Goal: Task Accomplishment & Management: Manage account settings

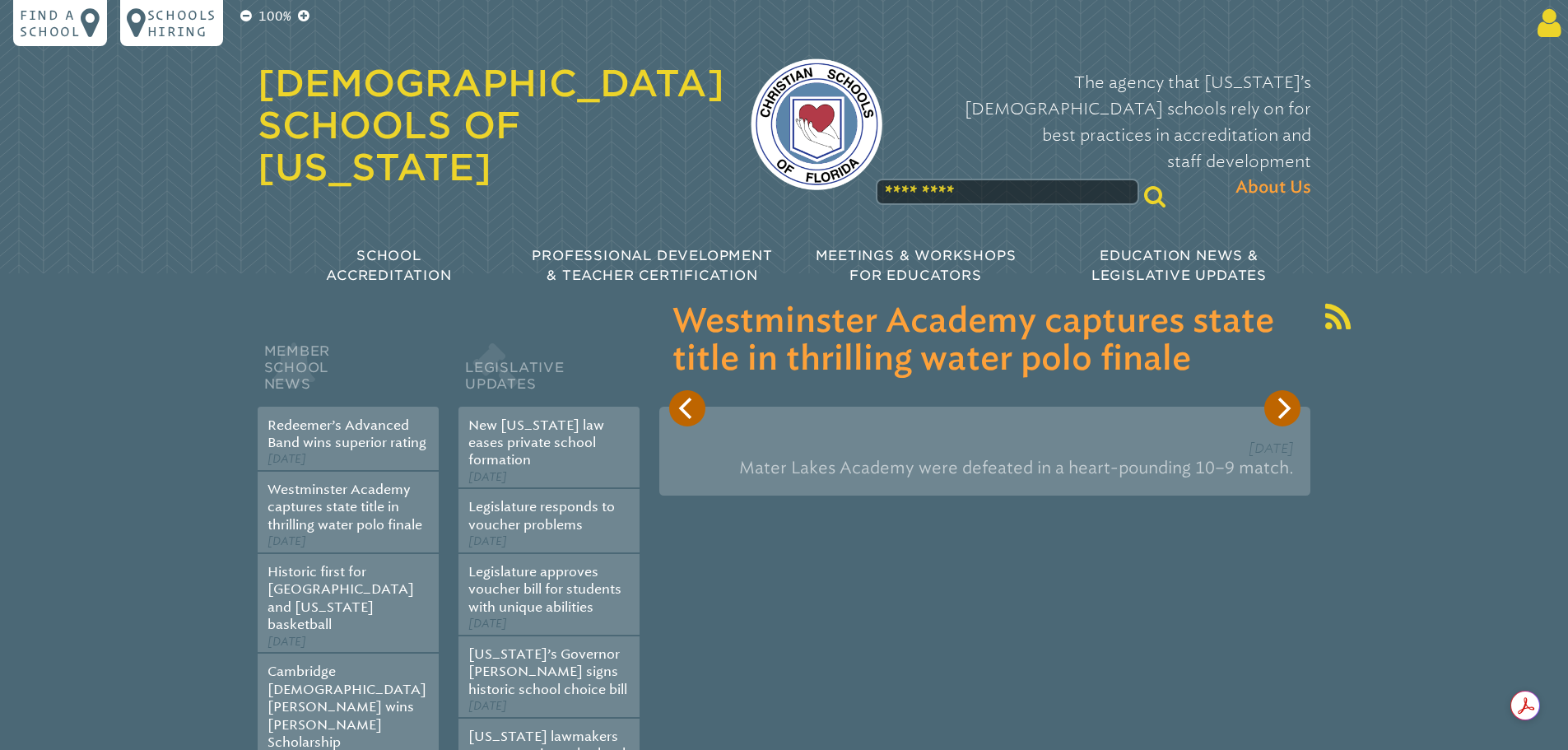
click at [1542, 25] on icon at bounding box center [1545, 23] width 30 height 33
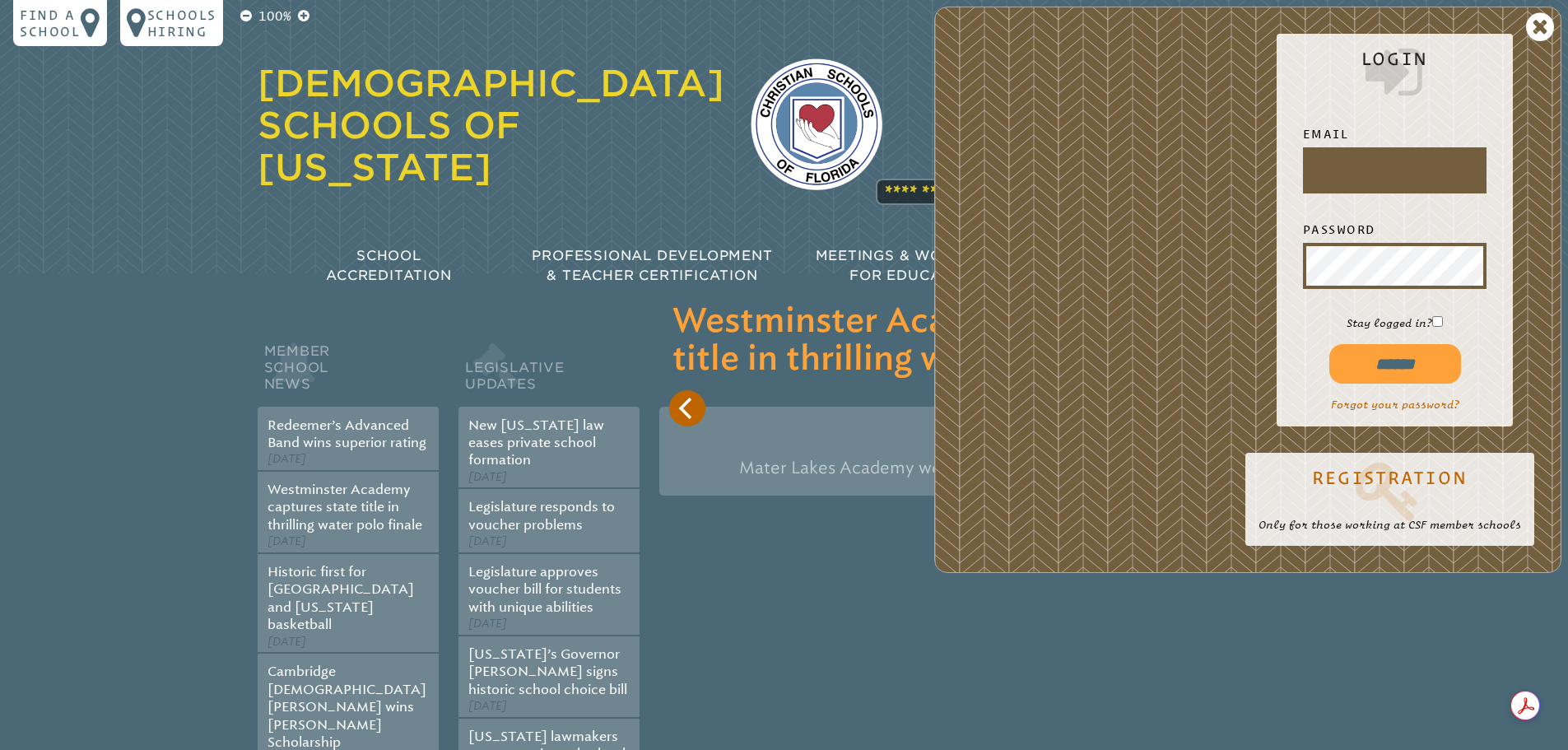
click at [1334, 162] on input "text" at bounding box center [1394, 170] width 177 height 39
type input "**********"
click at [1410, 370] on input "******" at bounding box center [1394, 364] width 131 height 39
type input "**********"
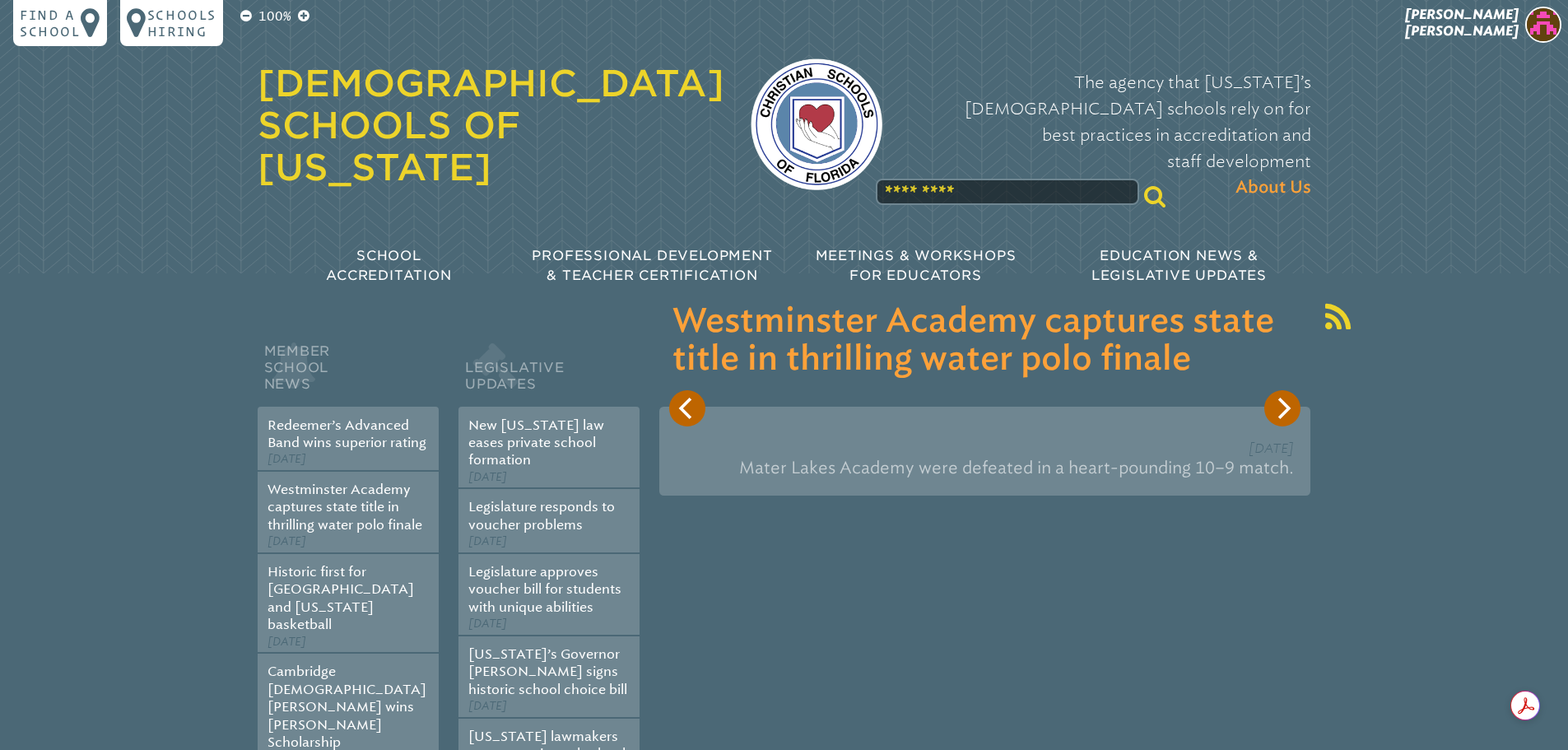
click at [1544, 32] on img at bounding box center [1542, 24] width 36 height 36
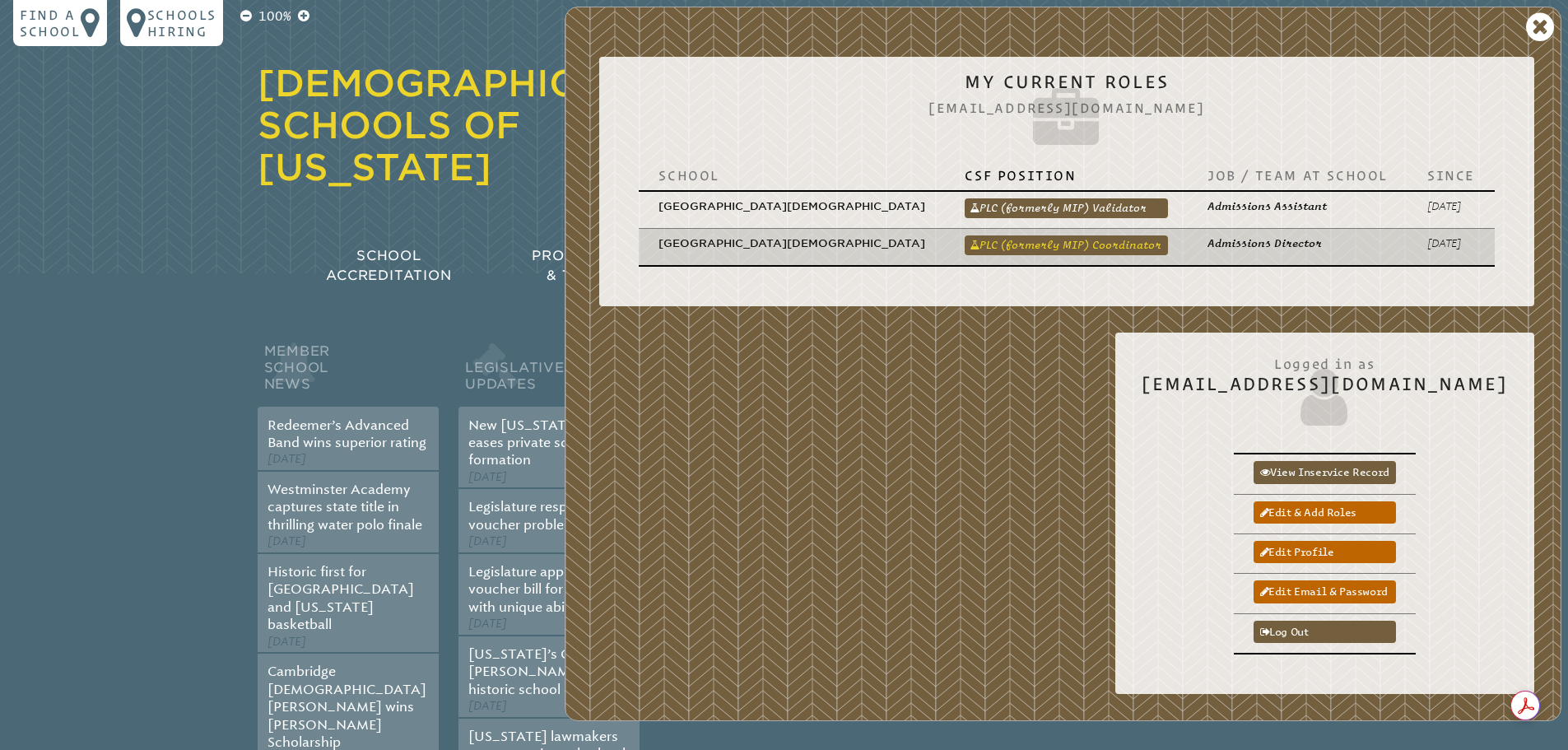
click at [1118, 235] on link "PLC (formerly MIP) Coordinator" at bounding box center [1066, 245] width 203 height 20
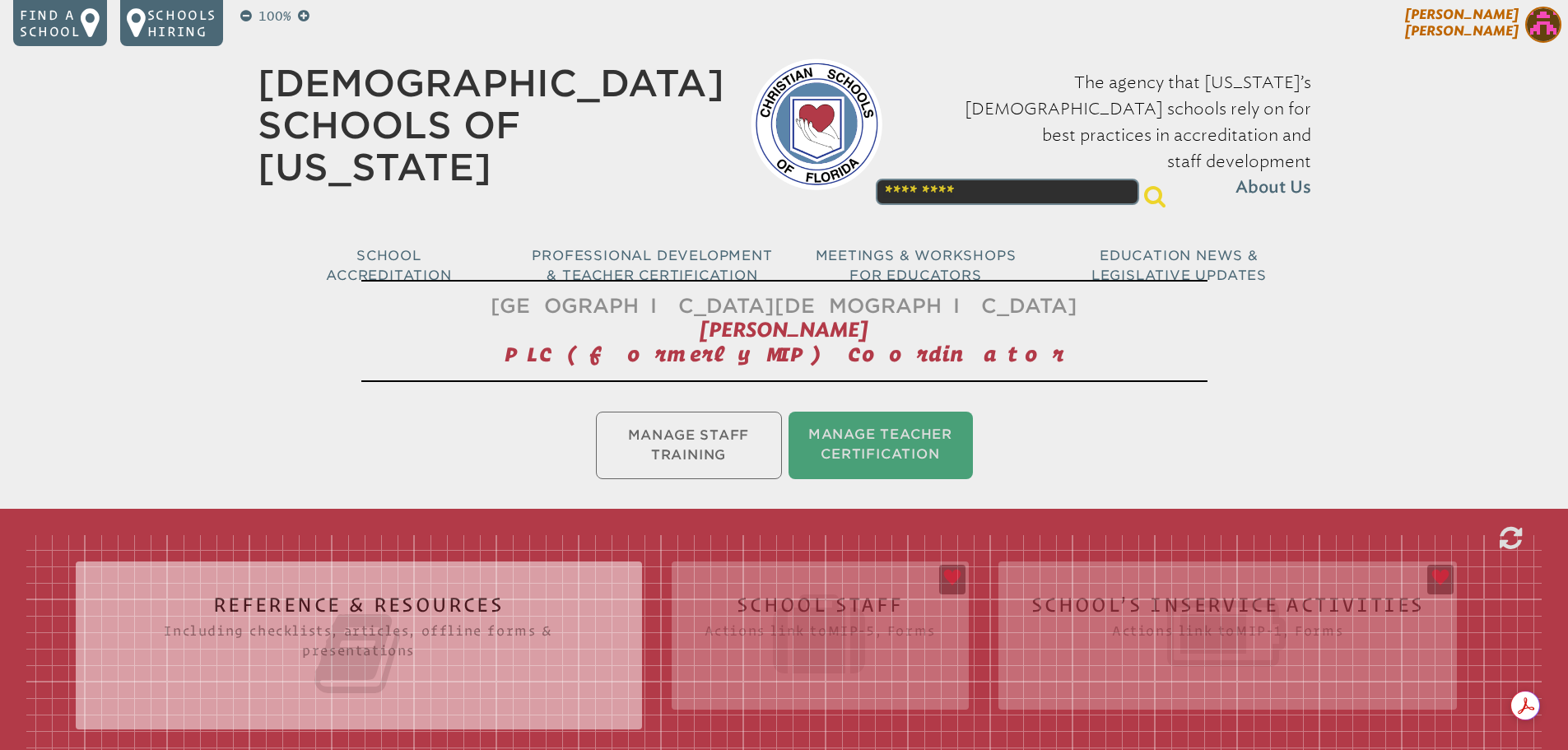
click at [1542, 19] on img at bounding box center [1542, 24] width 36 height 36
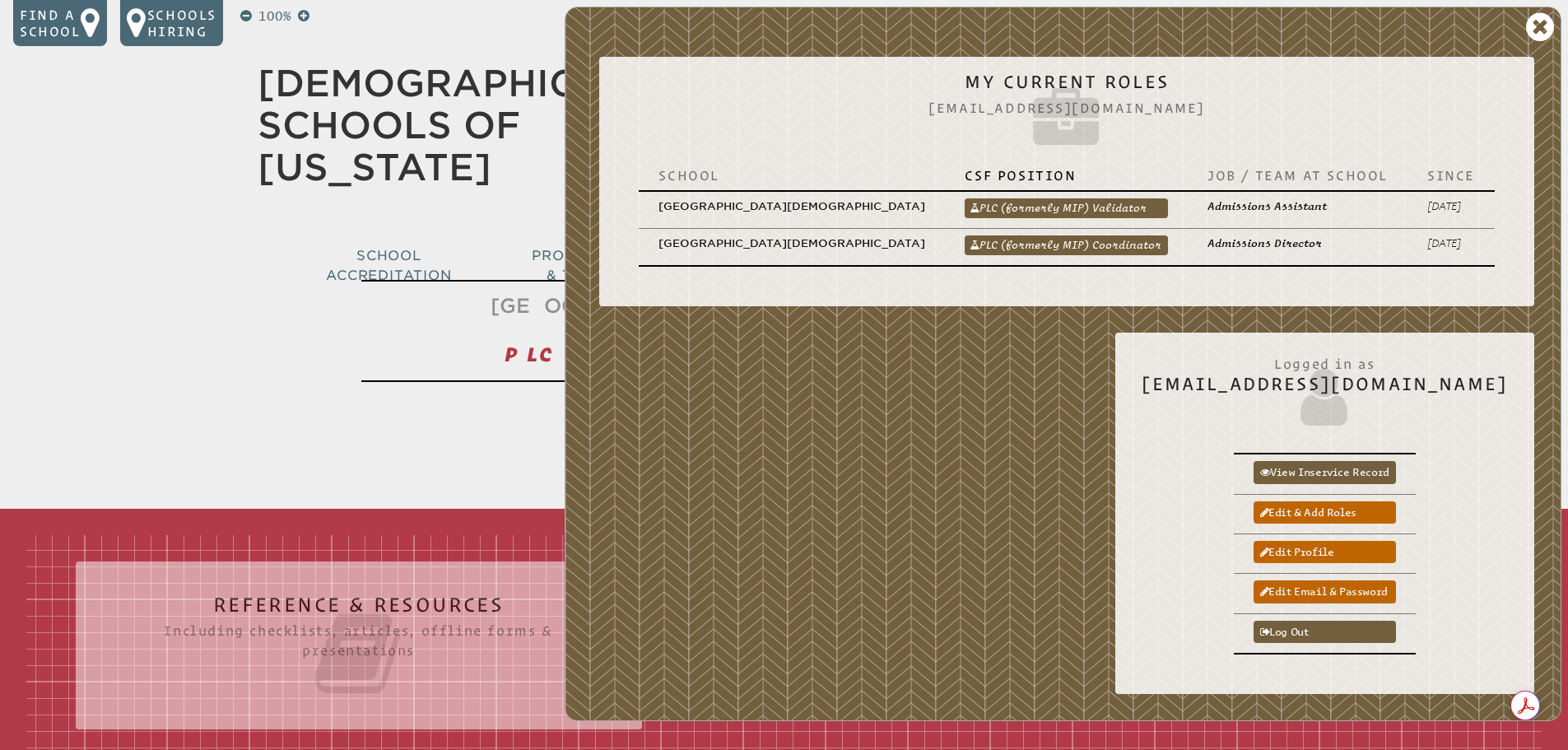
click at [274, 314] on div "Bradenton Christian School Amy Steiner PLC (formerly MIP) Coordinator Manage St…" at bounding box center [784, 605] width 1568 height 664
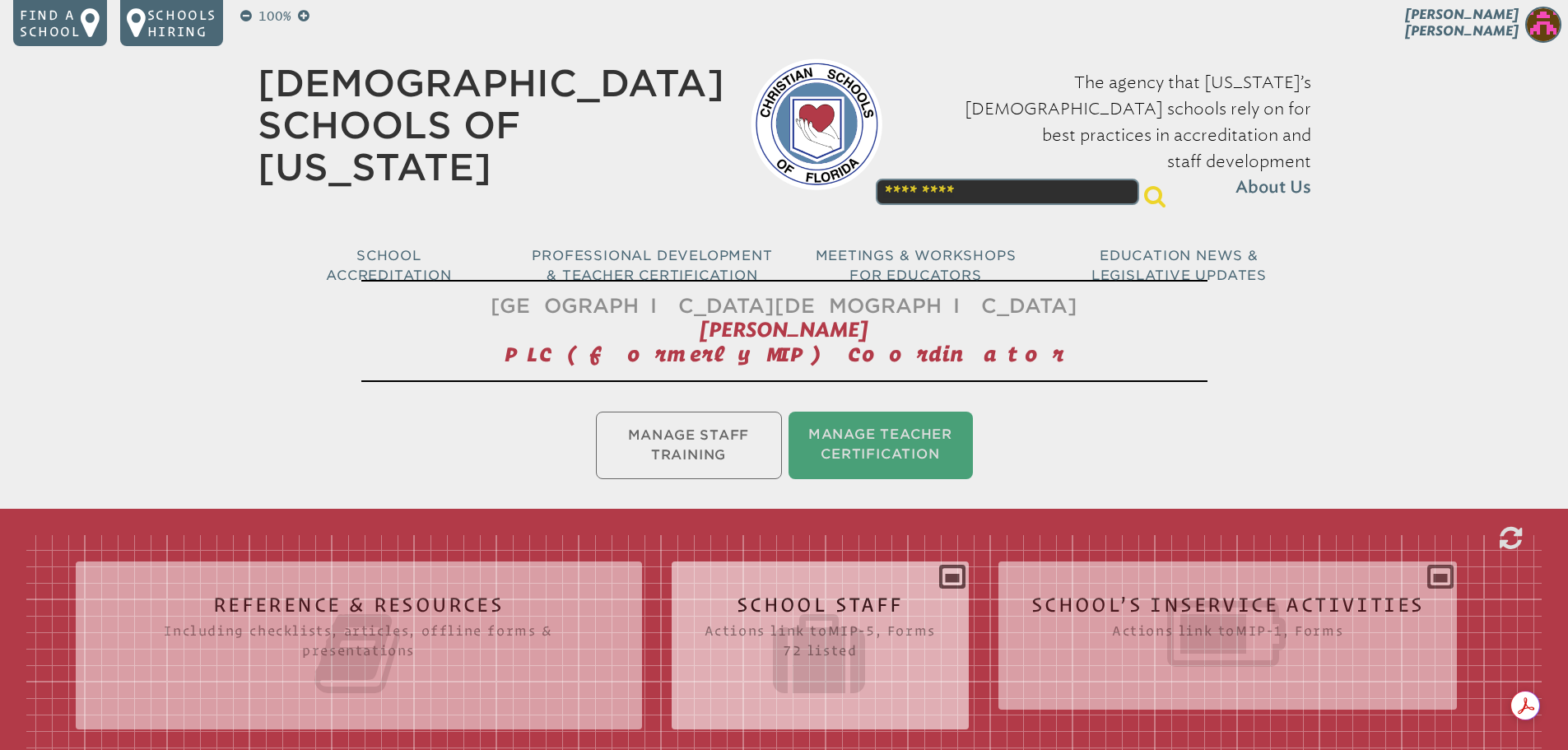
click at [801, 611] on icon at bounding box center [820, 654] width 231 height 92
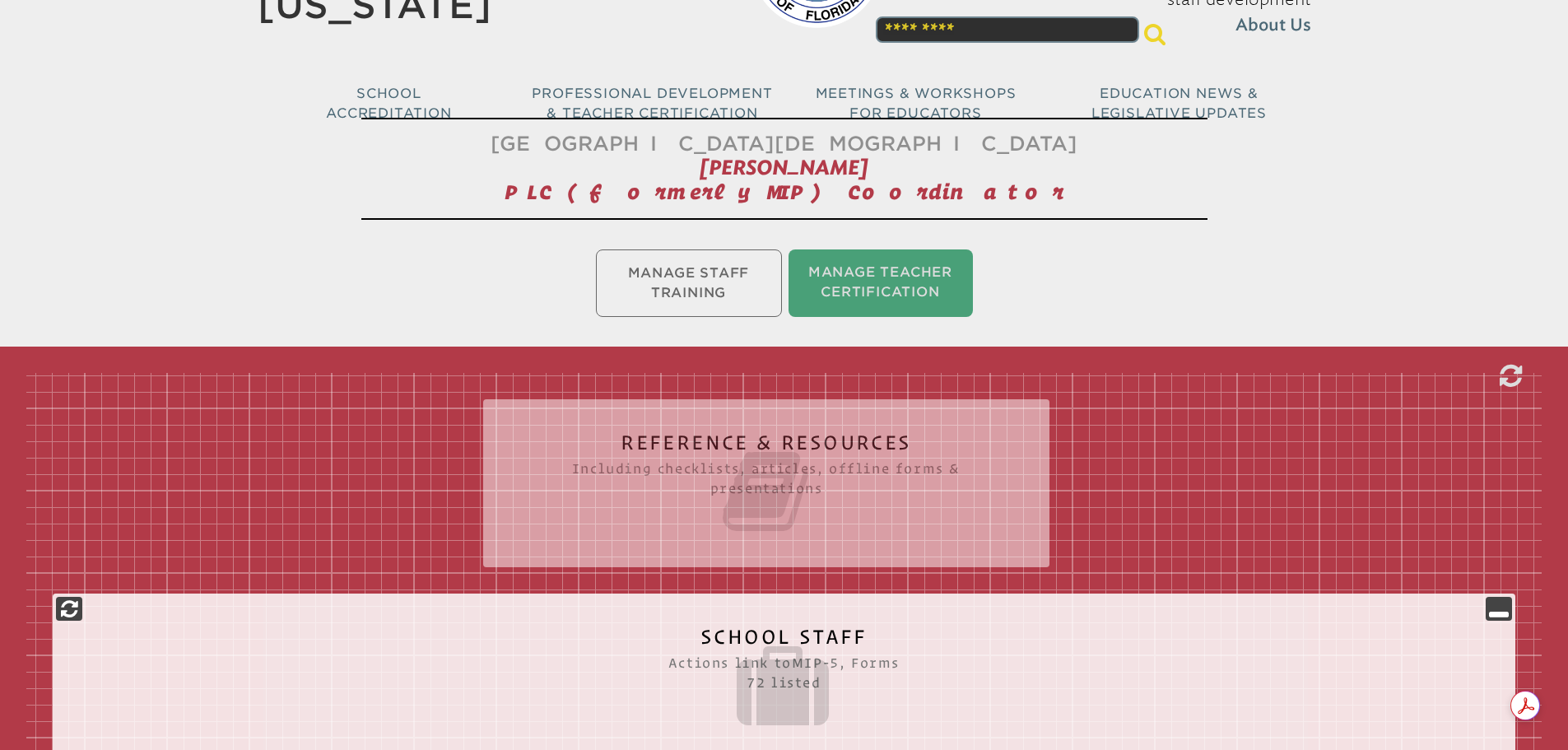
scroll to position [330, 0]
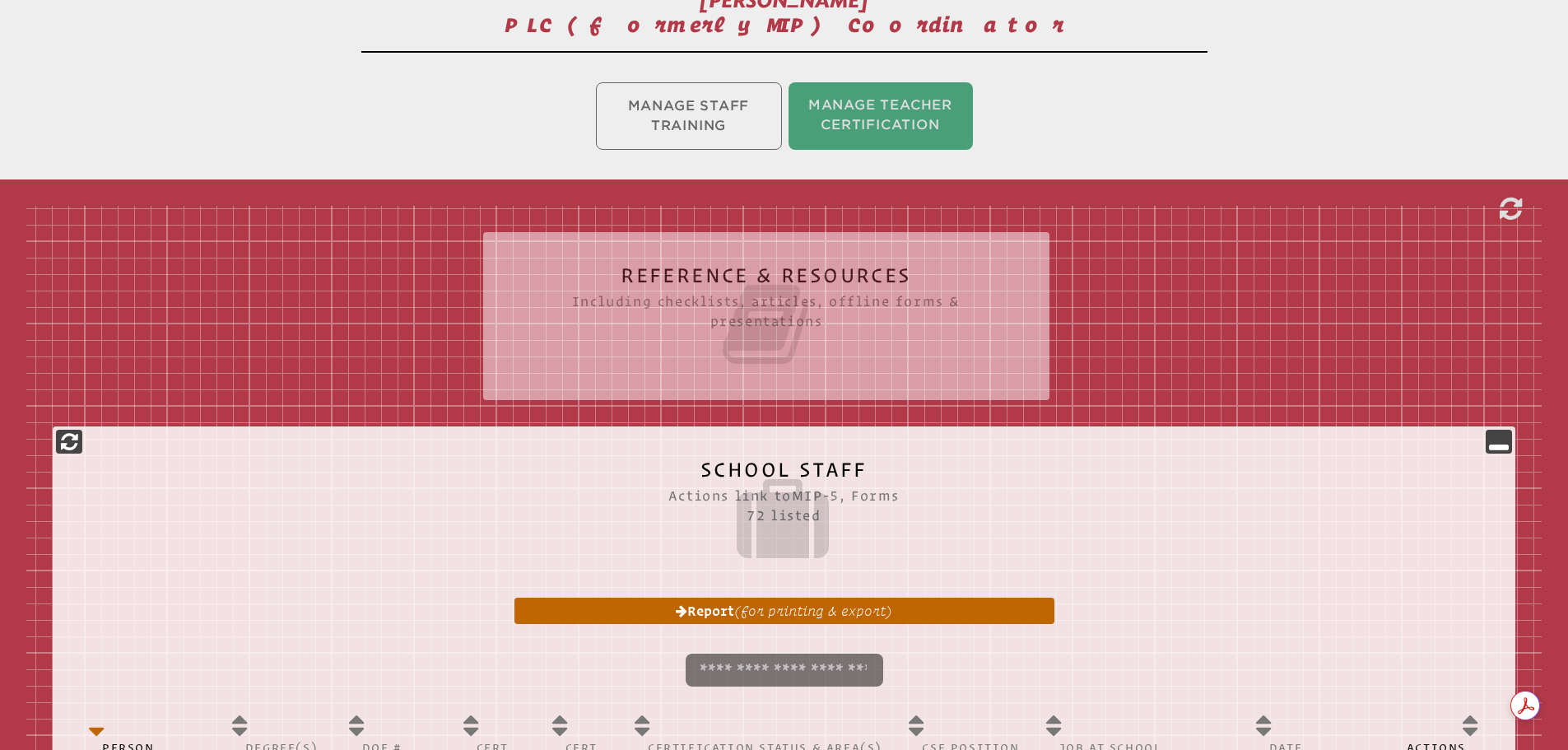
click at [745, 669] on input "search" at bounding box center [784, 670] width 197 height 33
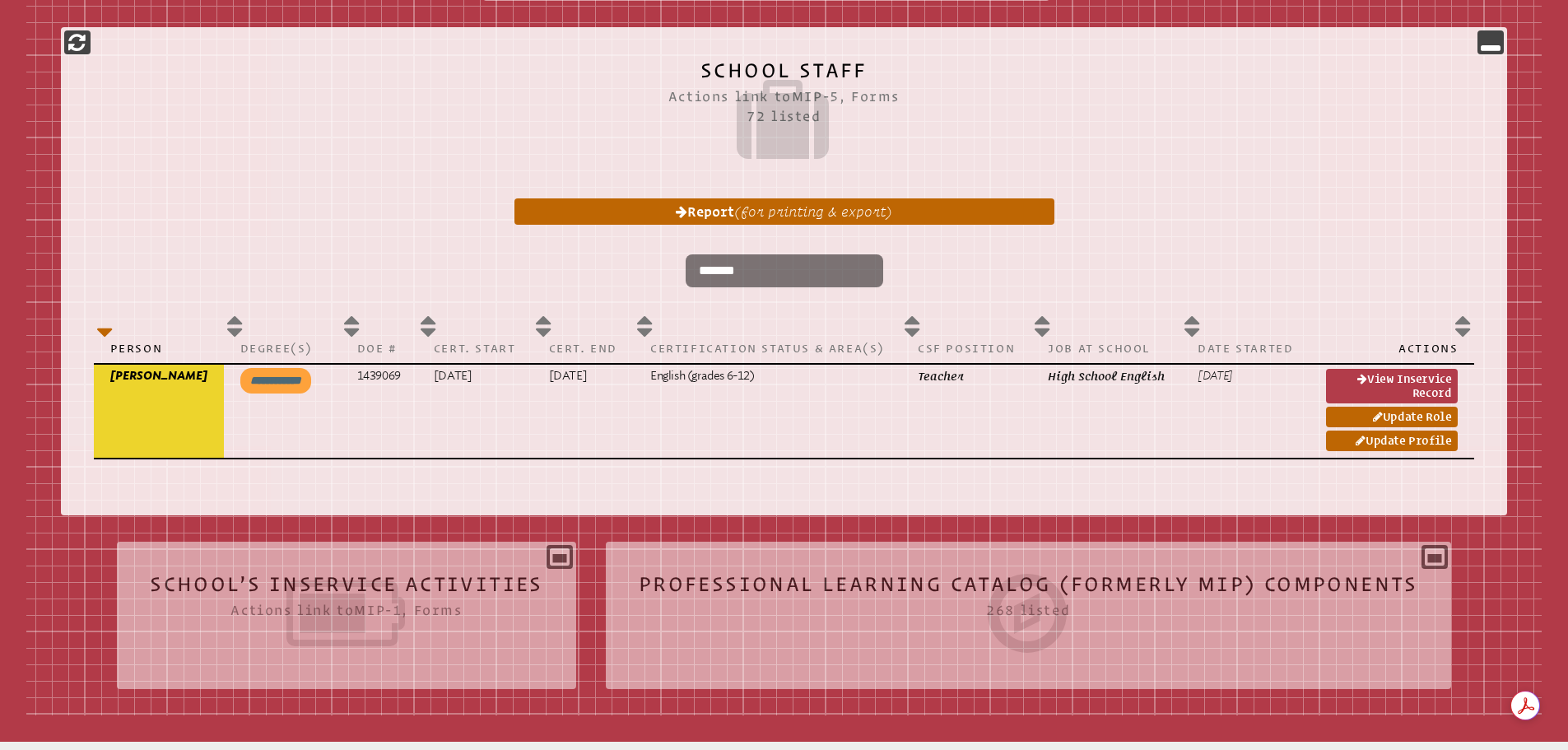
scroll to position [741, 0]
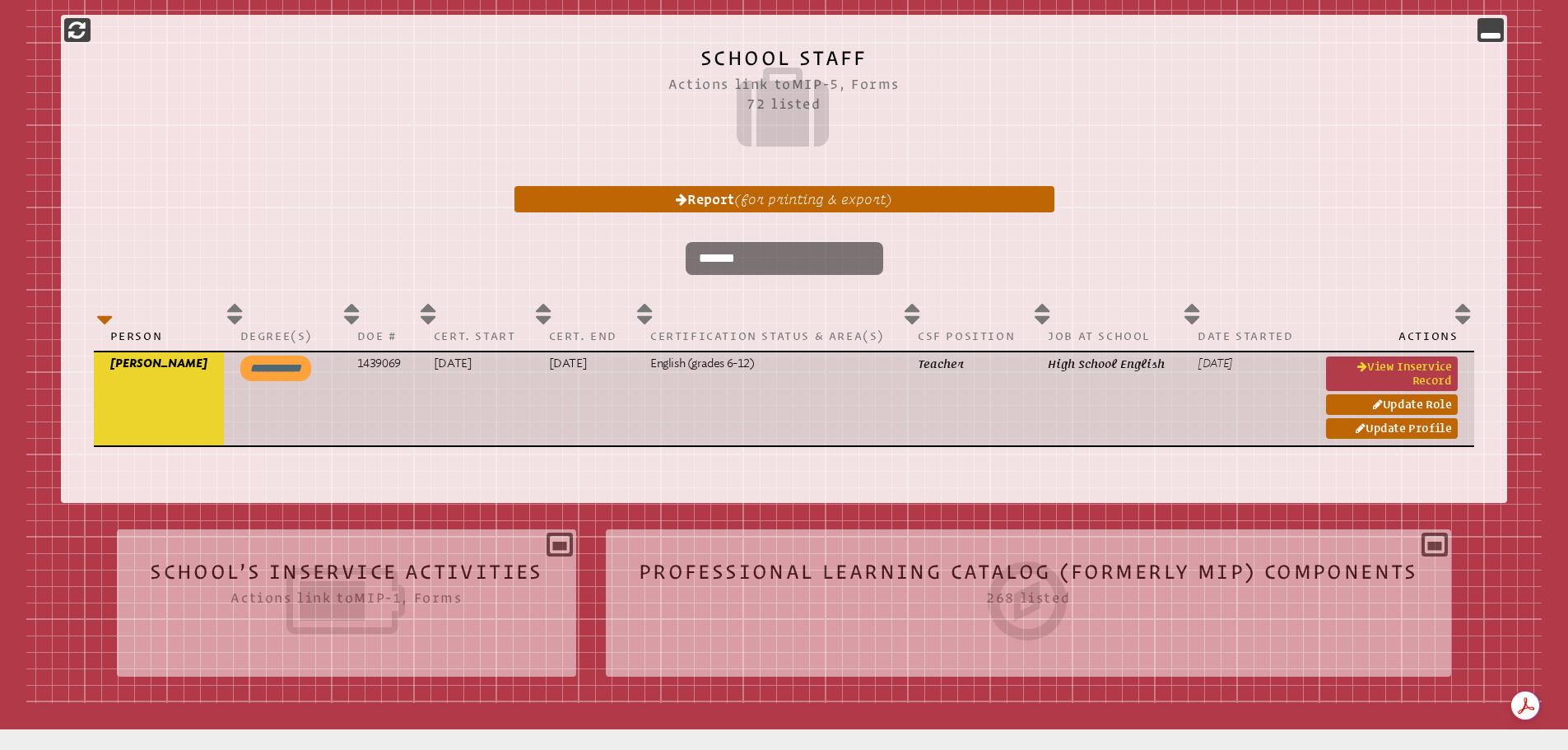
type input "*******"
click at [1397, 387] on link "View inservice record" at bounding box center [1391, 374] width 131 height 35
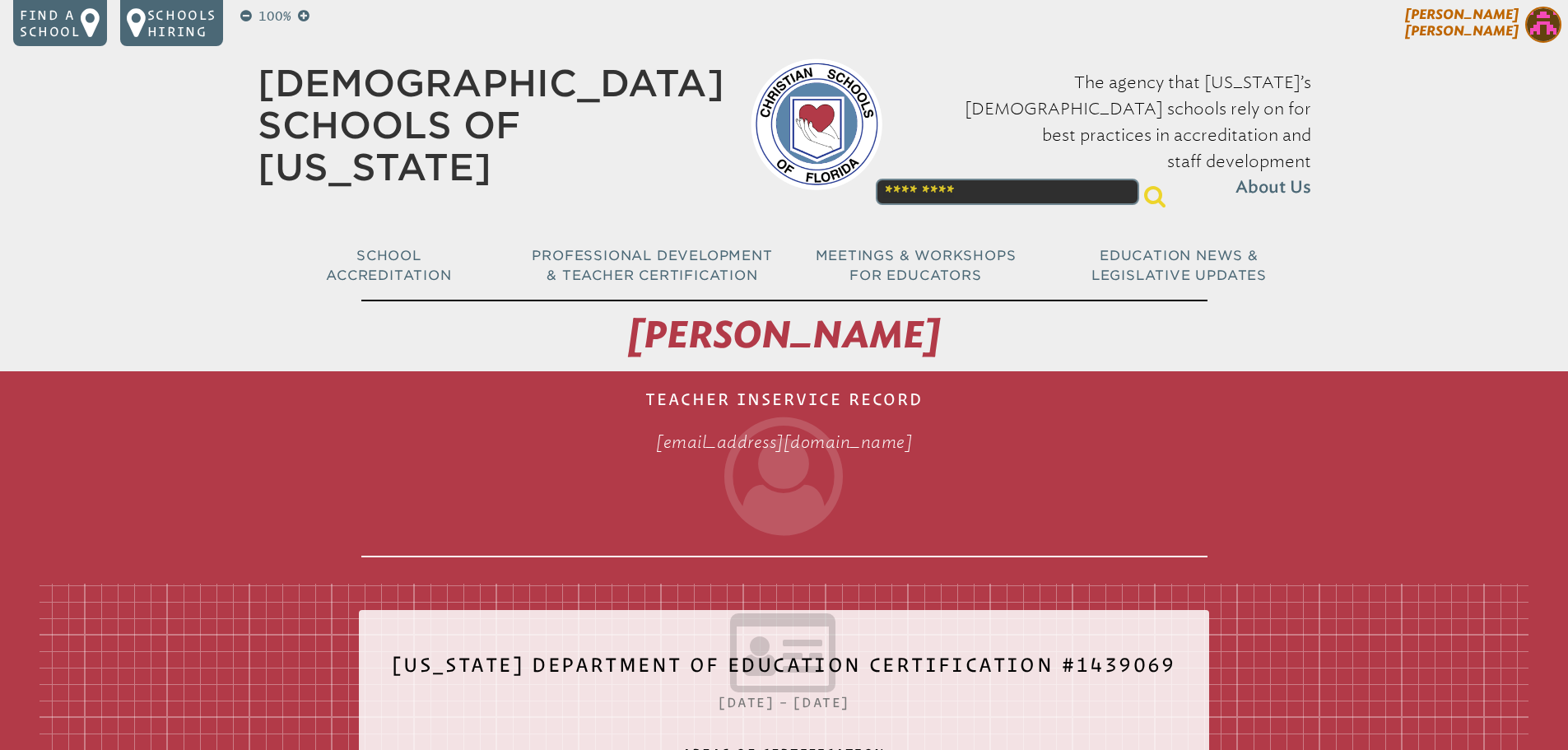
click at [1535, 22] on img at bounding box center [1542, 24] width 36 height 36
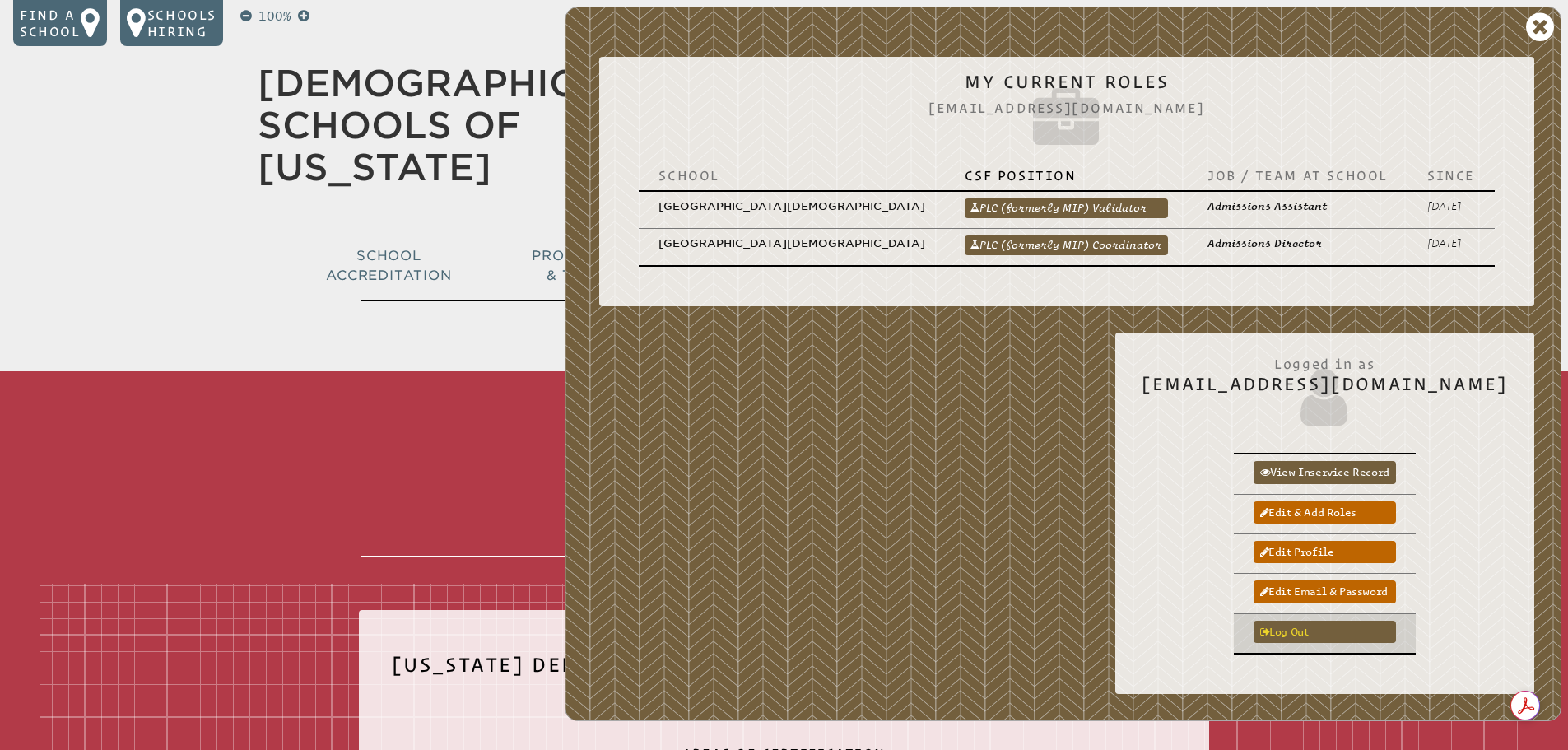
drag, startPoint x: 1343, startPoint y: 610, endPoint x: 1347, endPoint y: 599, distance: 11.7
click at [1343, 621] on link "Log out" at bounding box center [1324, 632] width 142 height 22
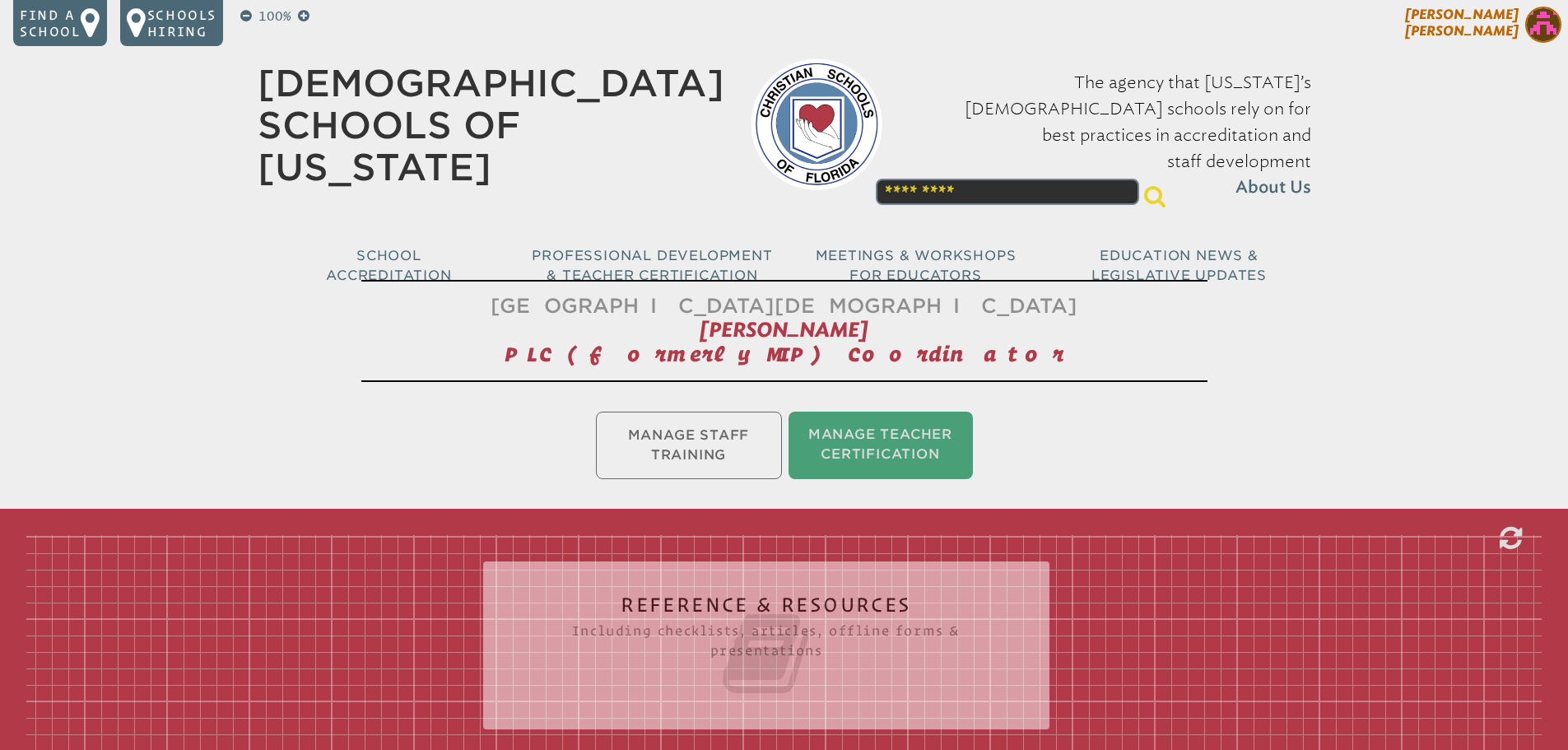
click at [1543, 32] on img at bounding box center [1542, 24] width 36 height 36
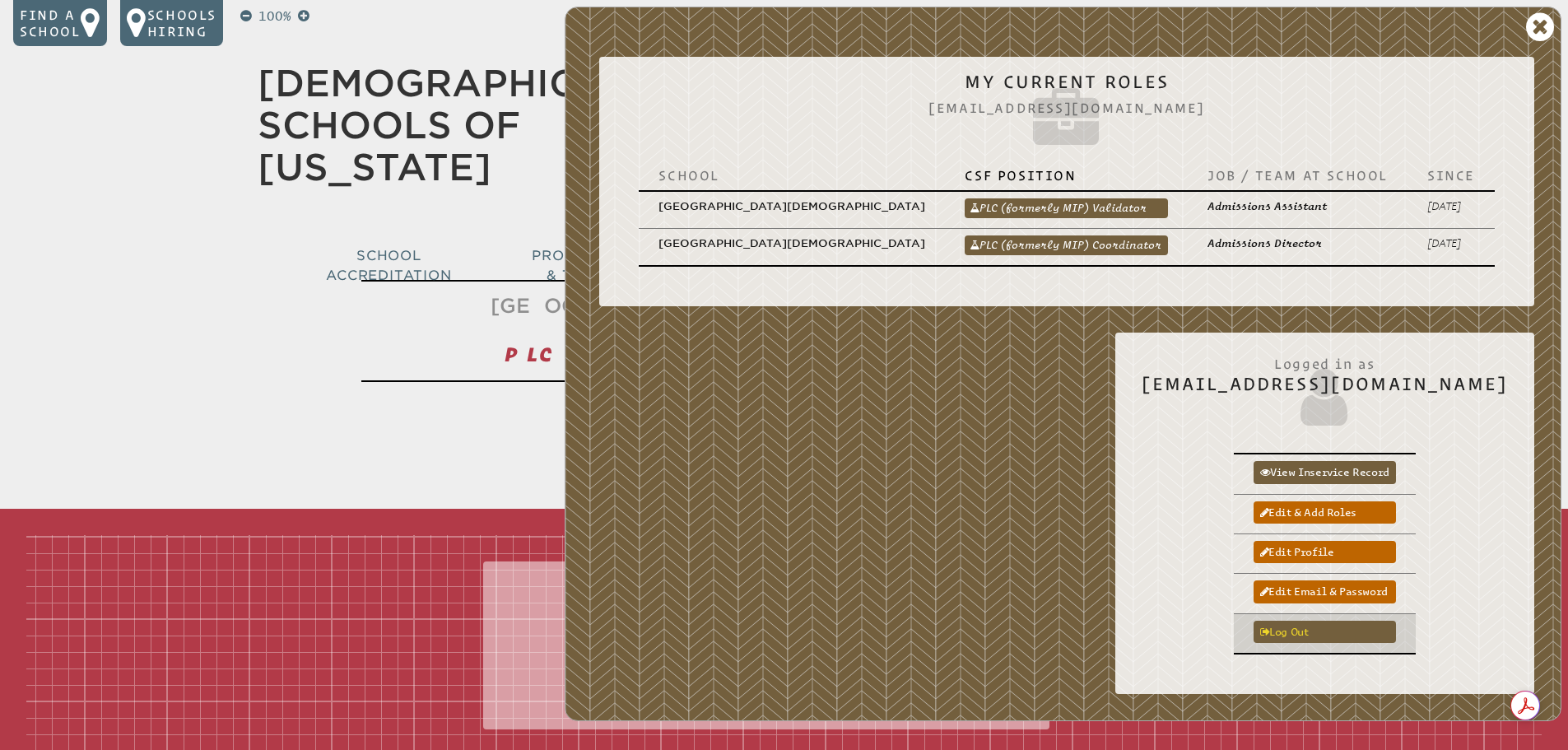
click at [1311, 621] on link "Log out" at bounding box center [1324, 632] width 142 height 22
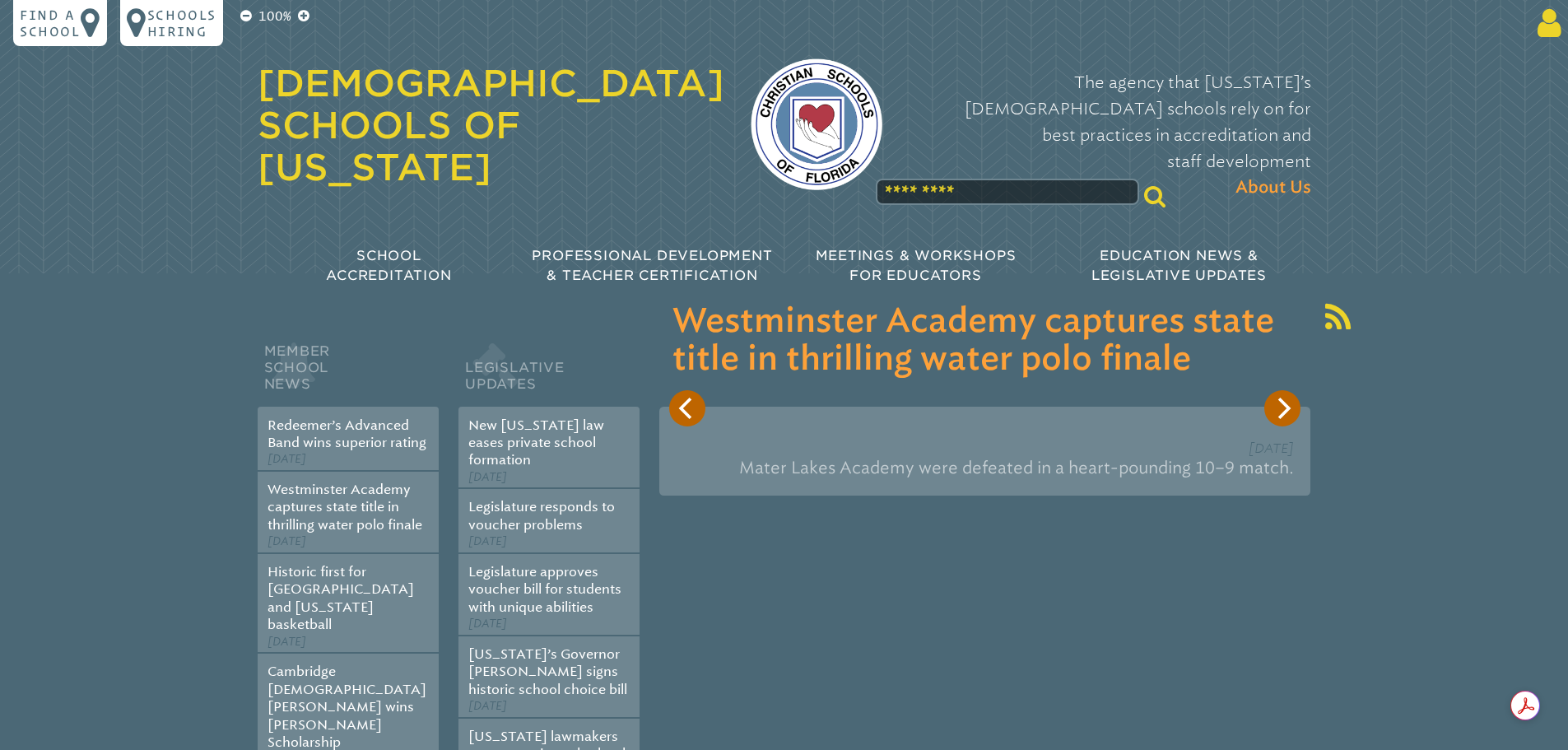
click at [1538, 28] on icon at bounding box center [1545, 23] width 30 height 33
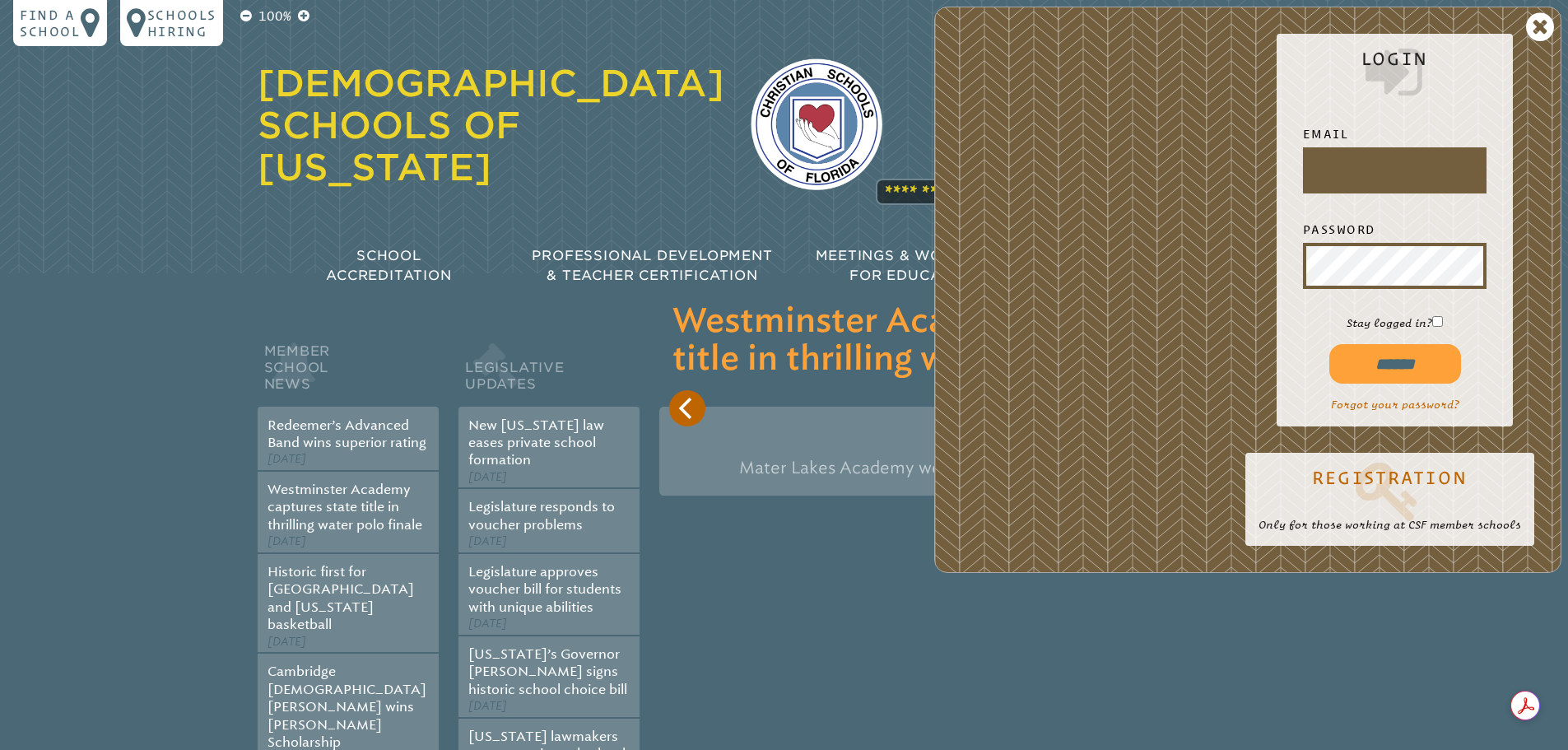
click at [1377, 162] on input "text" at bounding box center [1394, 170] width 177 height 39
type input "**********"
click at [1391, 366] on input "******" at bounding box center [1394, 364] width 131 height 39
type input "**********"
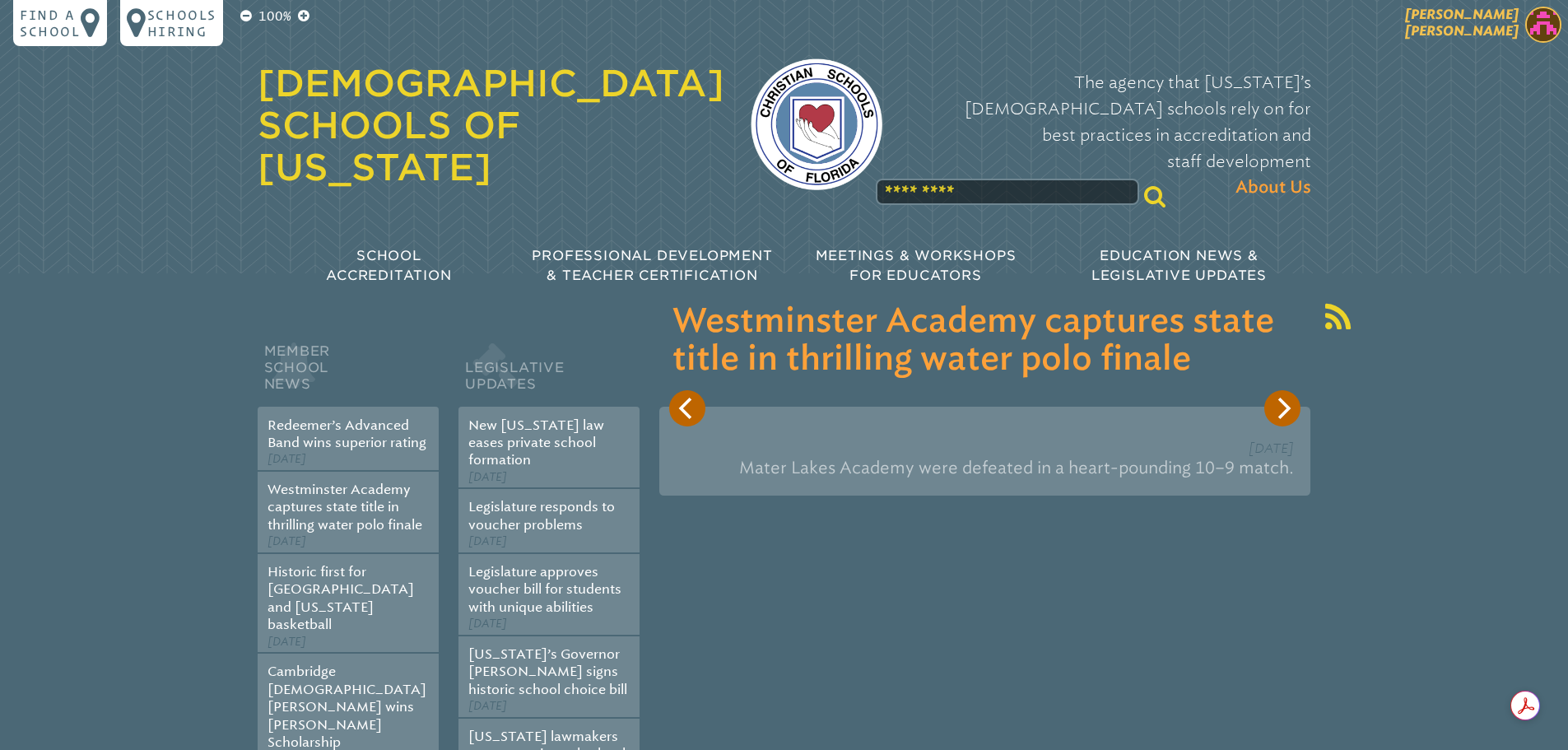
click at [1545, 25] on img at bounding box center [1542, 24] width 36 height 36
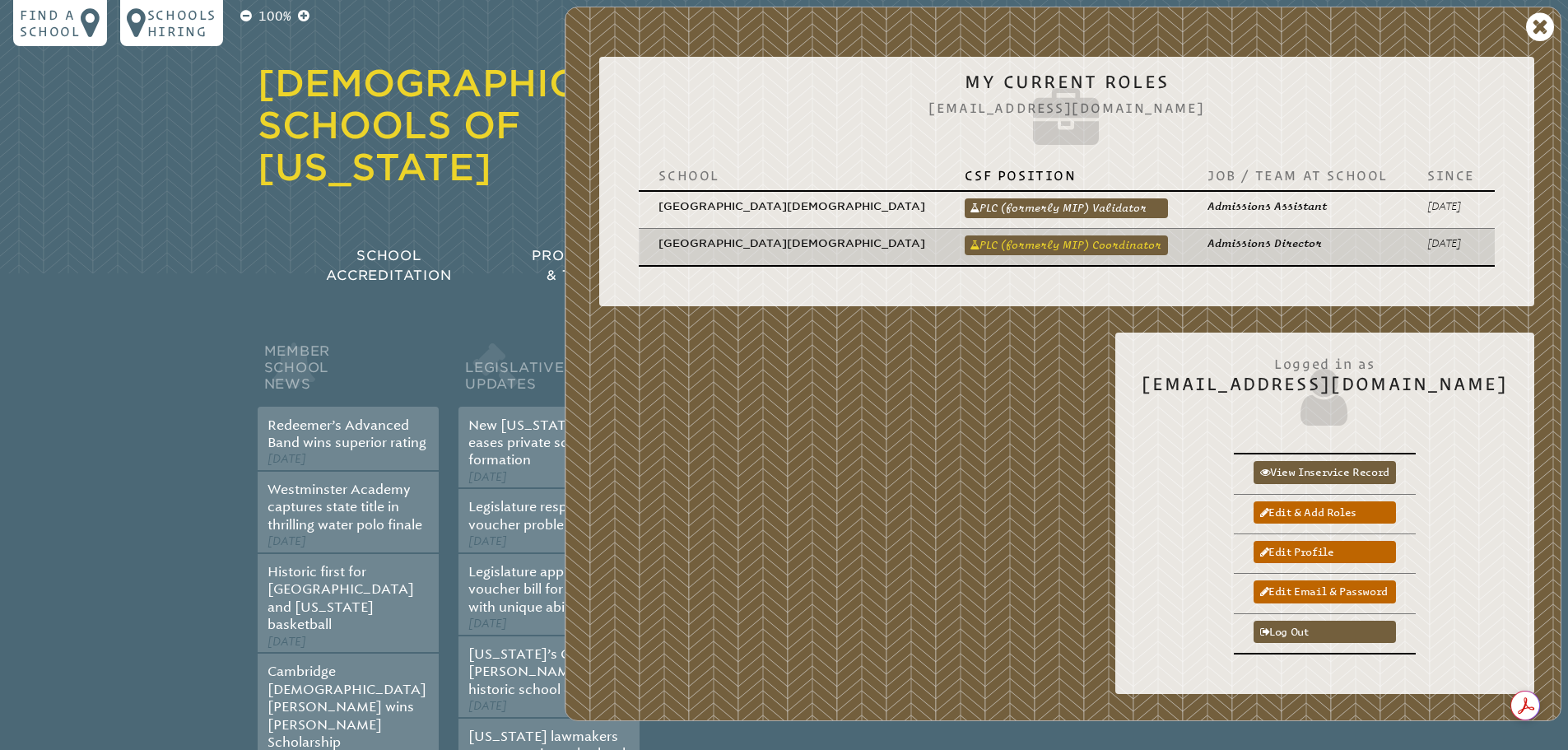
click at [1095, 235] on link "PLC (formerly MIP) Coordinator" at bounding box center [1066, 245] width 203 height 20
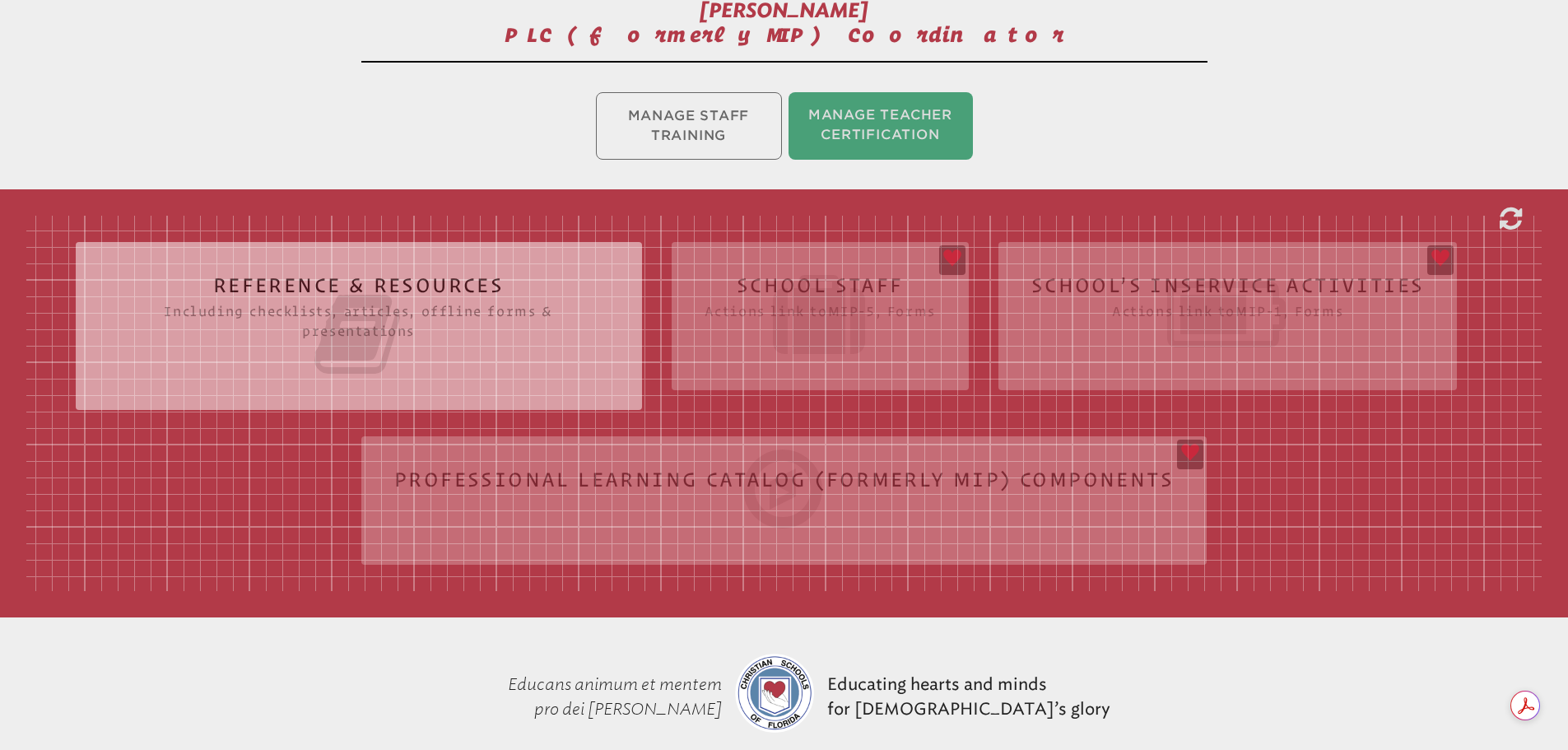
scroll to position [330, 0]
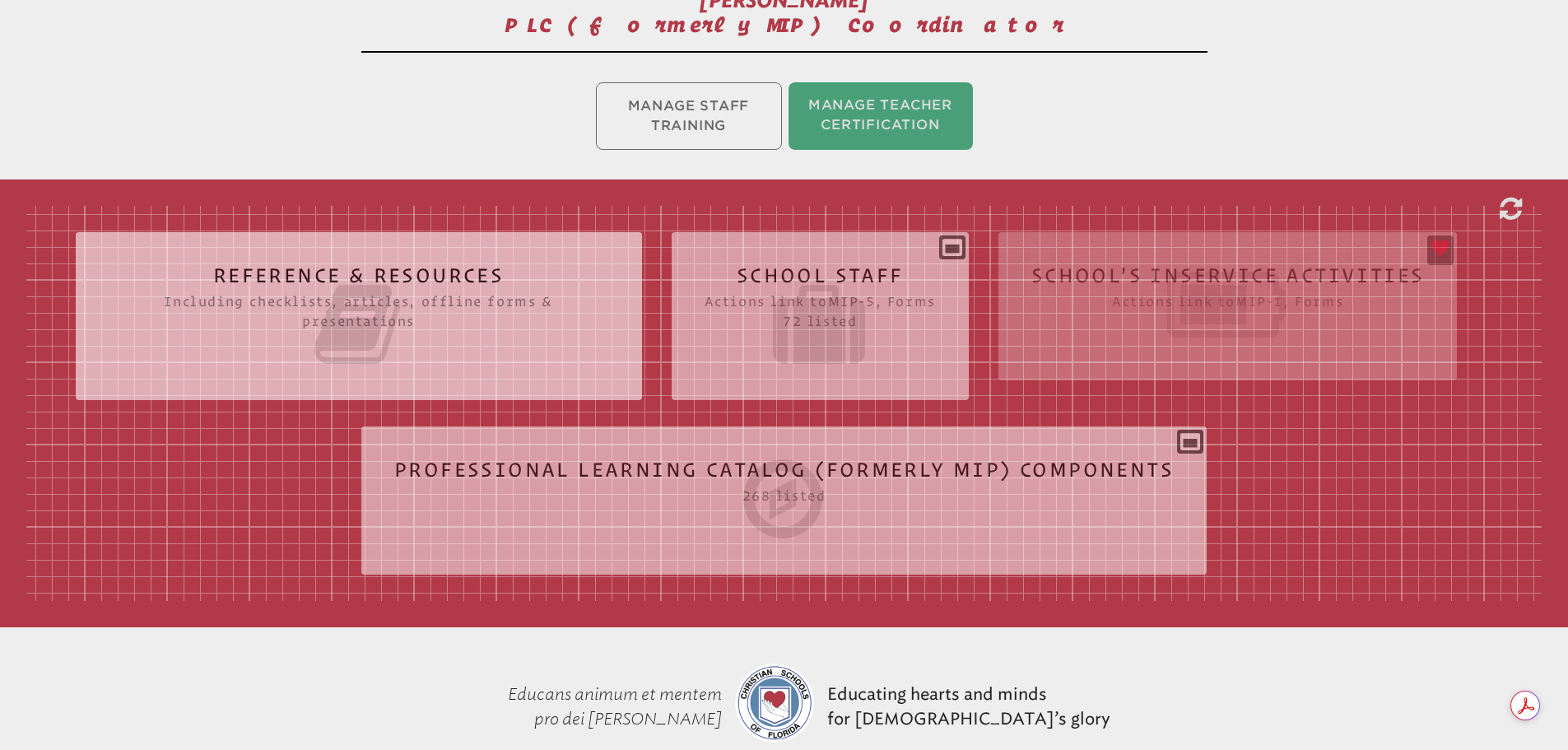
click at [822, 323] on icon at bounding box center [820, 324] width 231 height 92
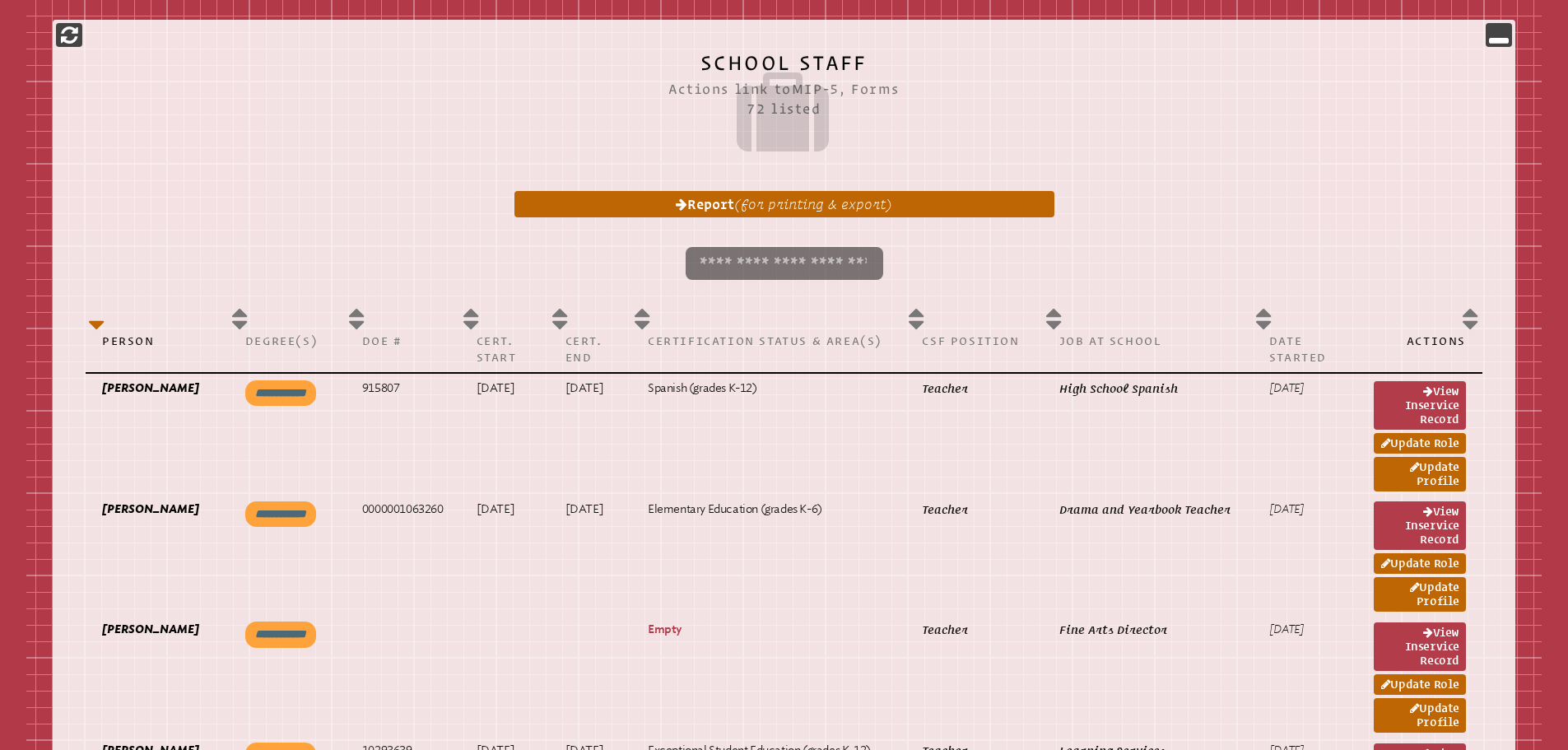
scroll to position [741, 0]
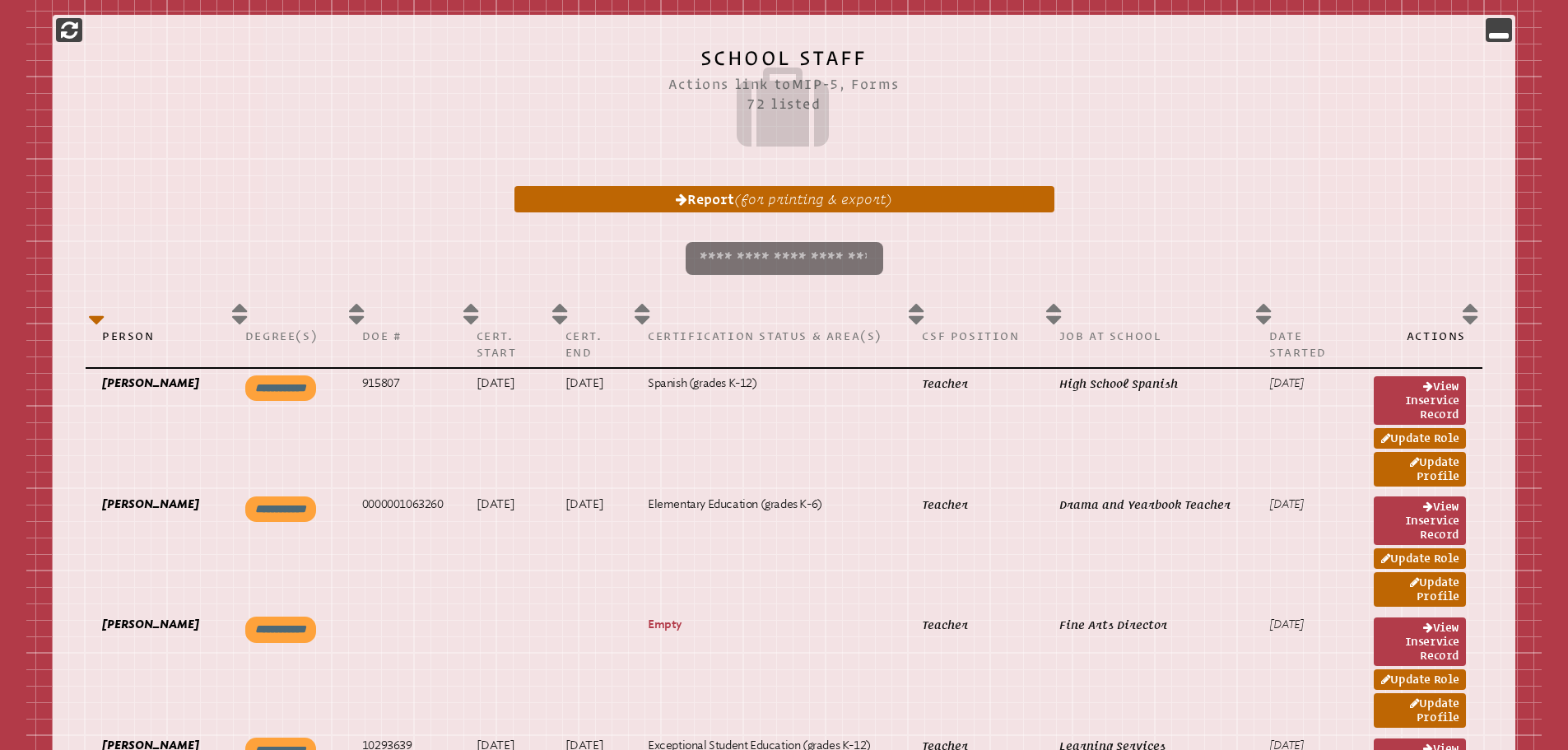
click at [756, 265] on input "search" at bounding box center [784, 259] width 197 height 33
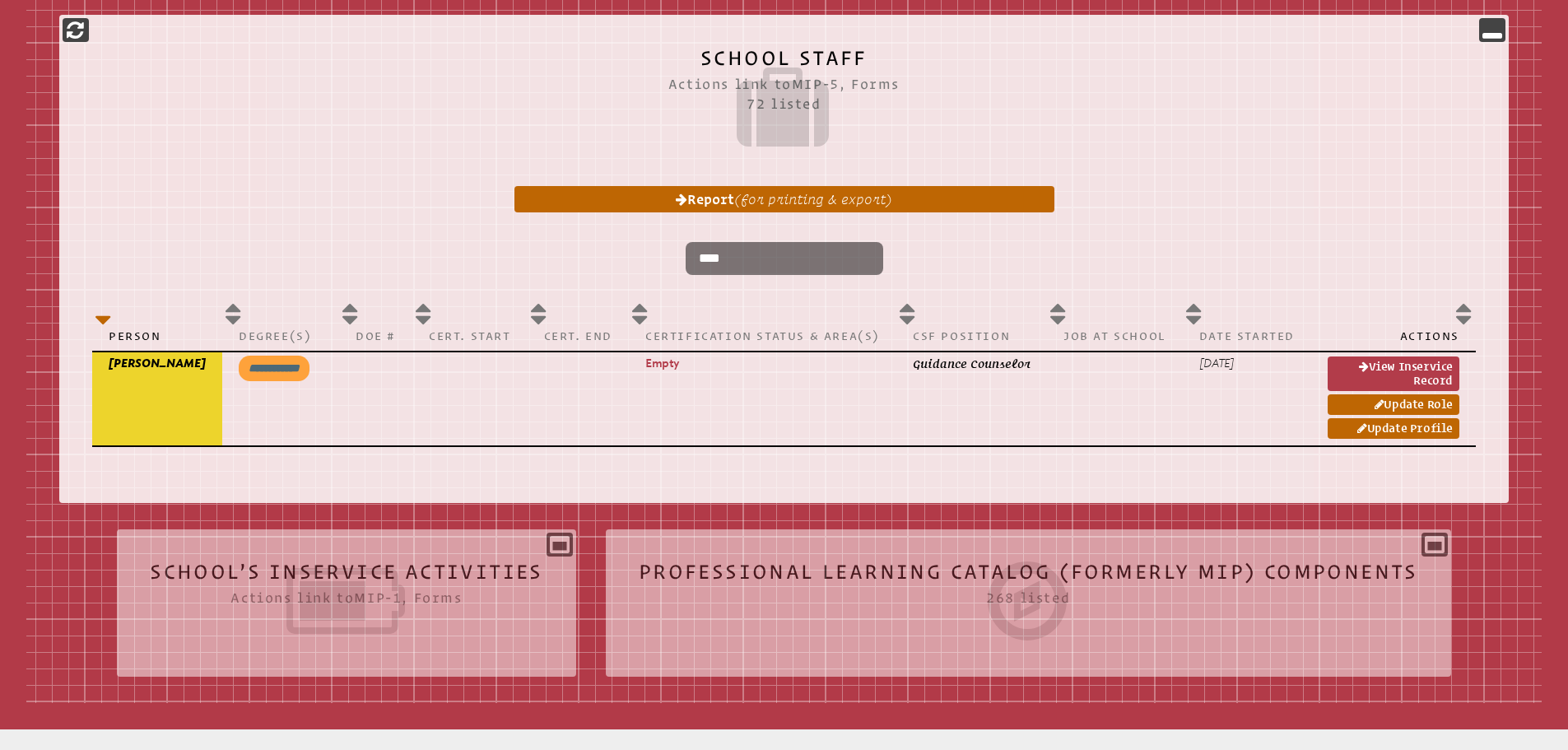
drag, startPoint x: 747, startPoint y: 242, endPoint x: 658, endPoint y: 254, distance: 89.8
click at [658, 254] on p "****" at bounding box center [784, 258] width 1357 height 46
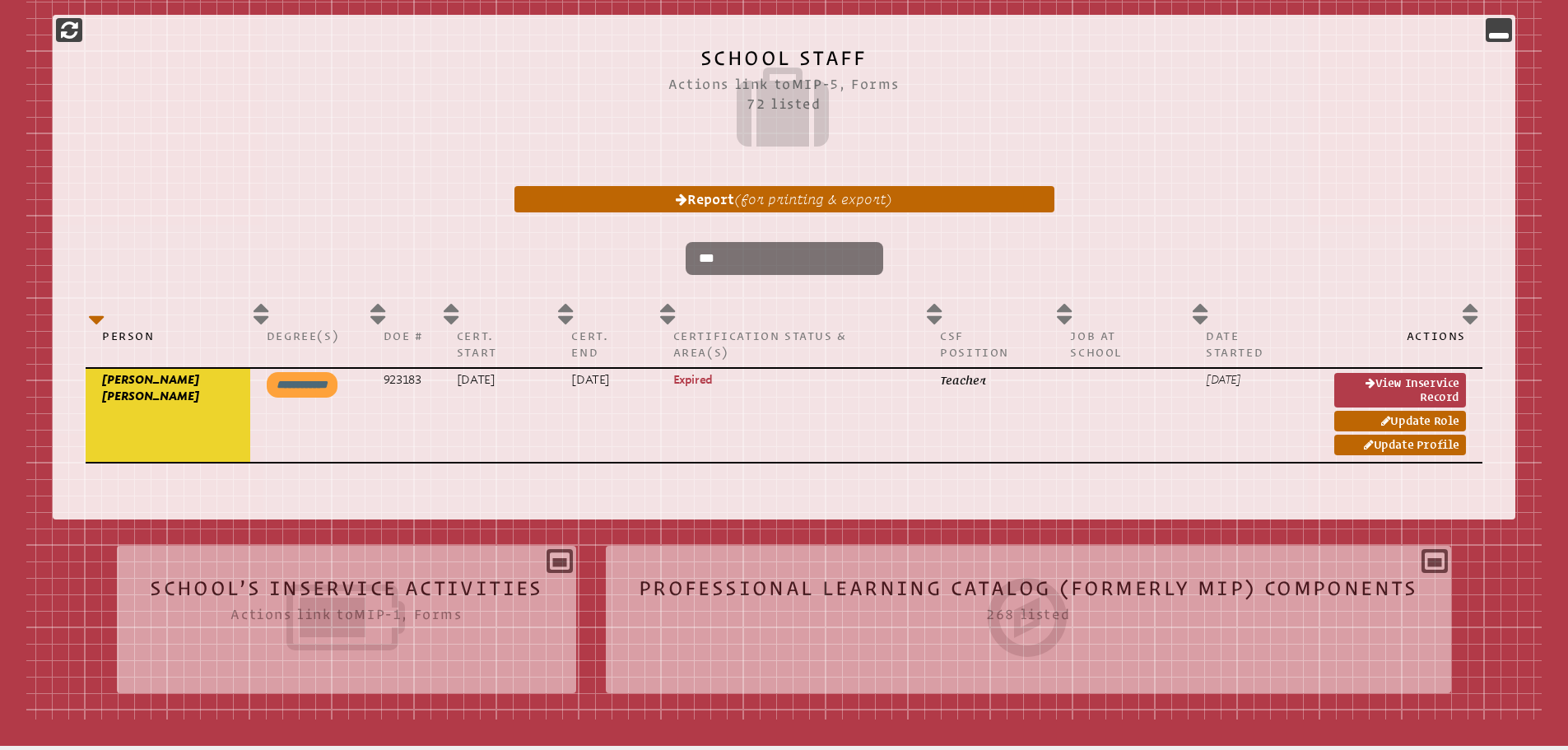
click at [734, 254] on input "***" at bounding box center [784, 259] width 197 height 33
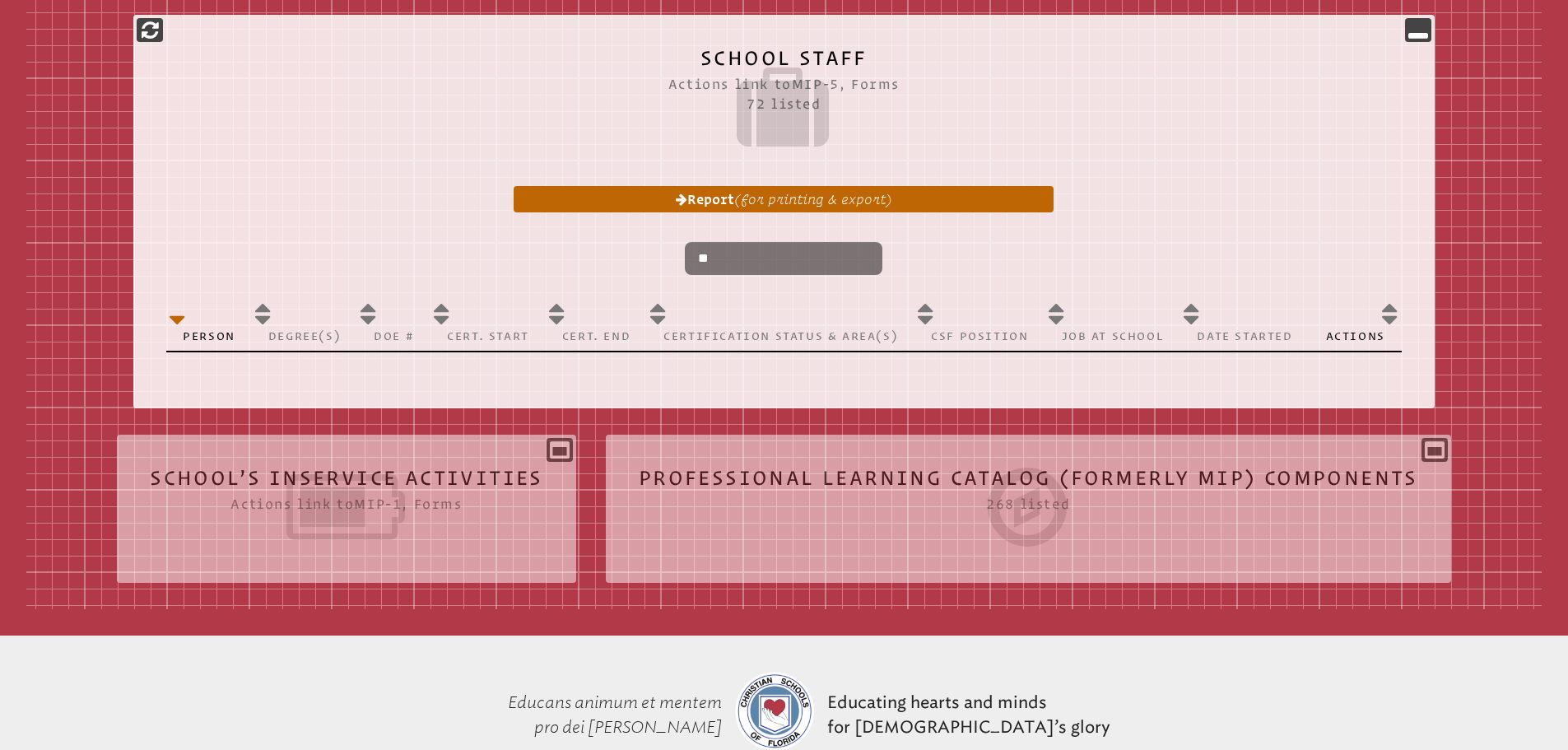
type input "*"
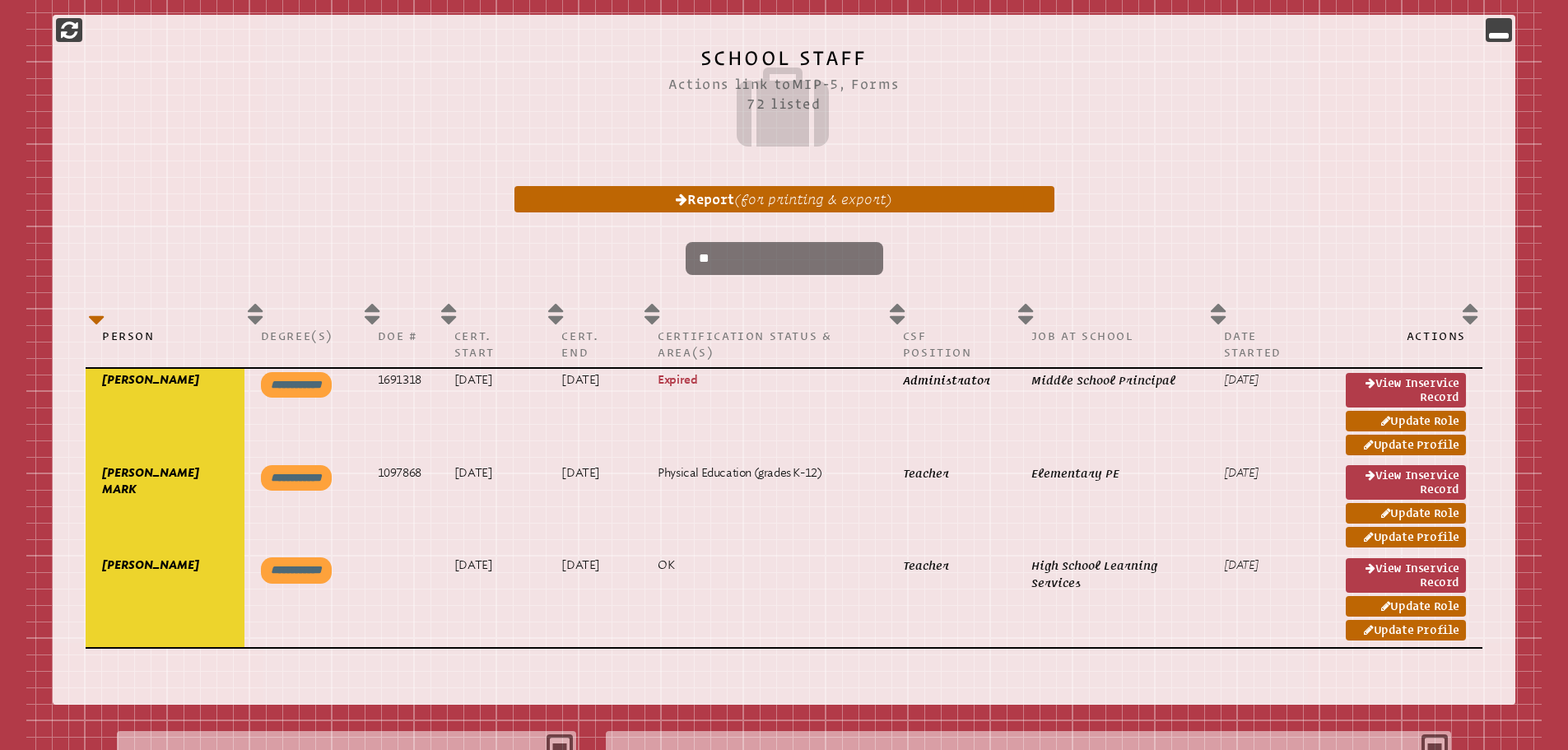
type input "*"
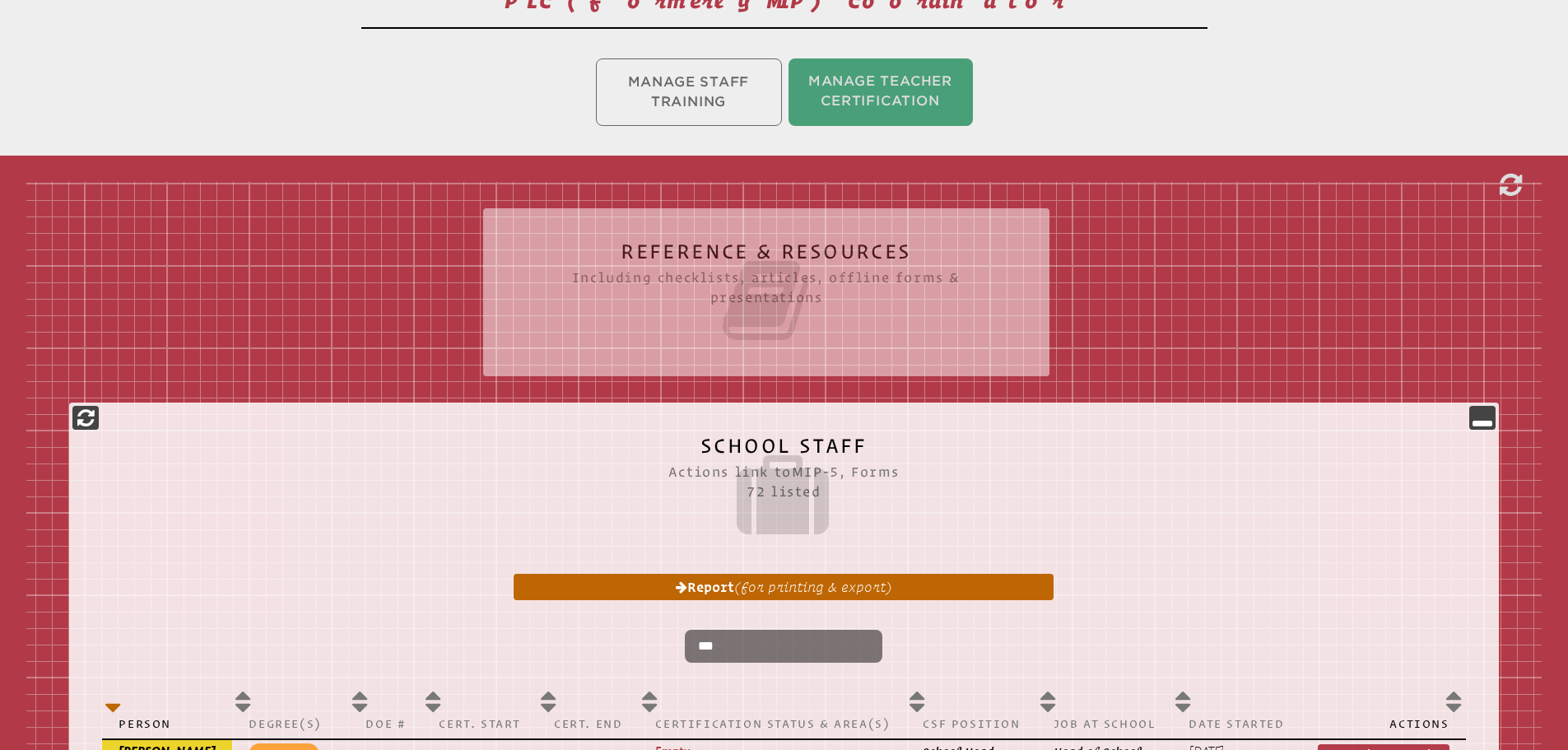
scroll to position [682, 0]
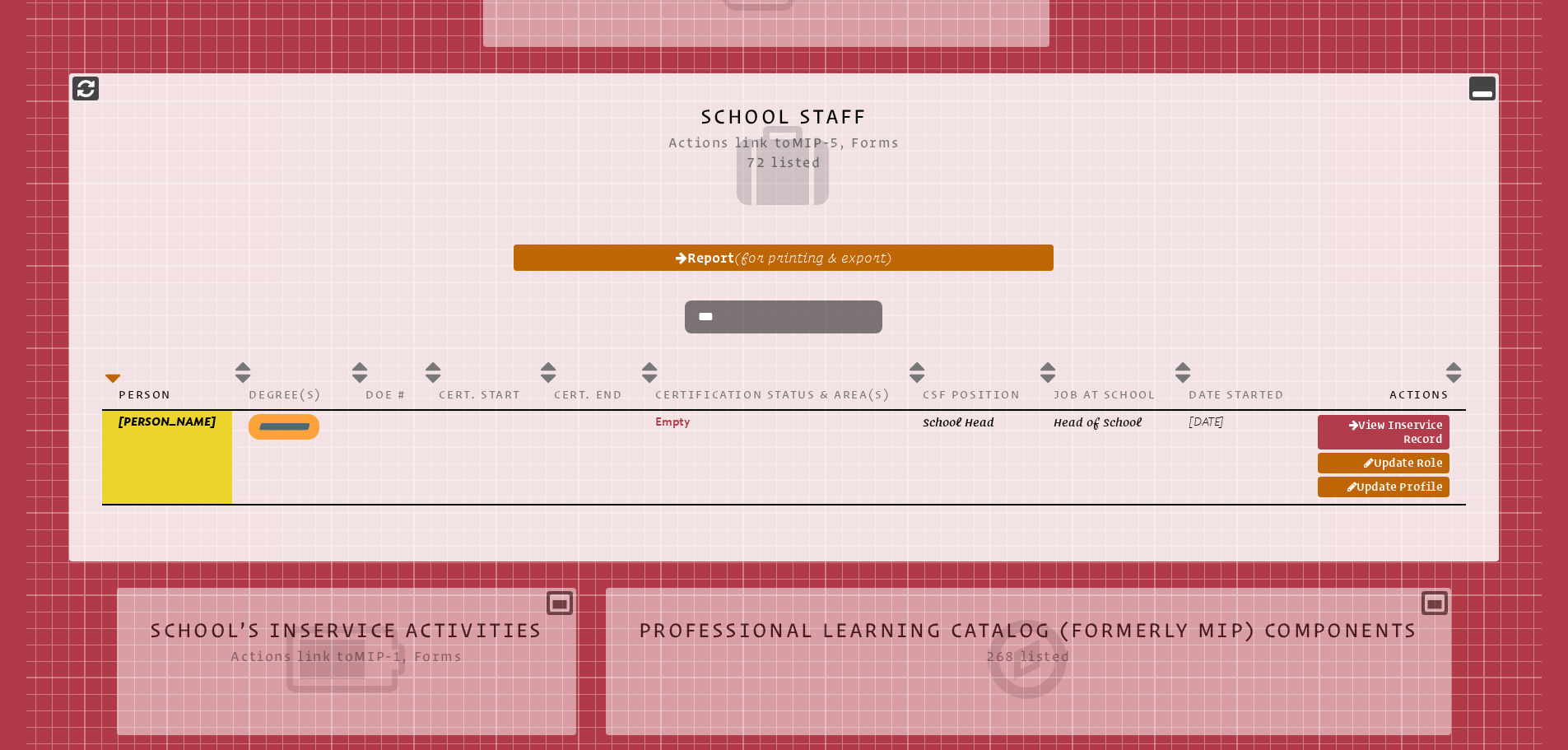
drag, startPoint x: 736, startPoint y: 312, endPoint x: 648, endPoint y: 316, distance: 88.1
click at [648, 316] on p "***" at bounding box center [784, 317] width 1337 height 46
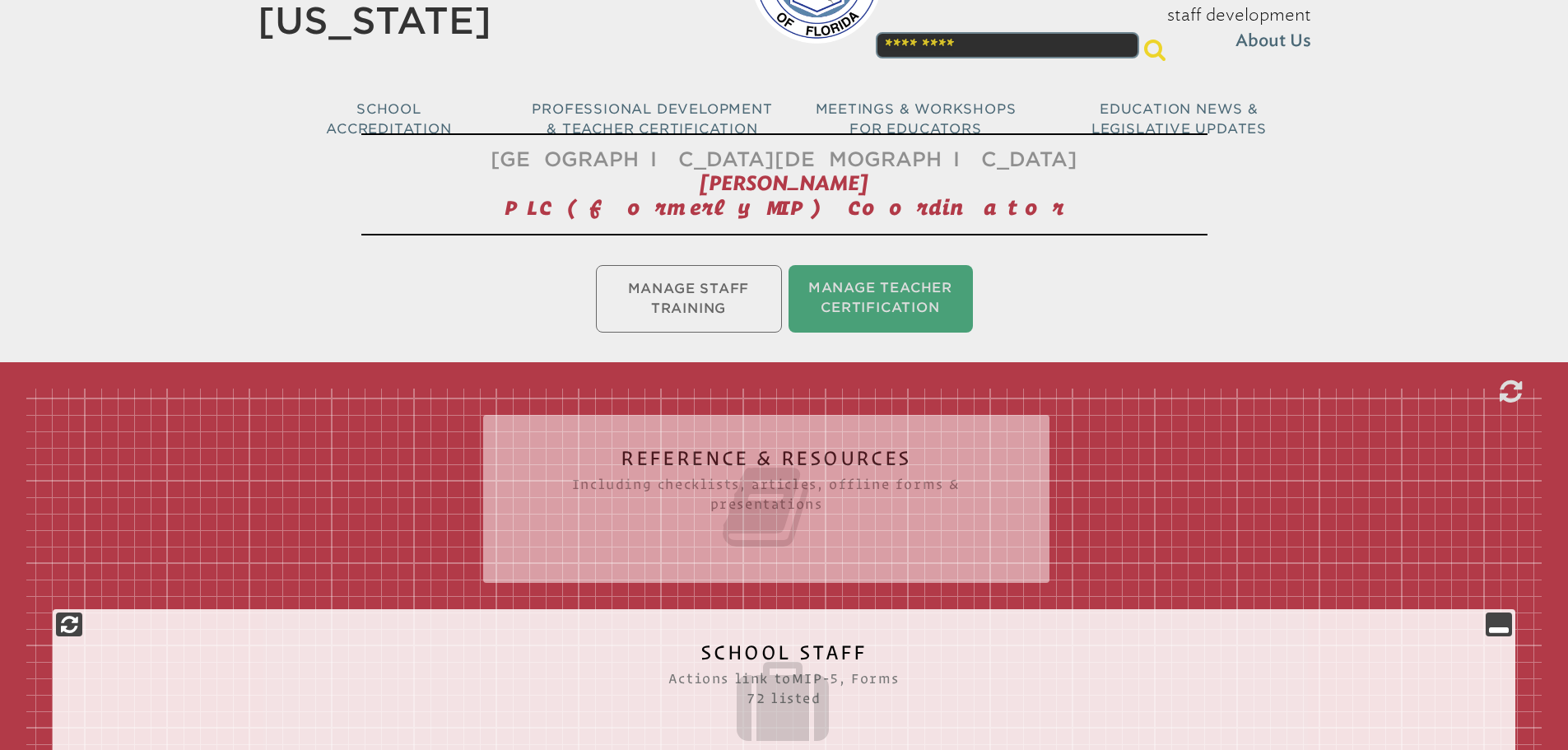
scroll to position [330, 0]
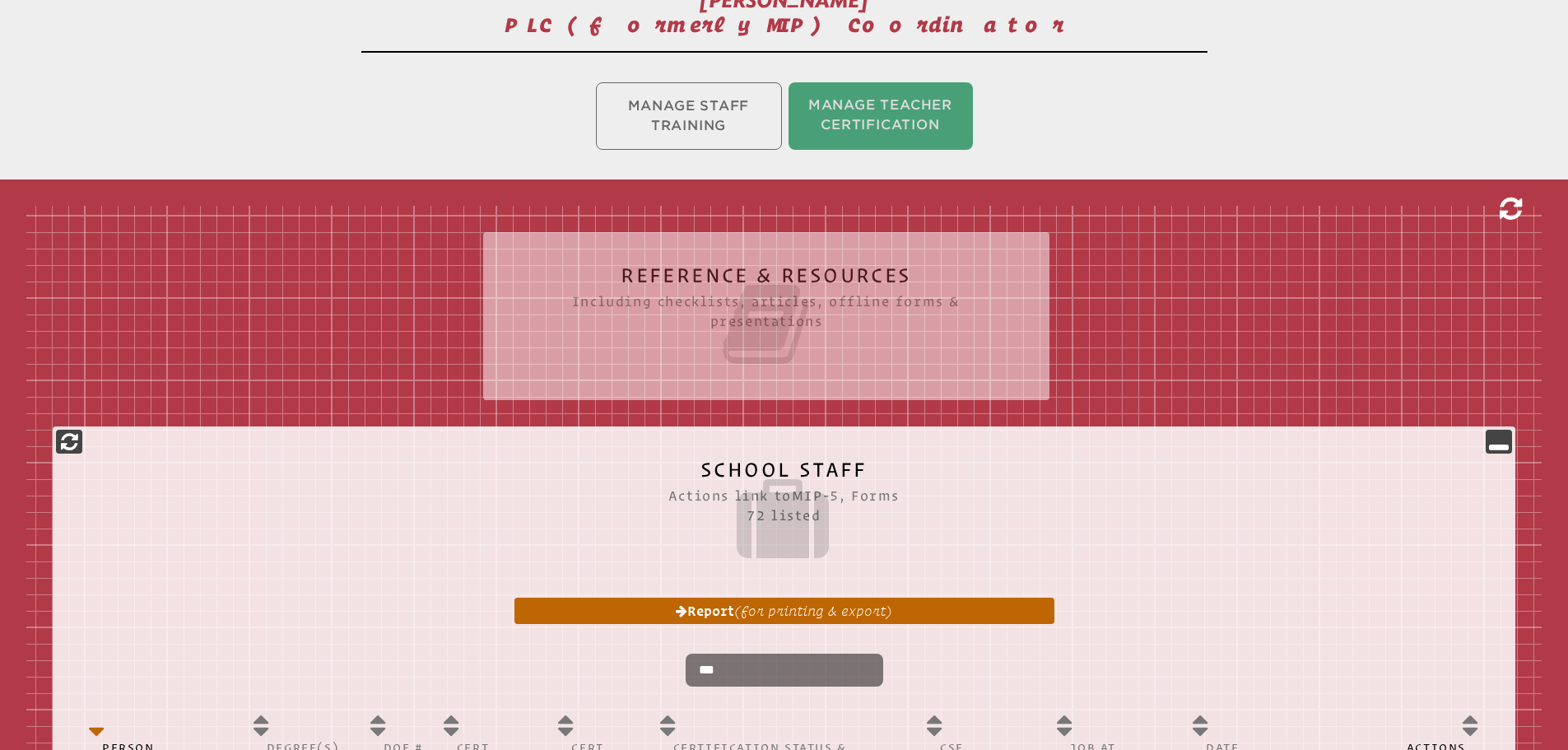
type input "***"
click at [1514, 200] on icon at bounding box center [1510, 208] width 22 height 27
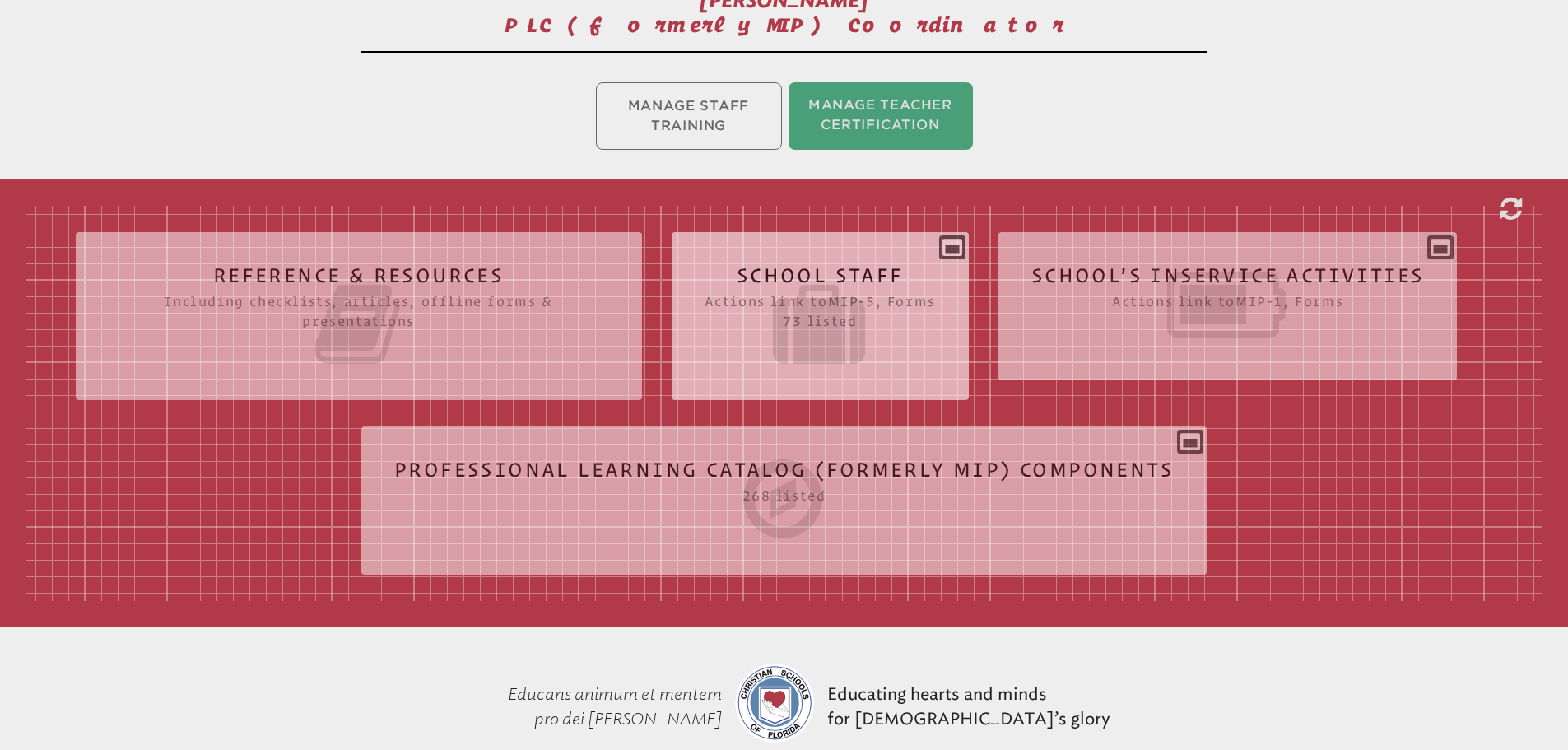
click at [790, 334] on icon at bounding box center [820, 324] width 231 height 92
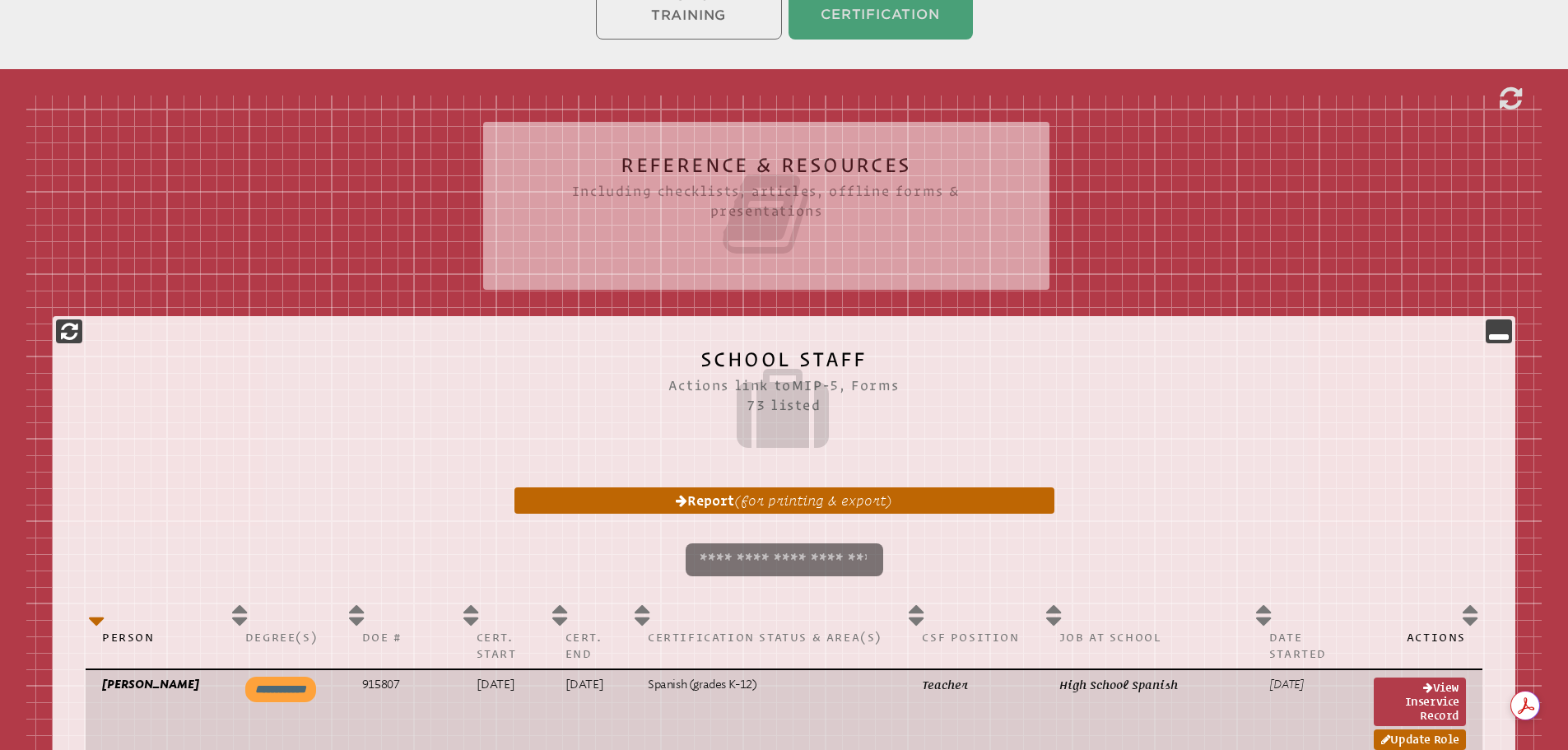
scroll to position [658, 0]
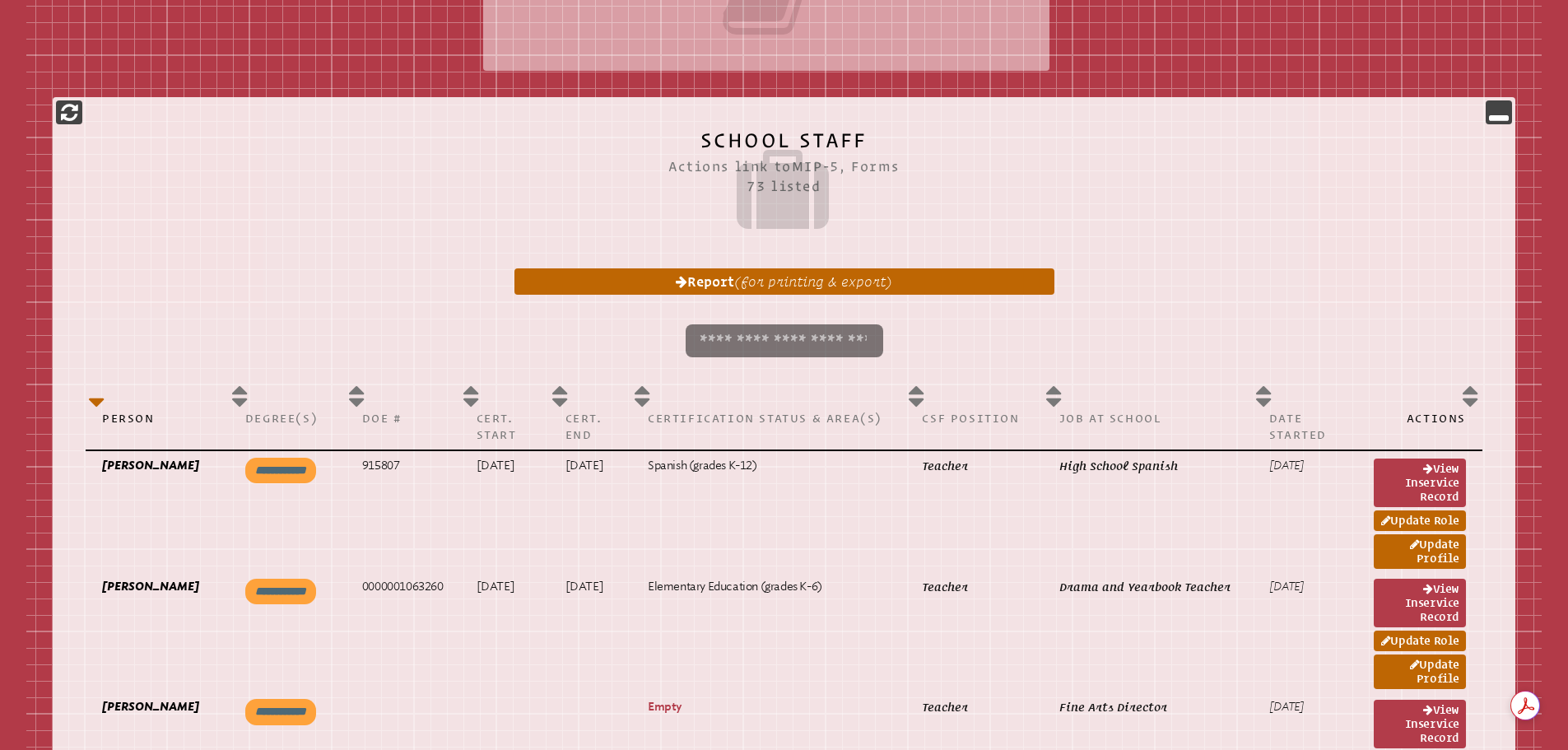
click at [729, 346] on input "search" at bounding box center [784, 341] width 197 height 33
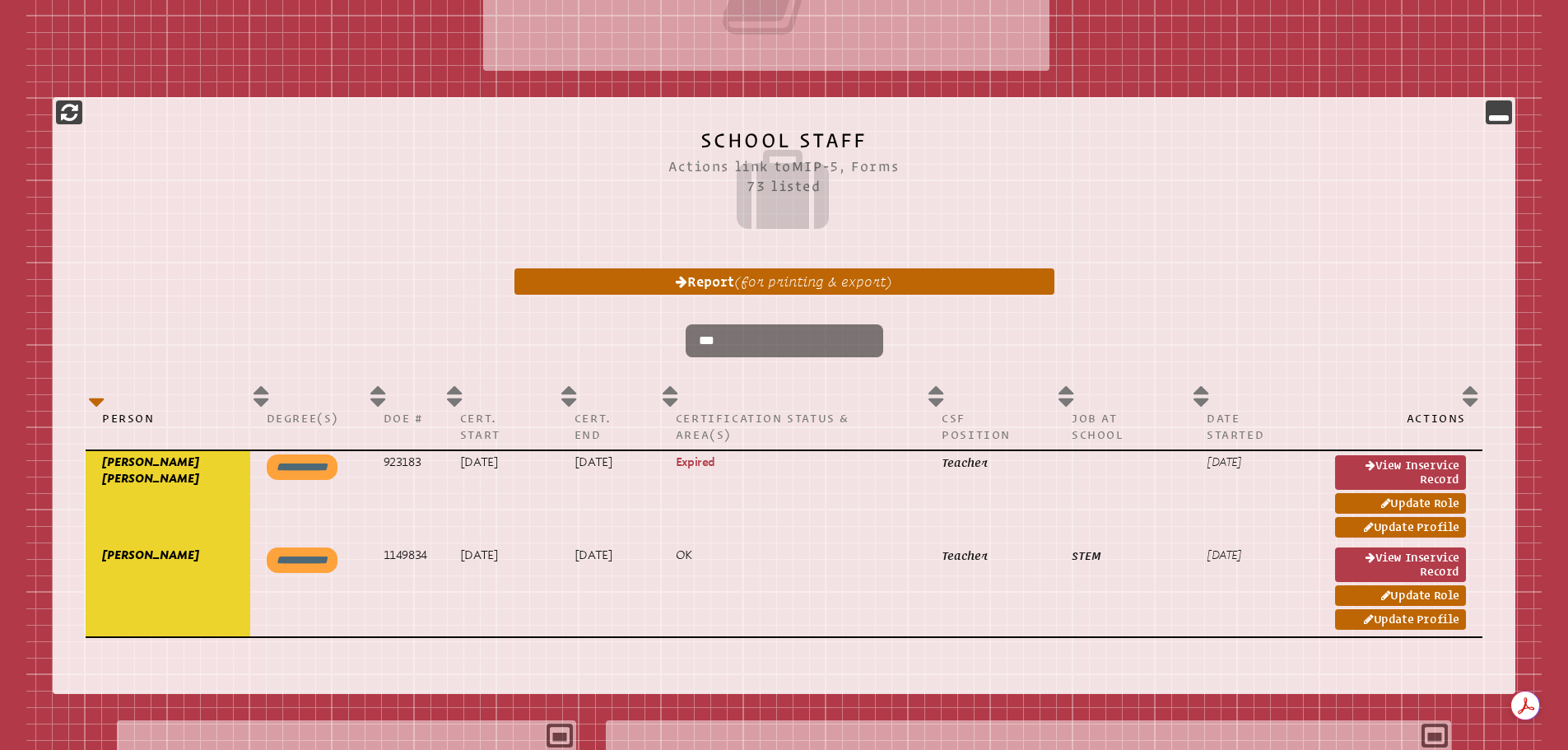
type input "***"
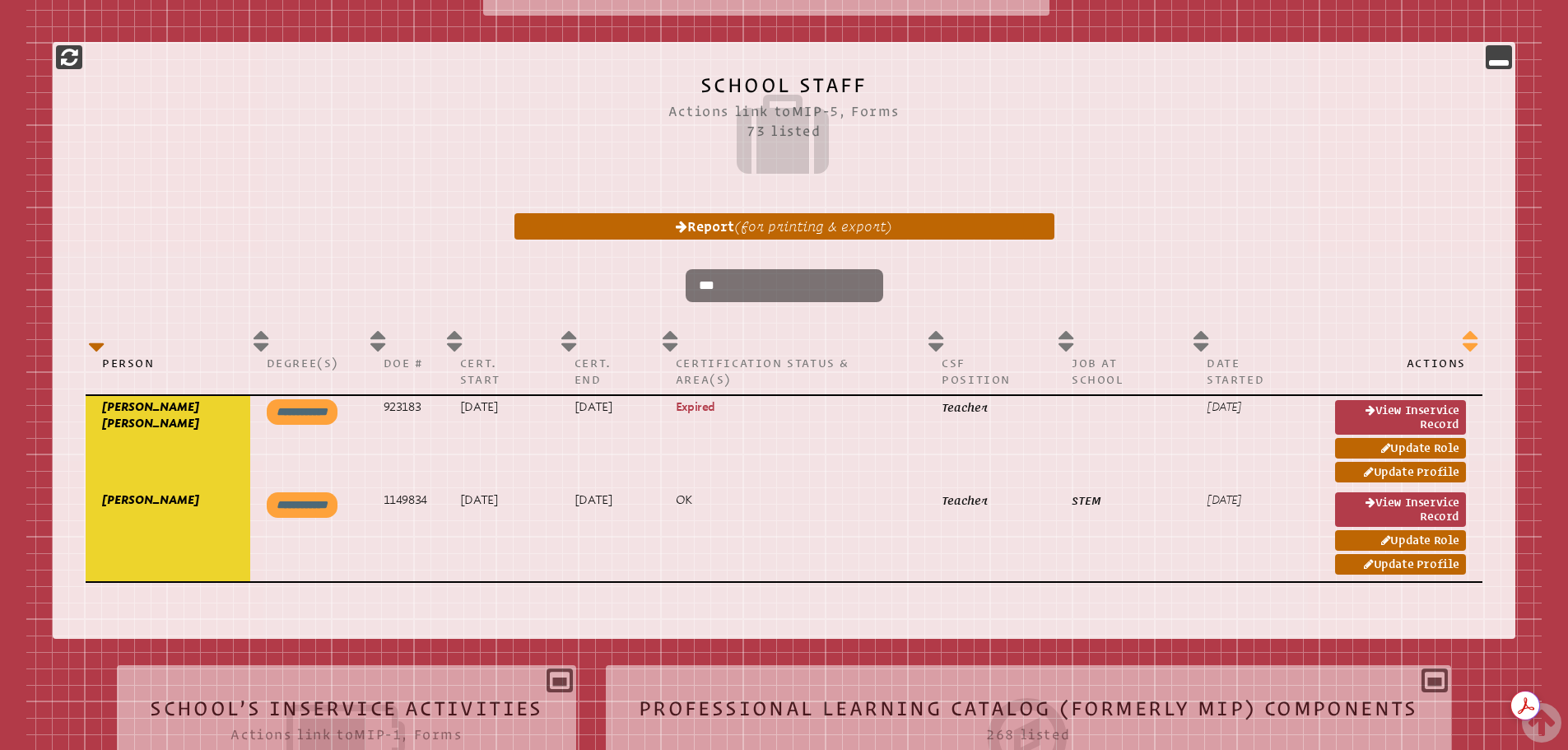
scroll to position [494, 0]
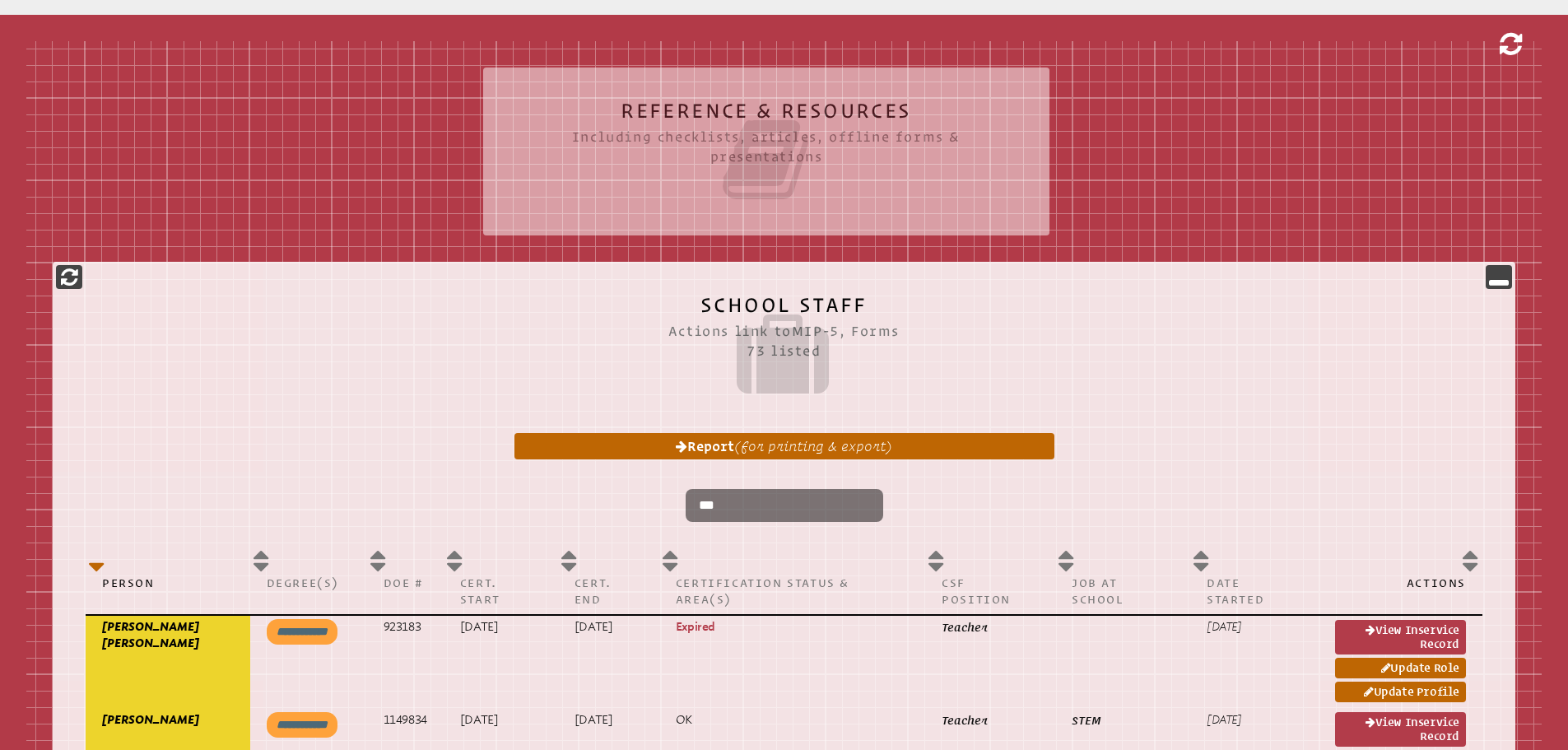
click at [1514, 39] on icon at bounding box center [1510, 44] width 22 height 27
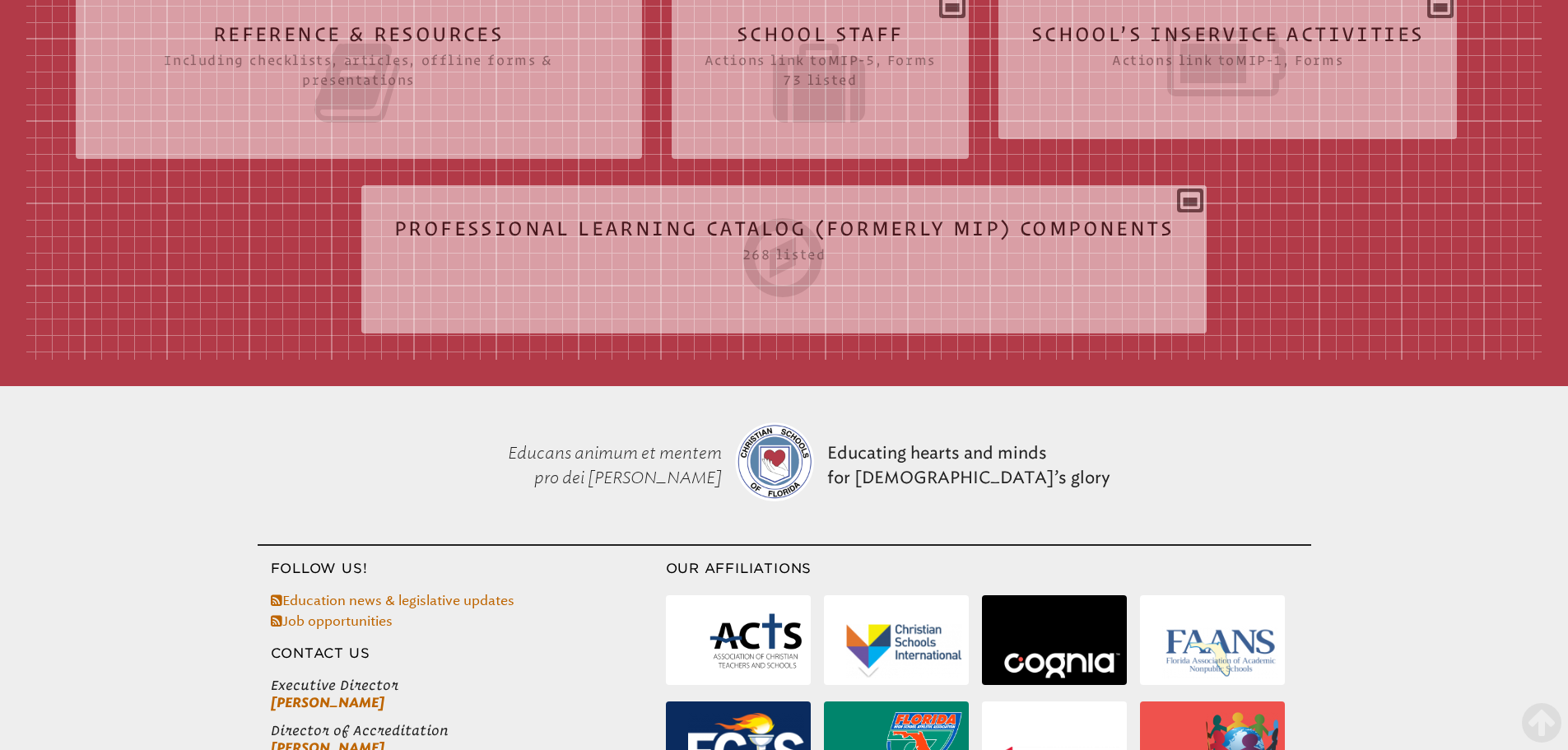
scroll to position [568, 0]
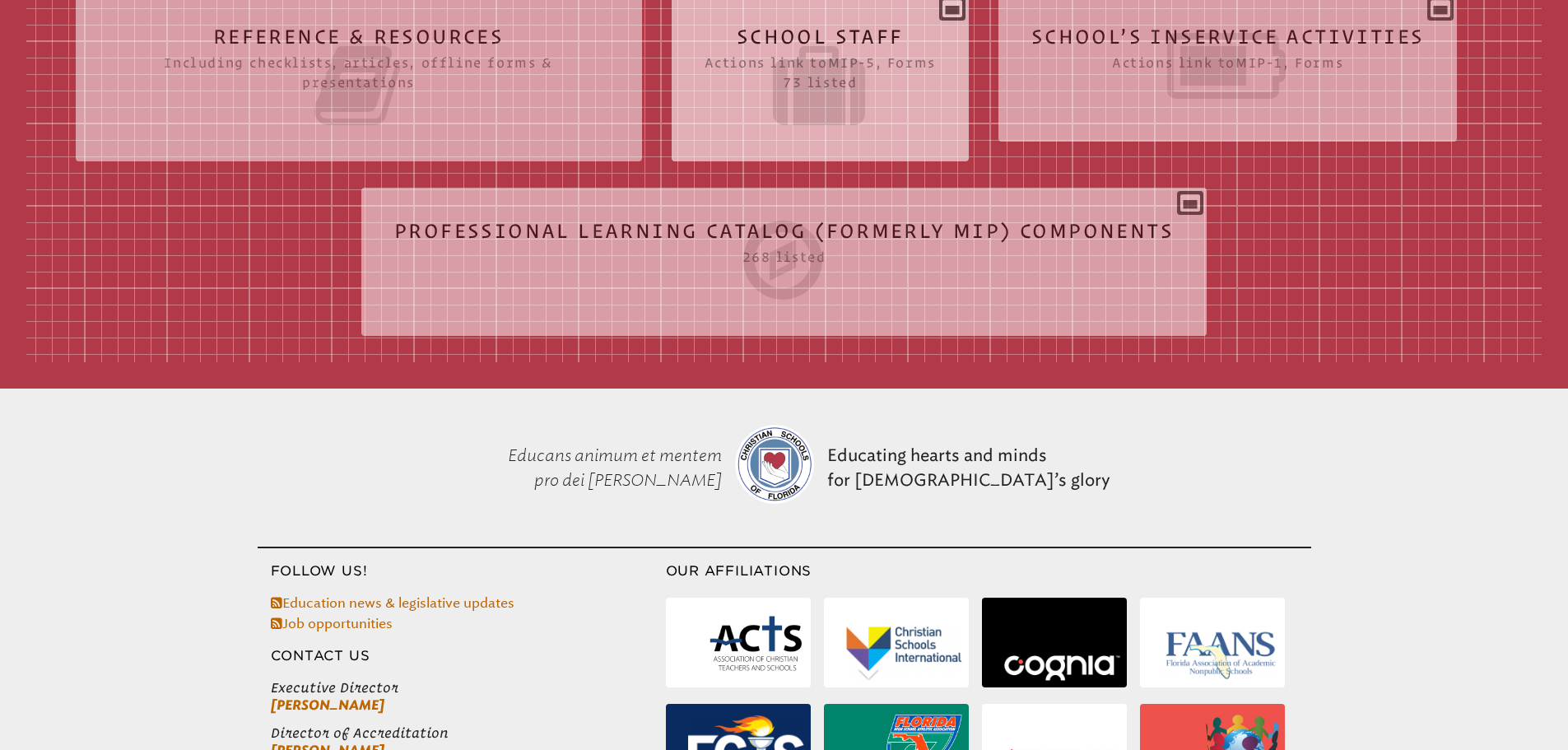
click at [829, 77] on icon at bounding box center [820, 85] width 231 height 92
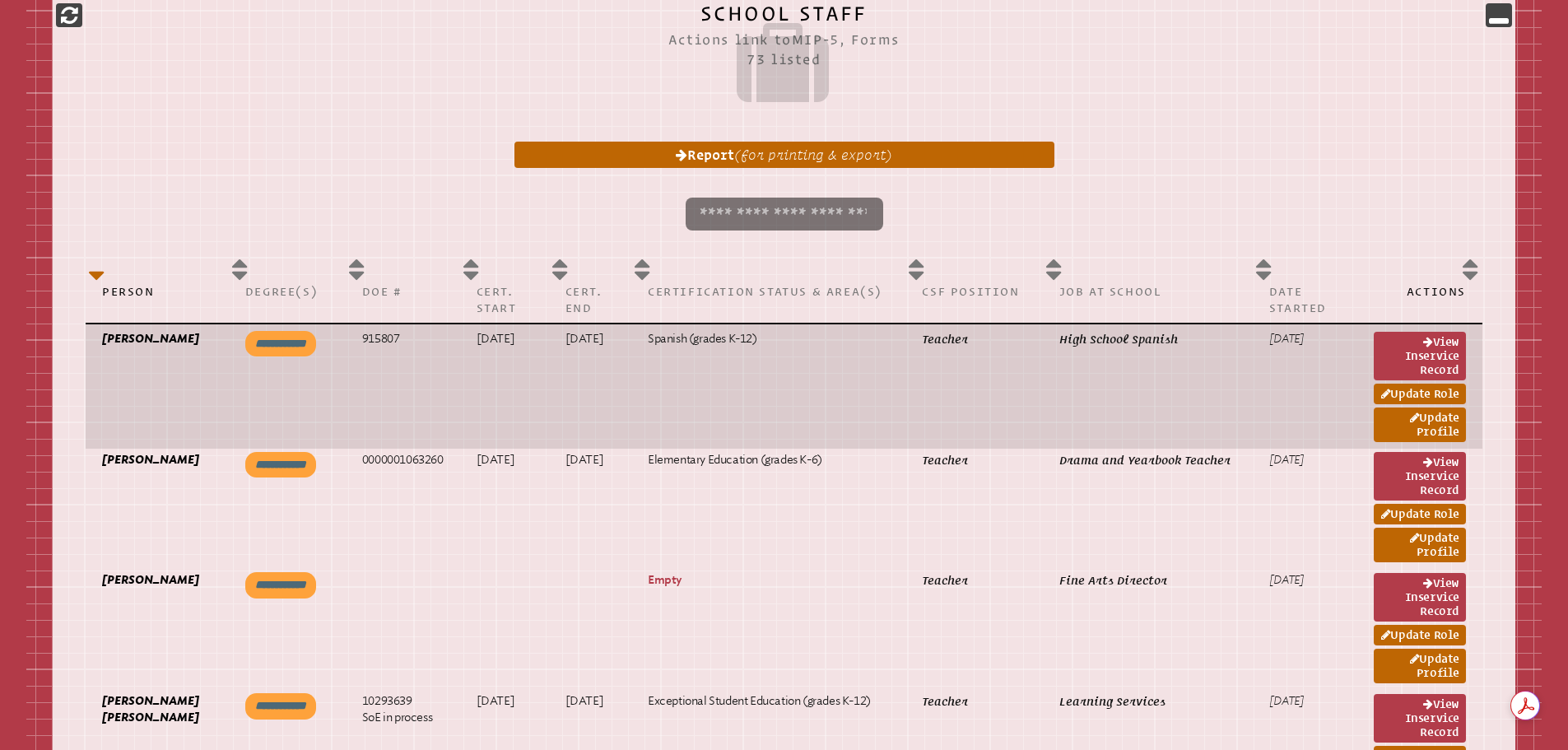
scroll to position [814, 0]
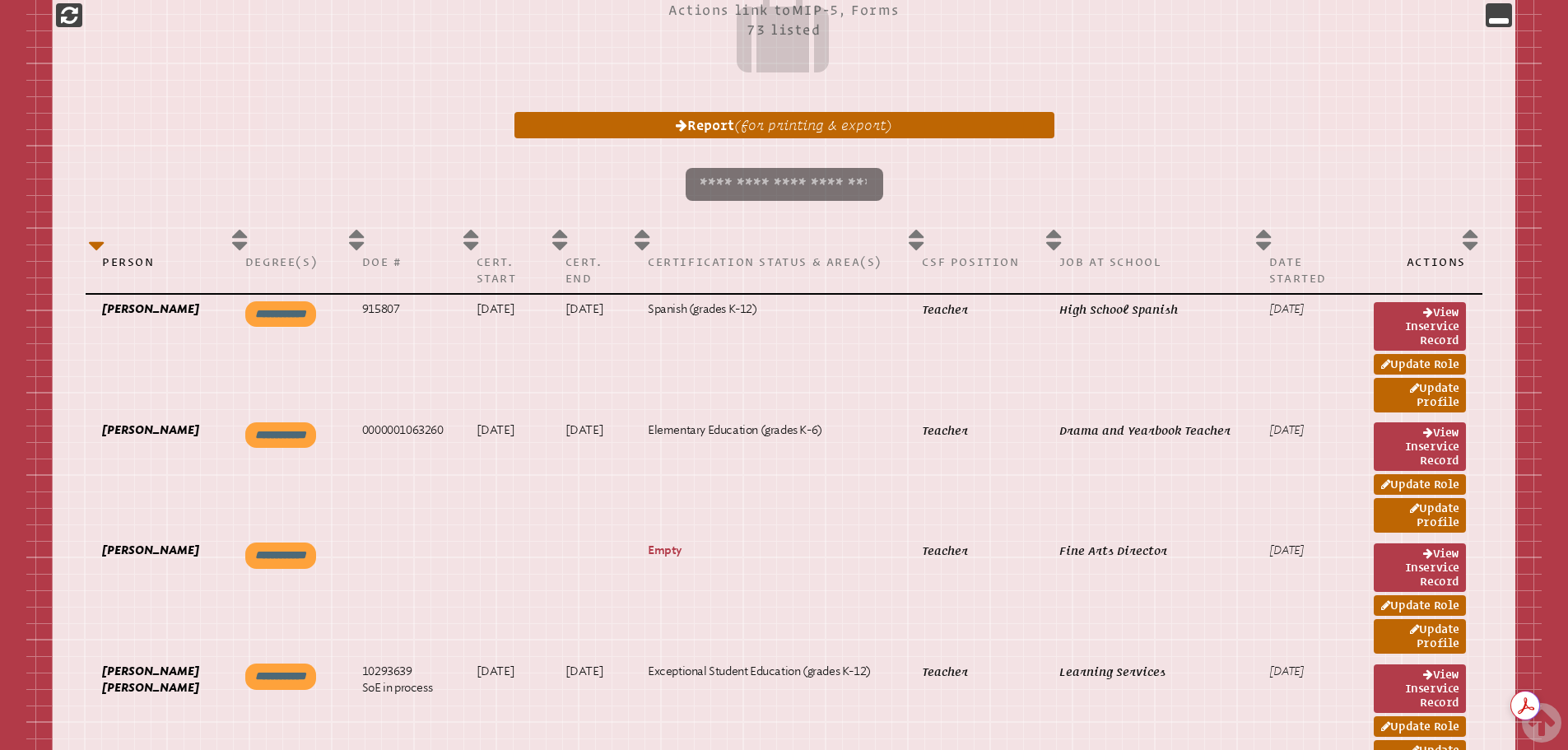
click at [732, 178] on input "search" at bounding box center [784, 185] width 197 height 33
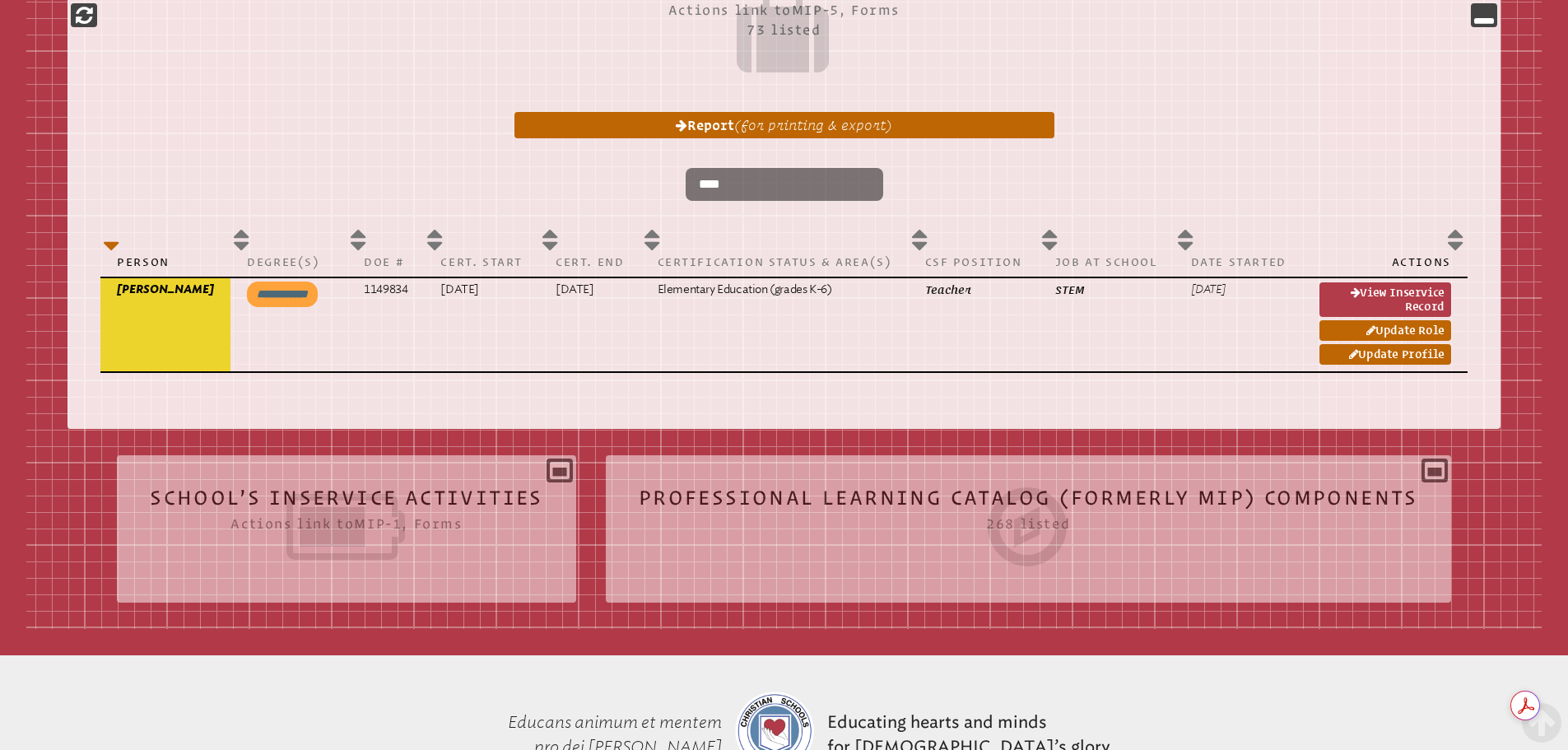
type input "****"
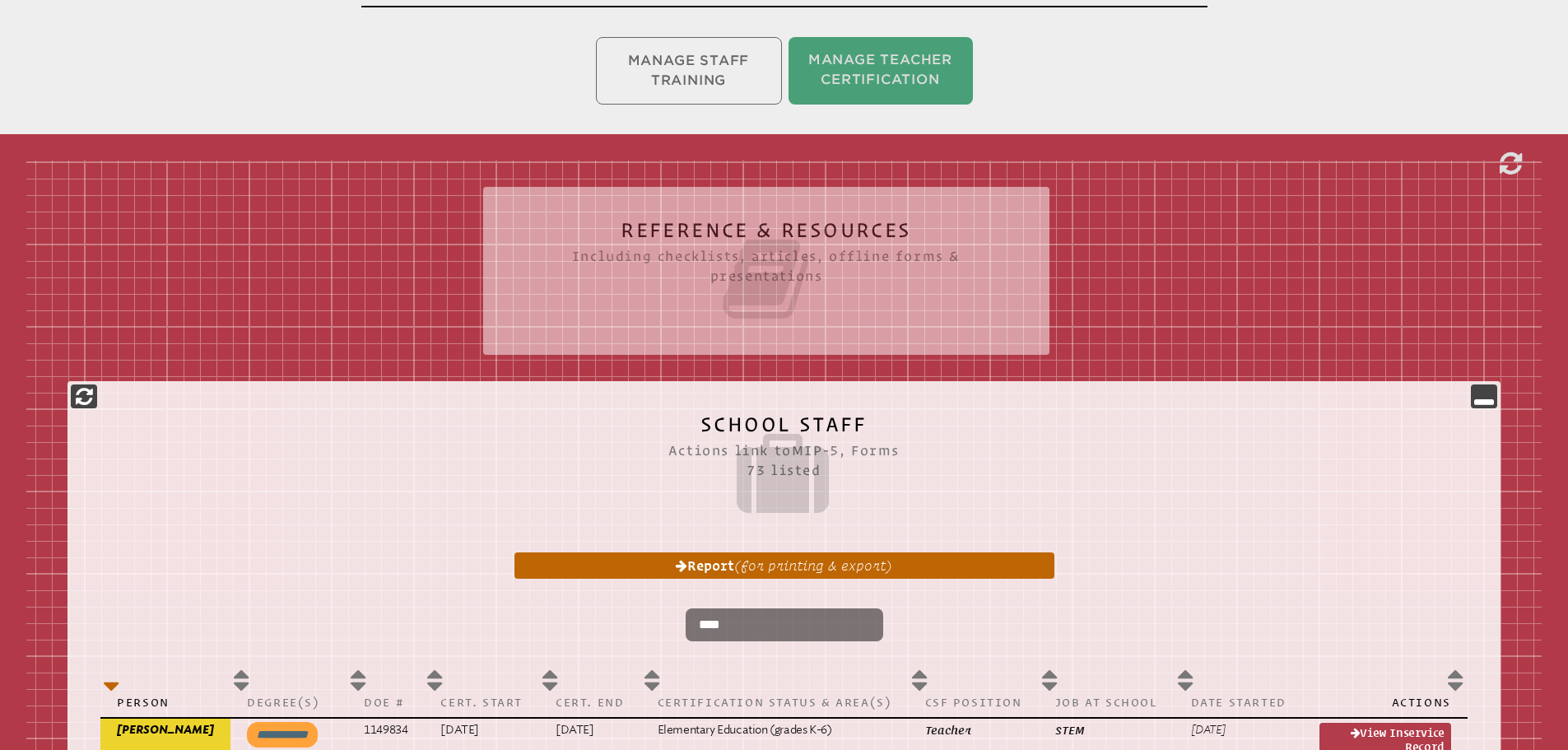
scroll to position [494, 0]
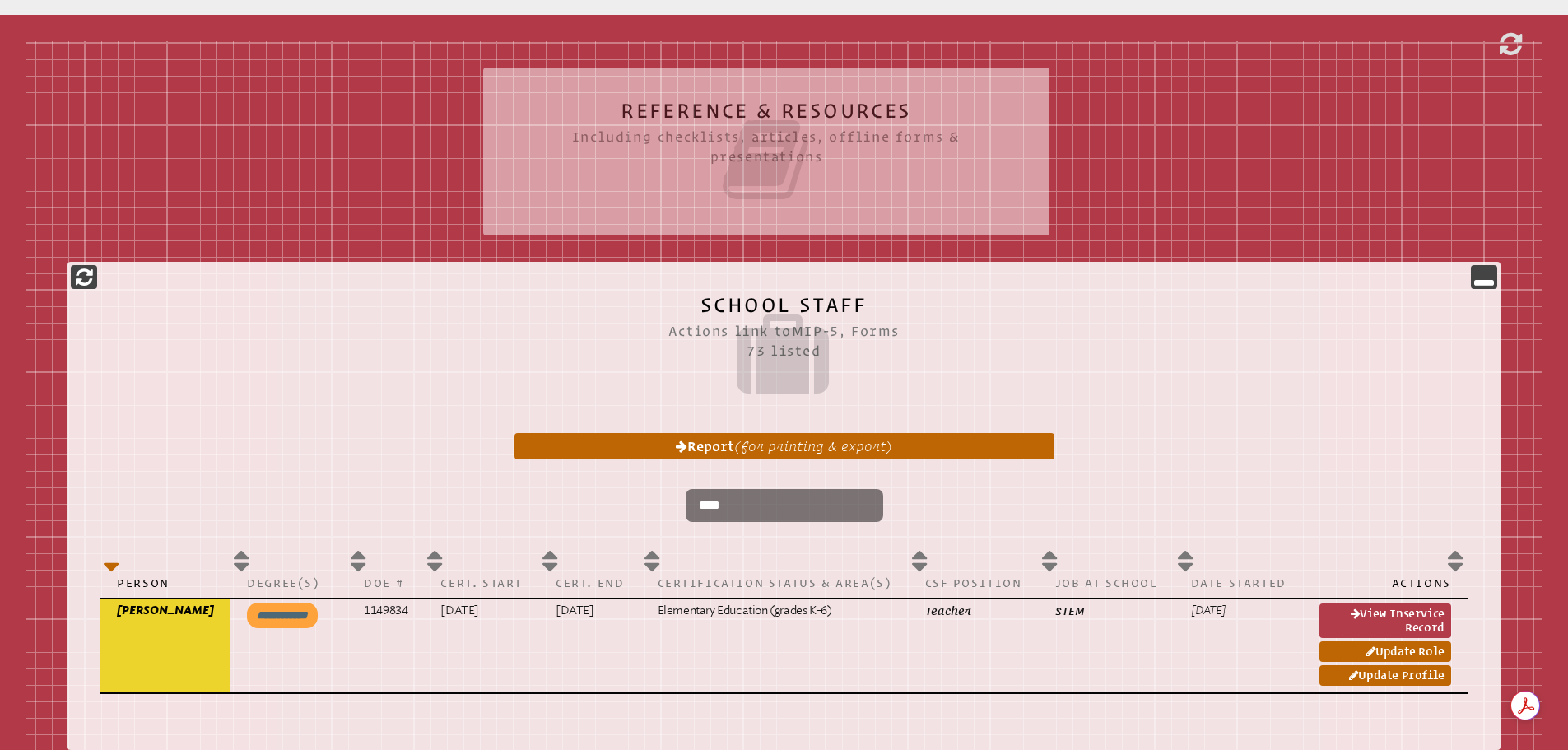
drag, startPoint x: 736, startPoint y: 505, endPoint x: 674, endPoint y: 505, distance: 62.0
click at [674, 506] on p "****" at bounding box center [783, 505] width 1339 height 46
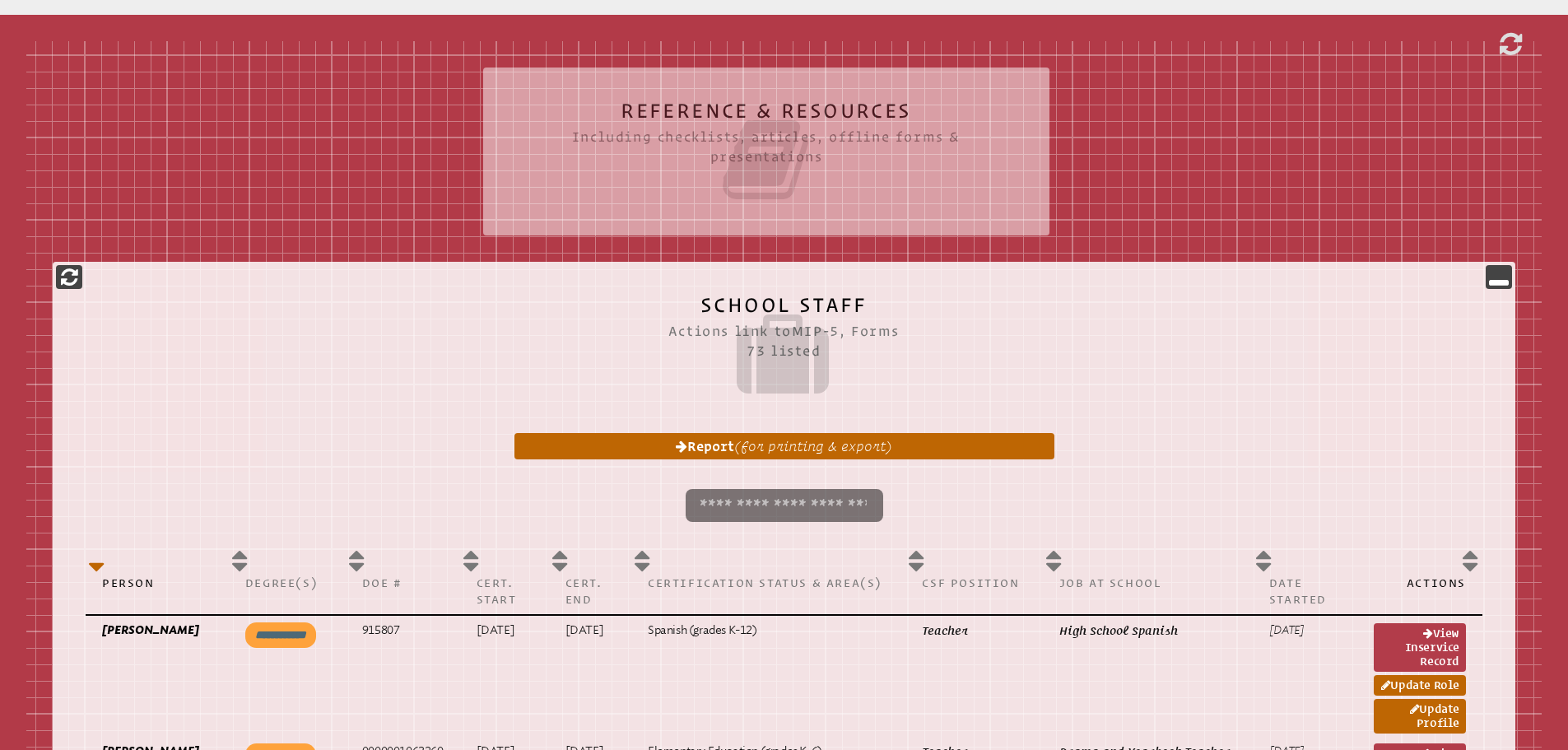
click at [735, 498] on input "search" at bounding box center [784, 505] width 197 height 33
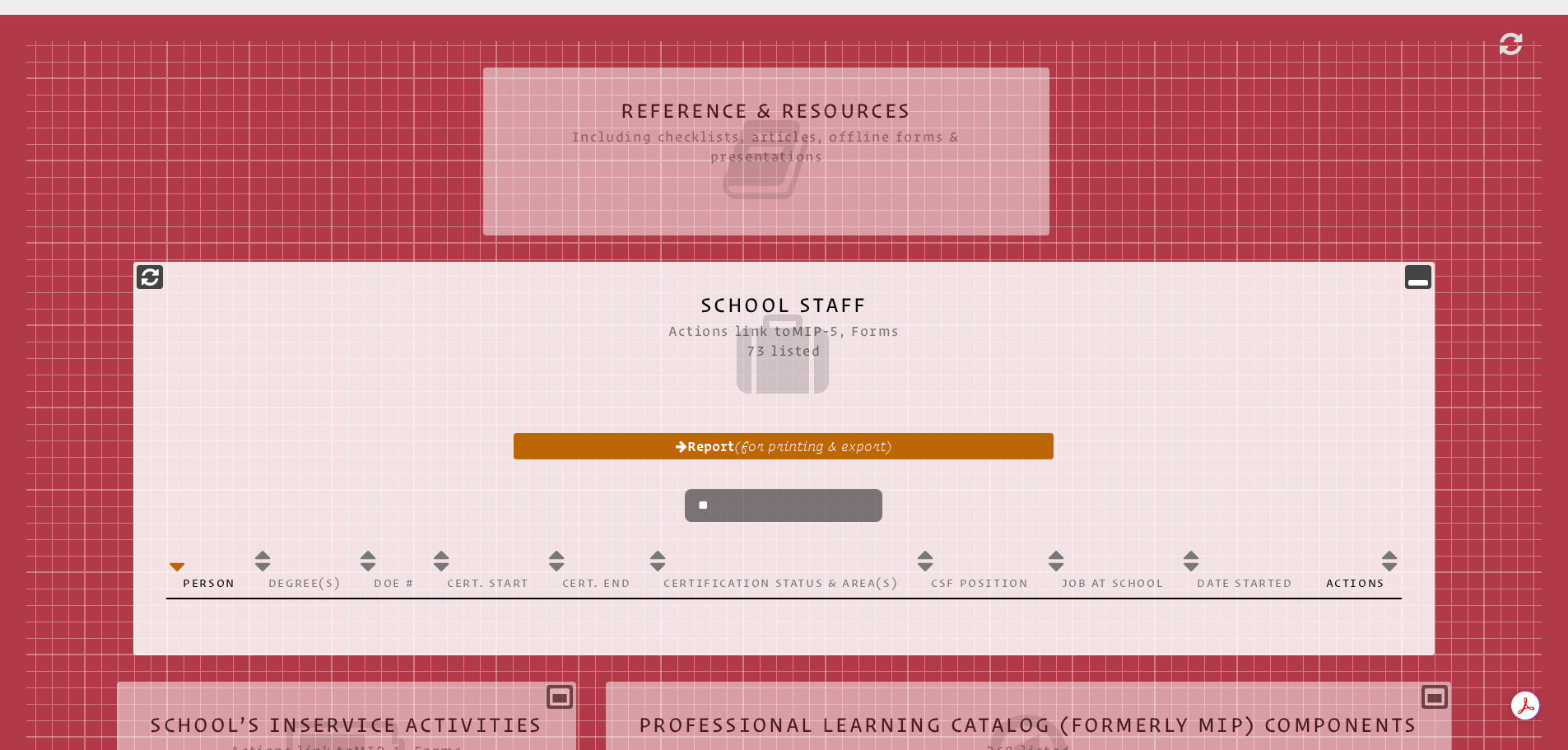
type input "*"
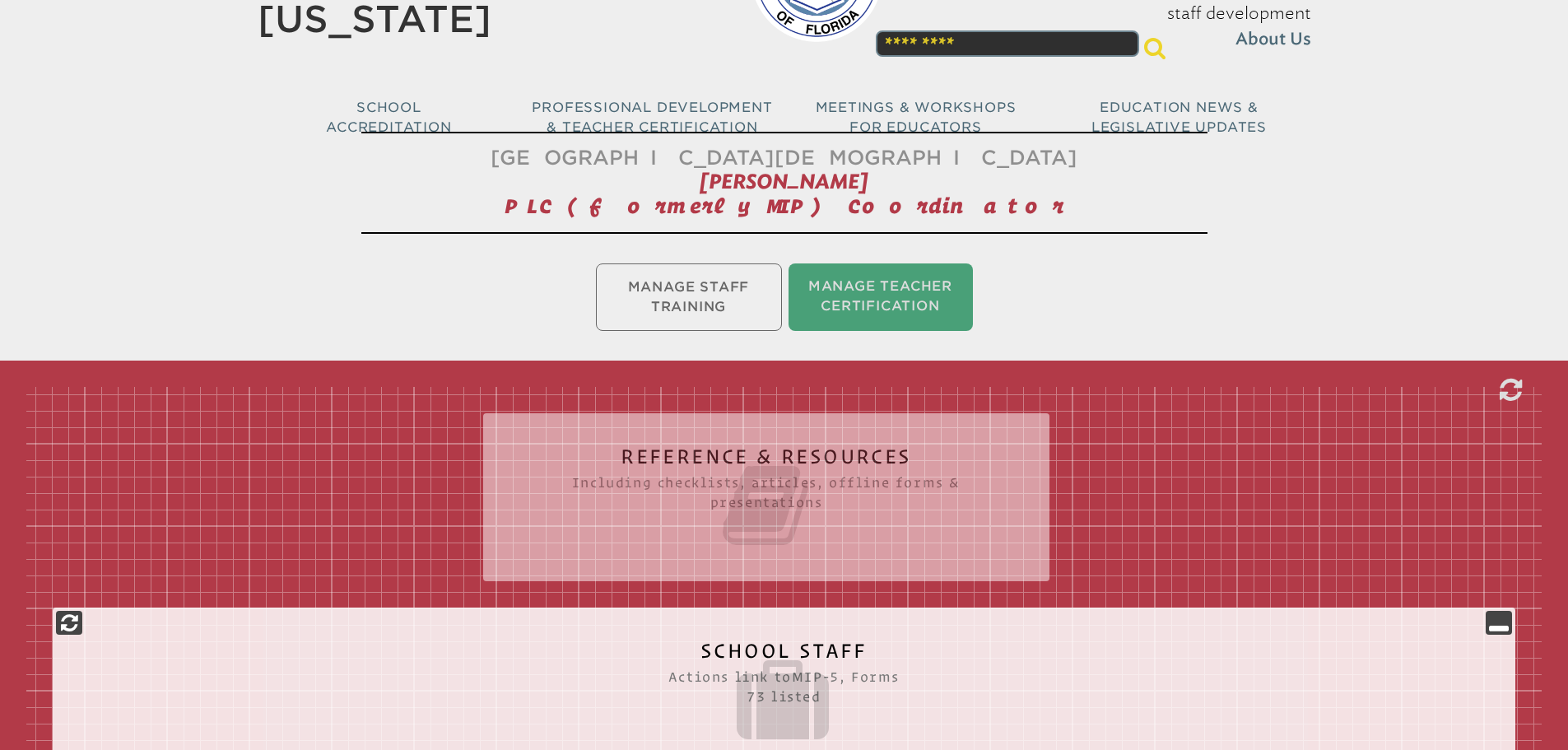
scroll to position [0, 0]
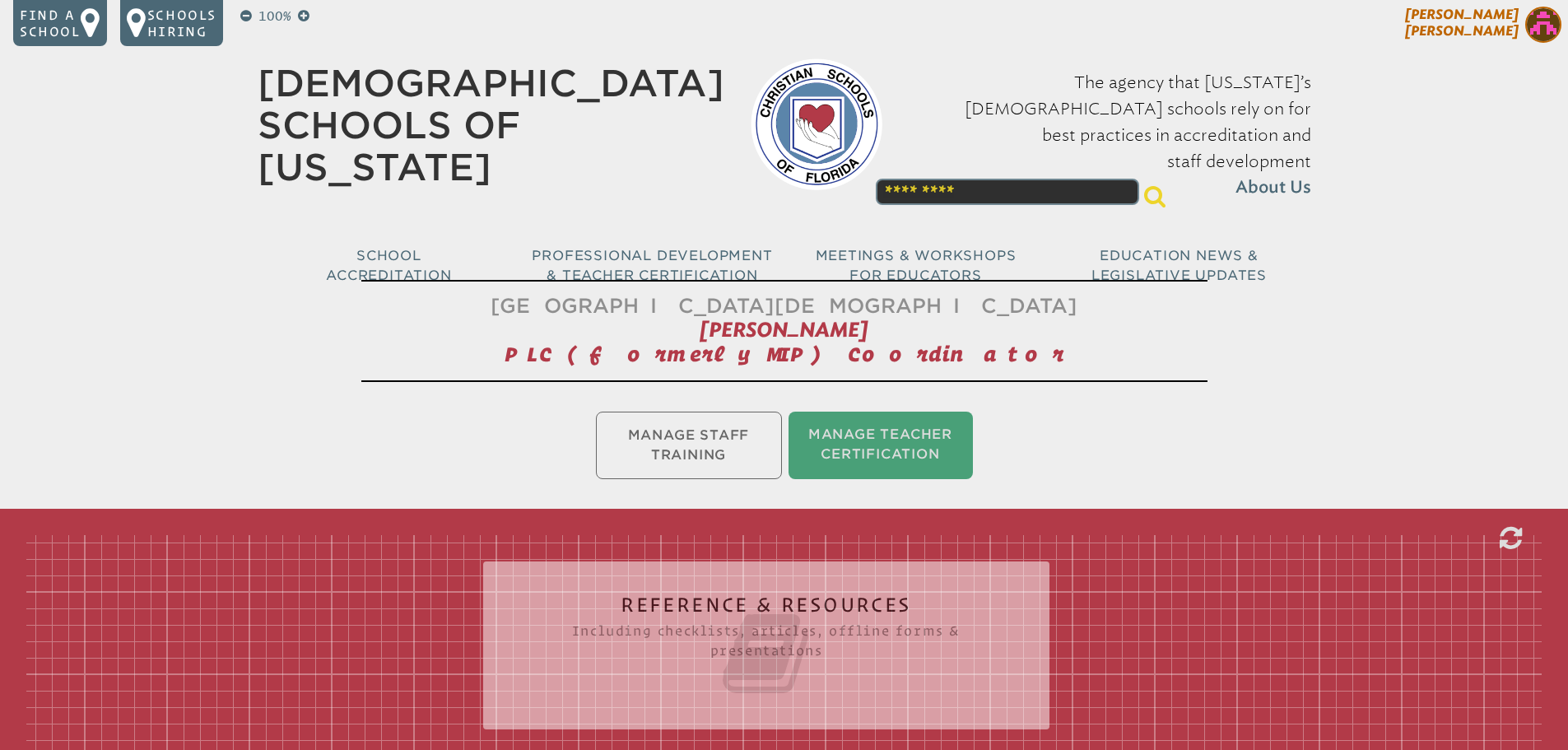
type input "***"
click at [1527, 20] on img at bounding box center [1542, 24] width 36 height 36
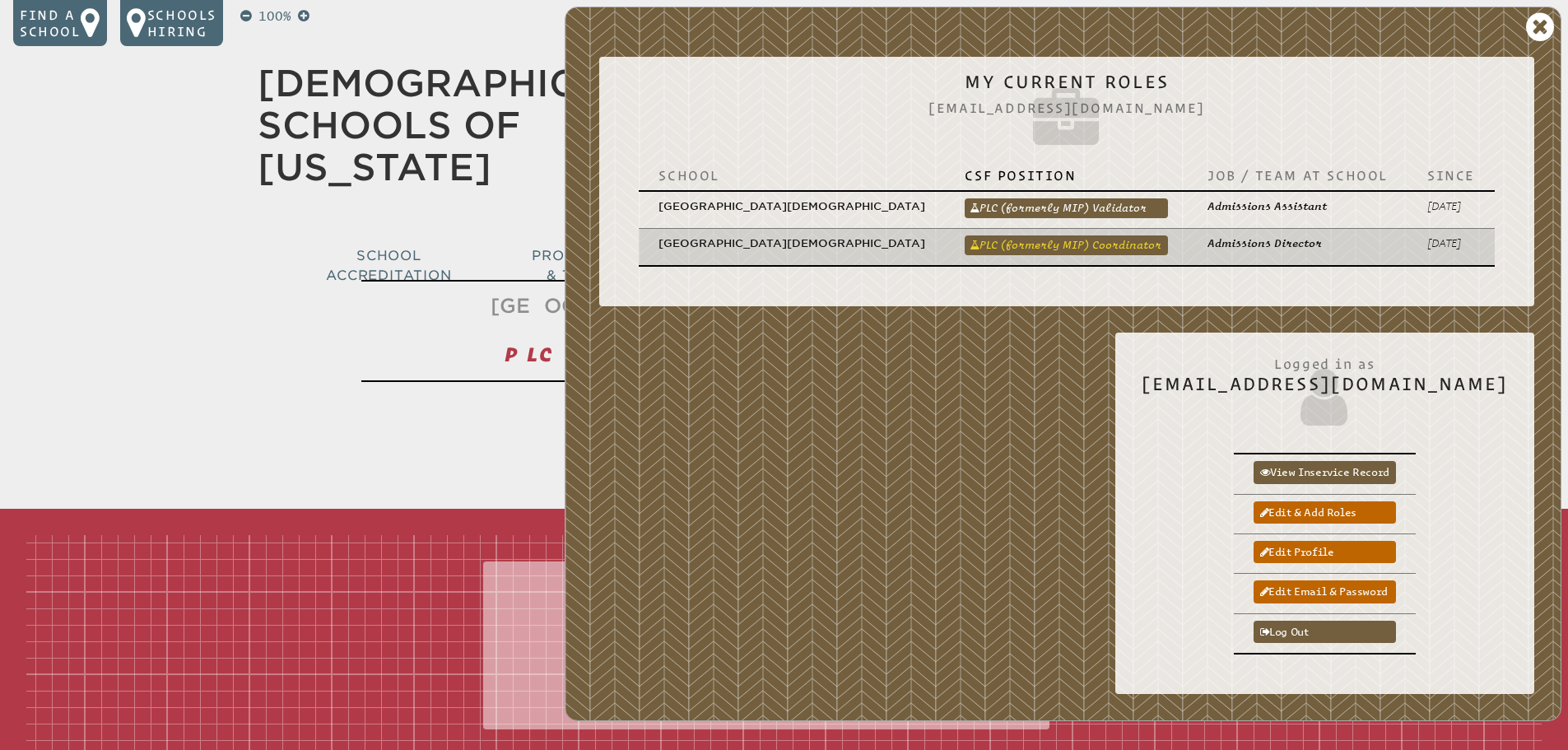
click at [1102, 235] on link "PLC (formerly MIP) Coordinator" at bounding box center [1066, 245] width 203 height 20
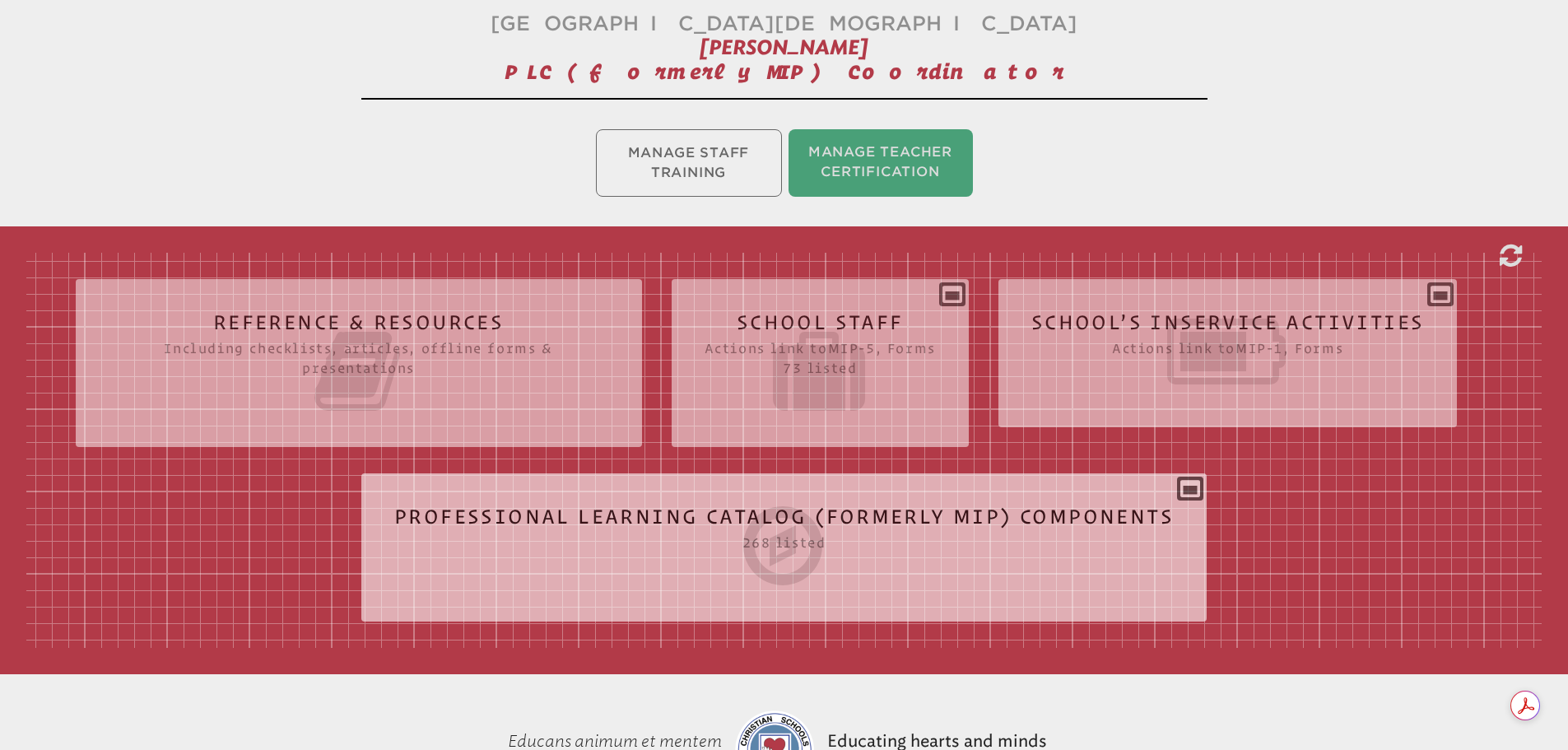
scroll to position [330, 0]
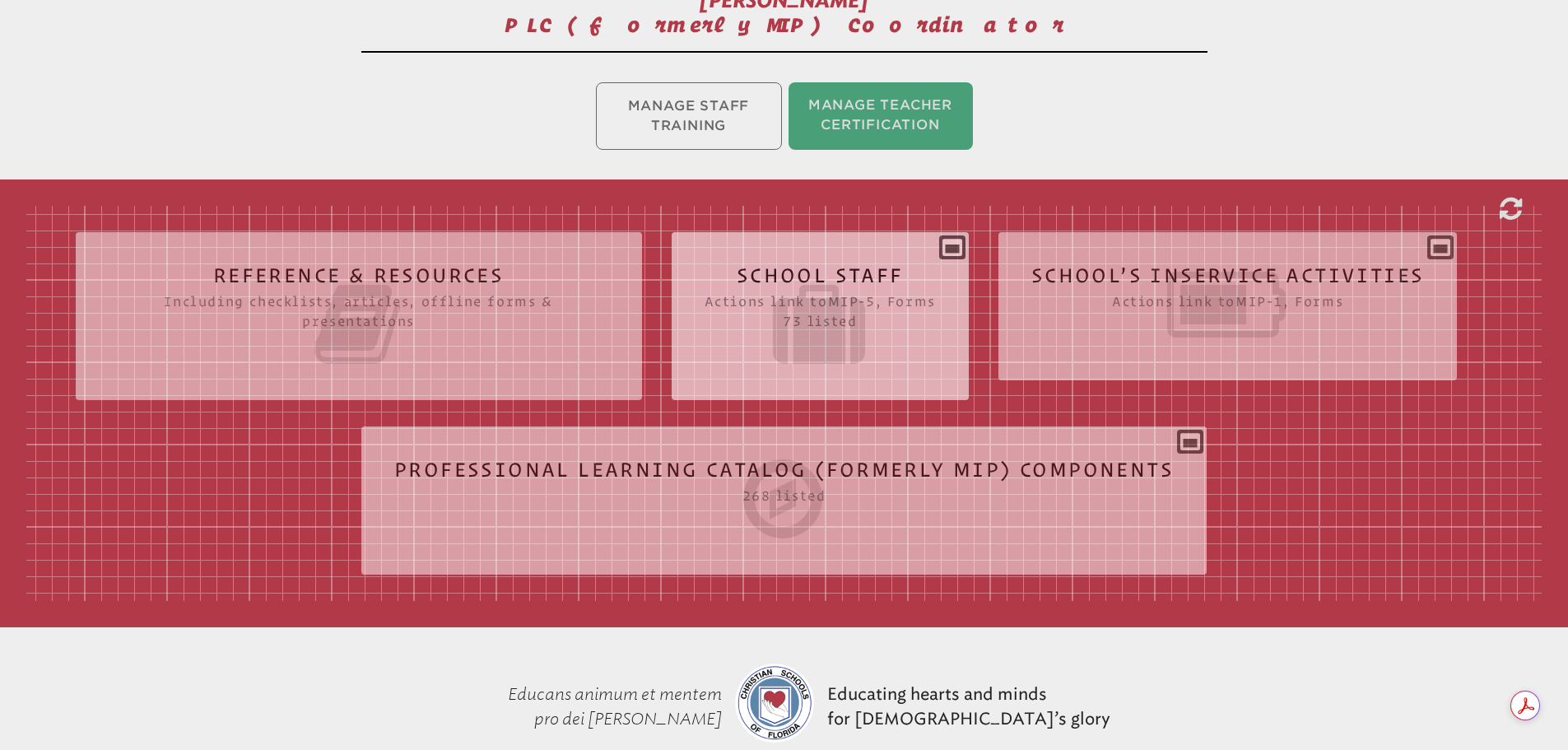
click at [859, 324] on icon at bounding box center [820, 324] width 231 height 92
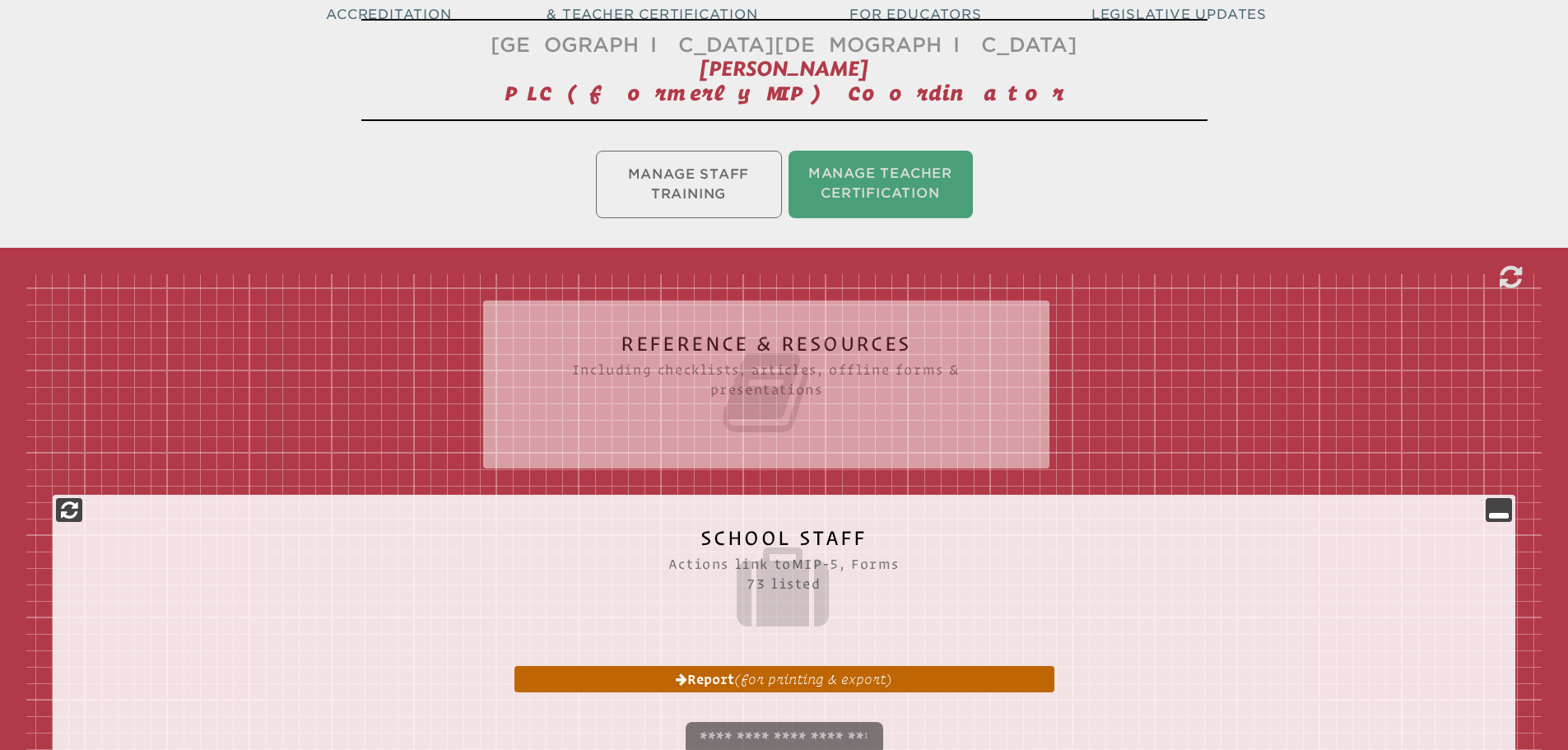
scroll to position [247, 0]
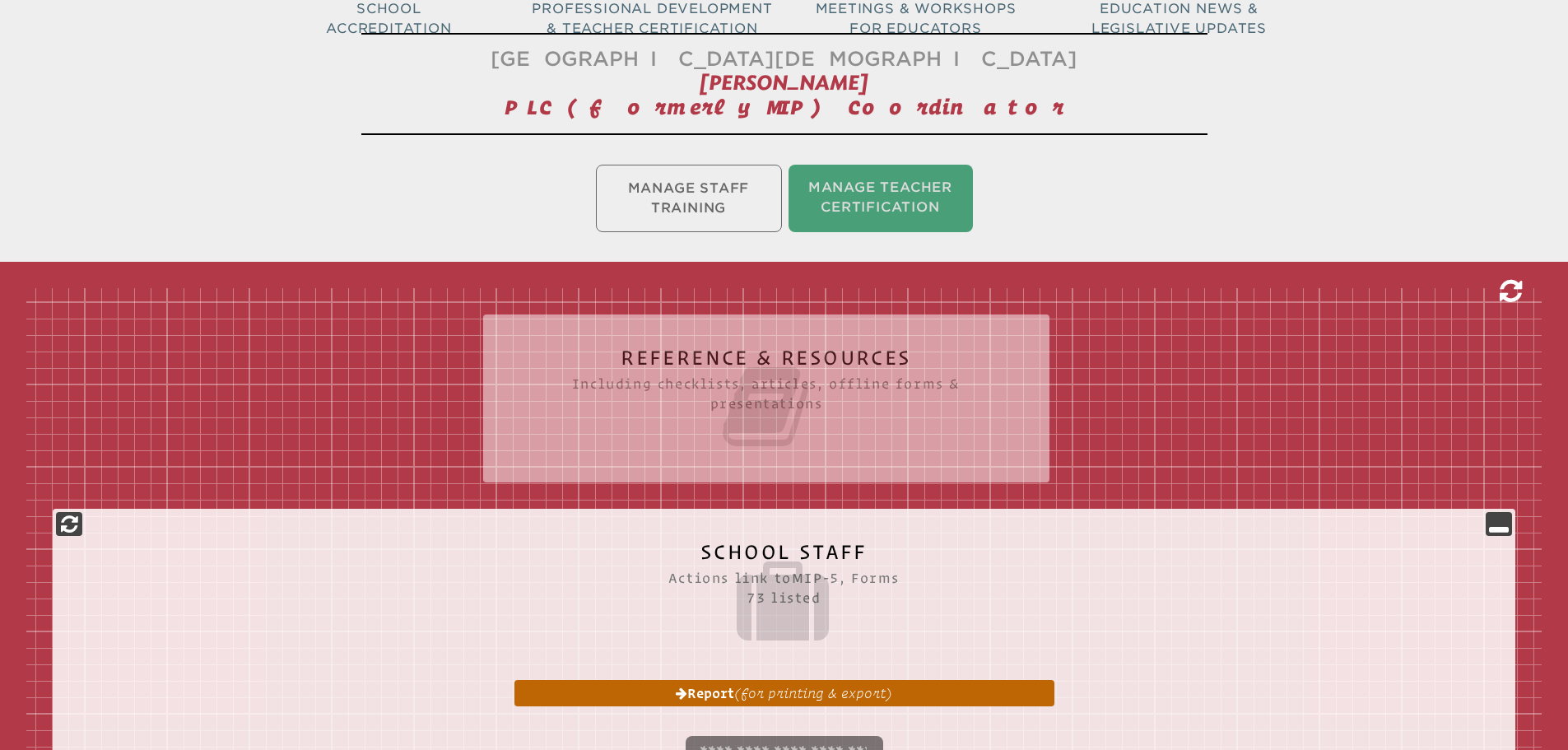
click at [1511, 284] on icon at bounding box center [1510, 291] width 22 height 27
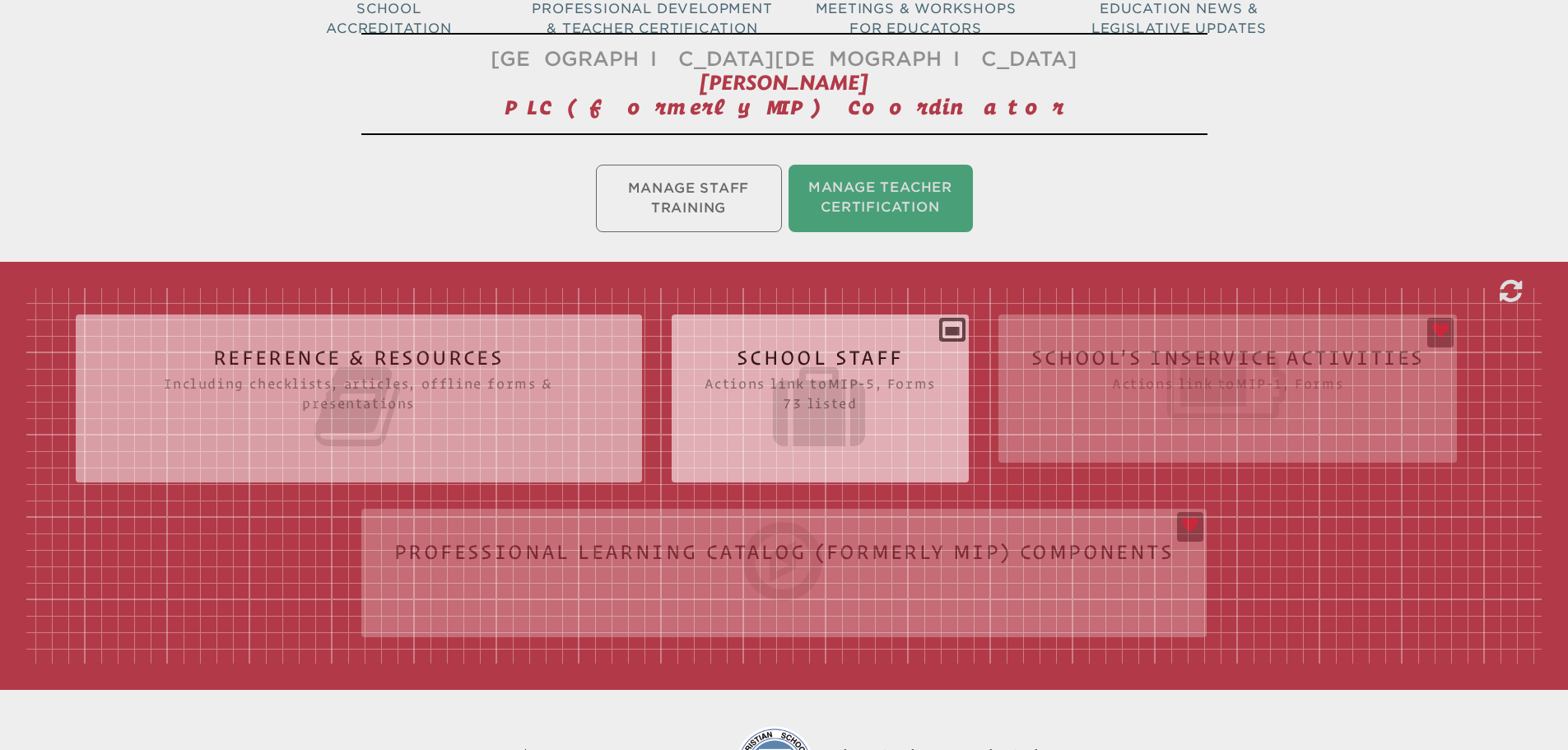
click at [768, 362] on icon at bounding box center [820, 407] width 231 height 92
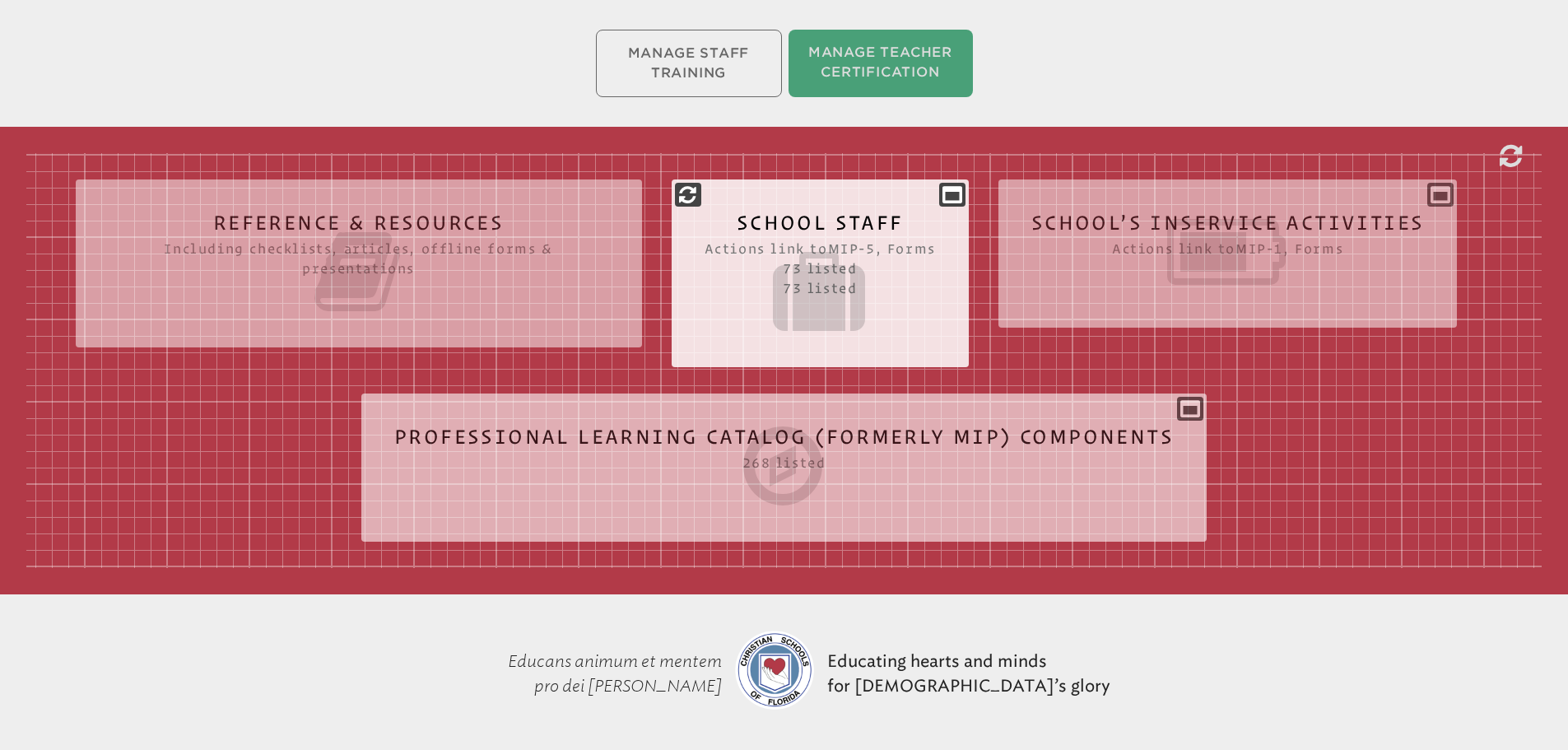
scroll to position [411, 0]
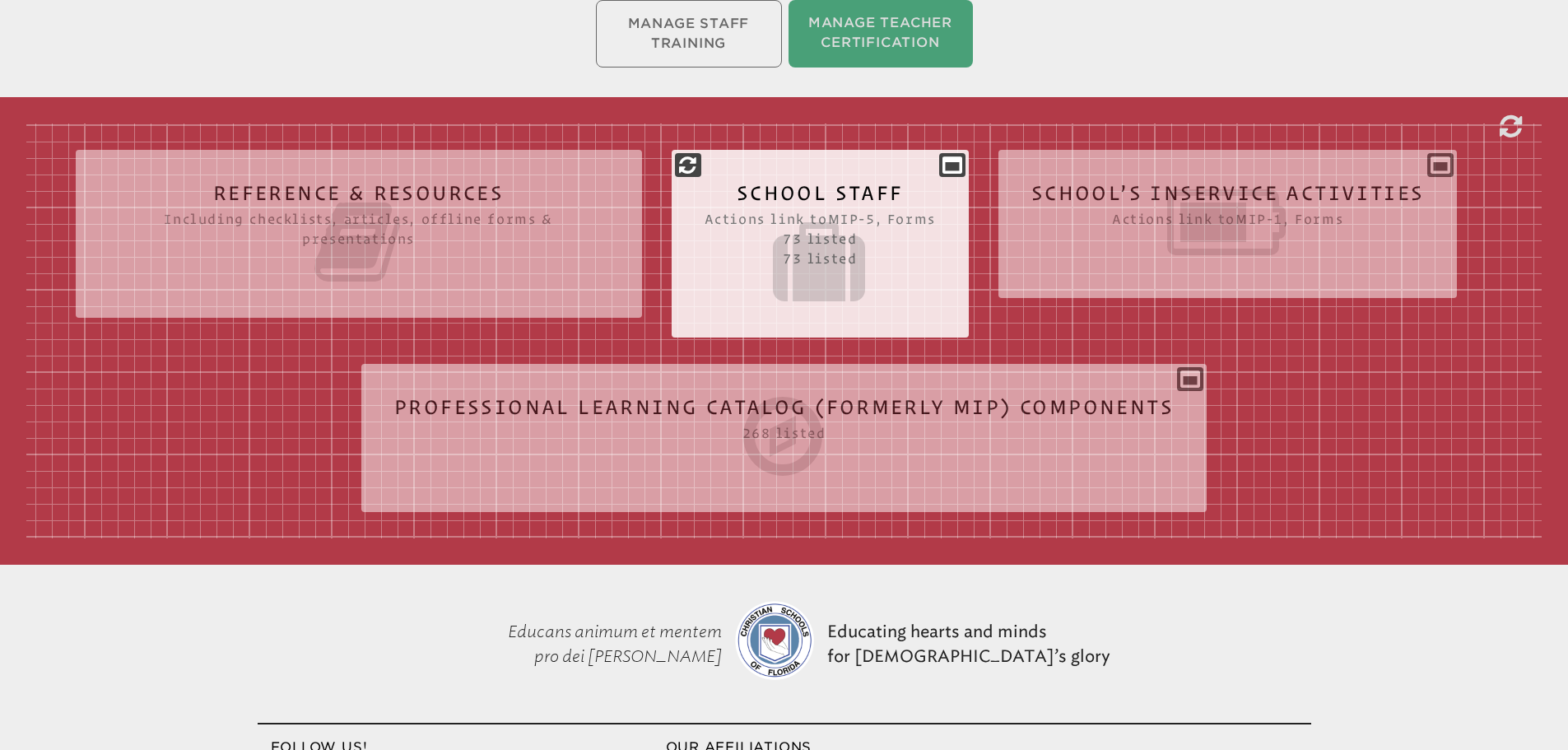
click at [802, 265] on icon at bounding box center [820, 262] width 231 height 92
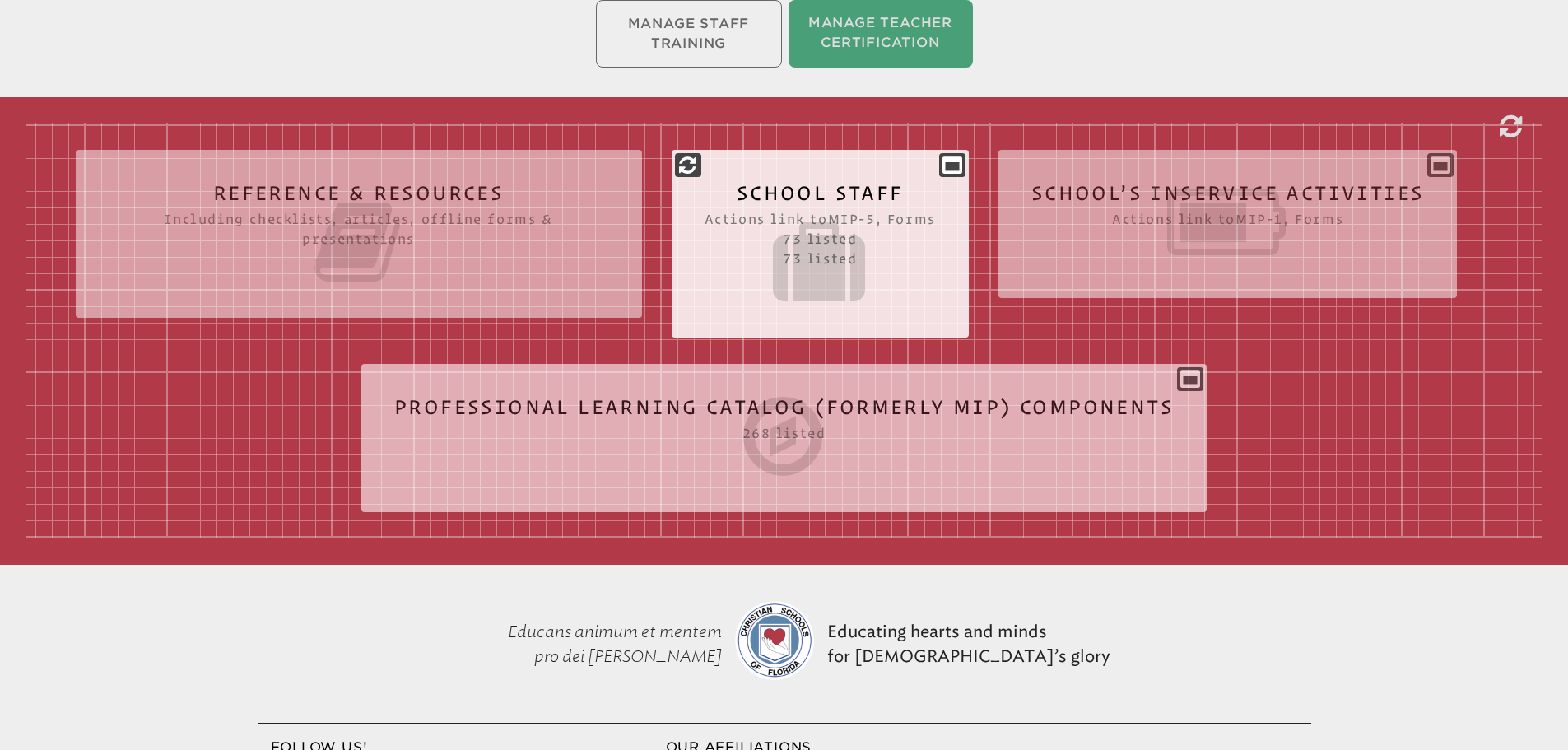
scroll to position [83, 0]
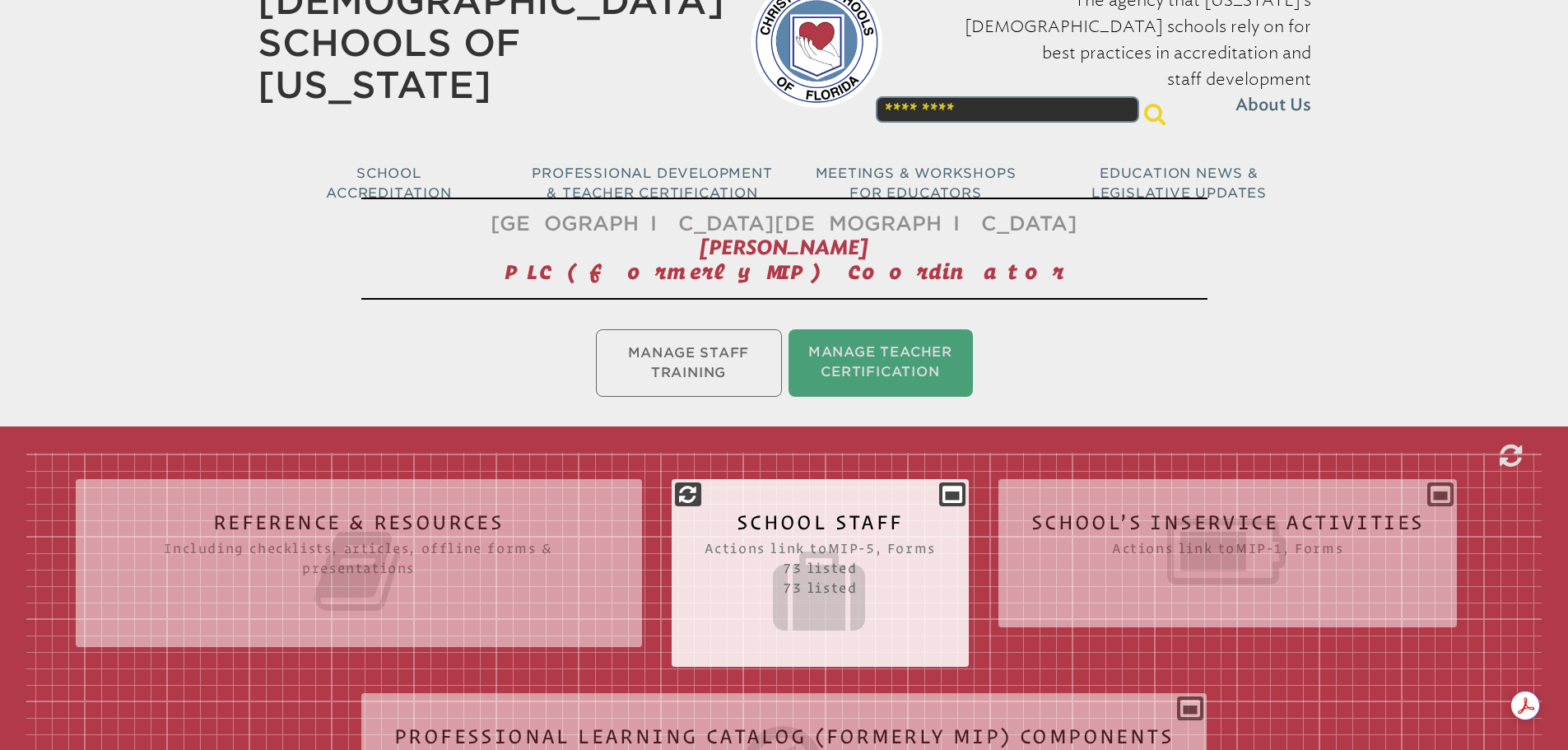
click at [853, 528] on h2 "School Staff Actions link to mip-5 , Forms 73 listed 73 listed" at bounding box center [820, 575] width 231 height 125
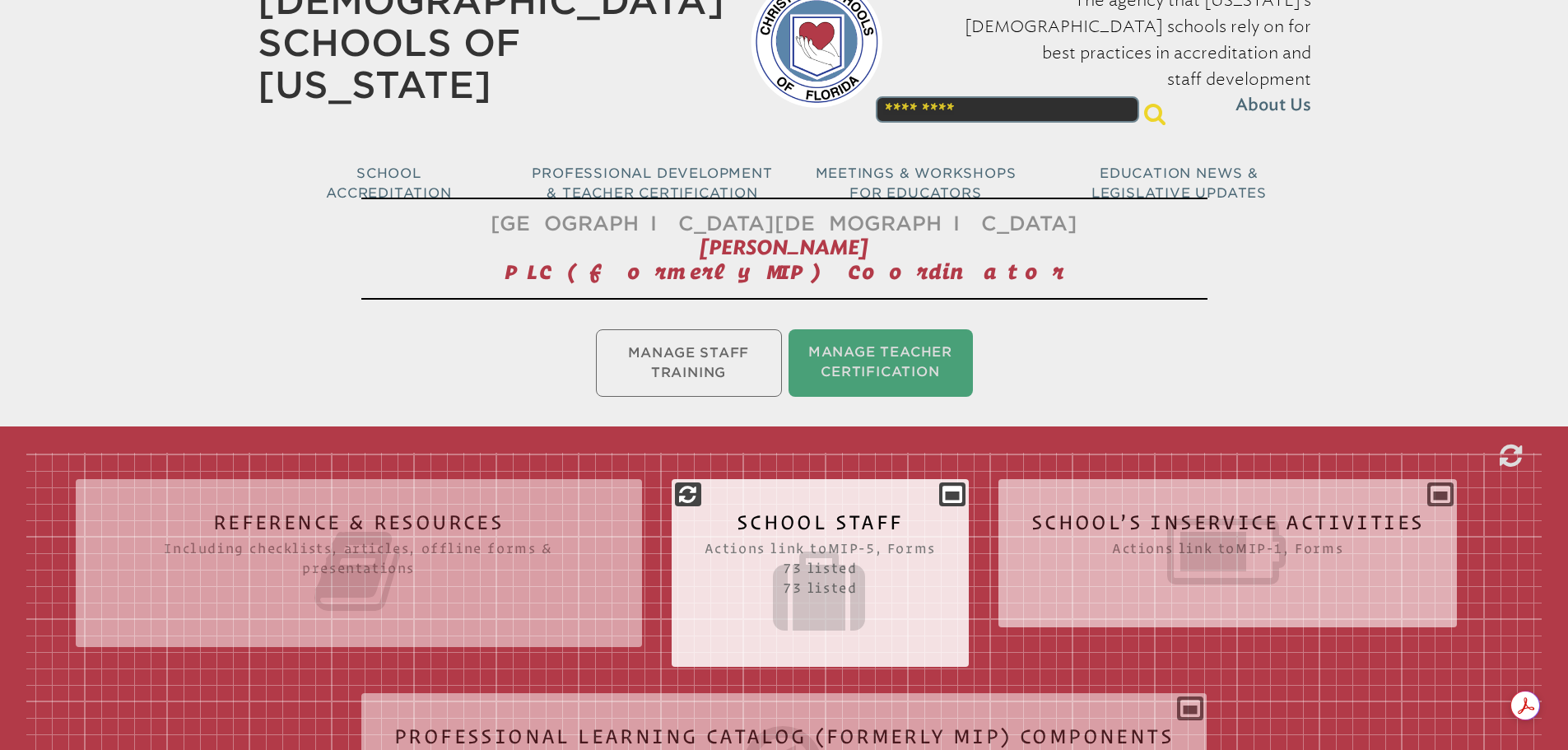
click at [1157, 530] on icon at bounding box center [1227, 551] width 394 height 92
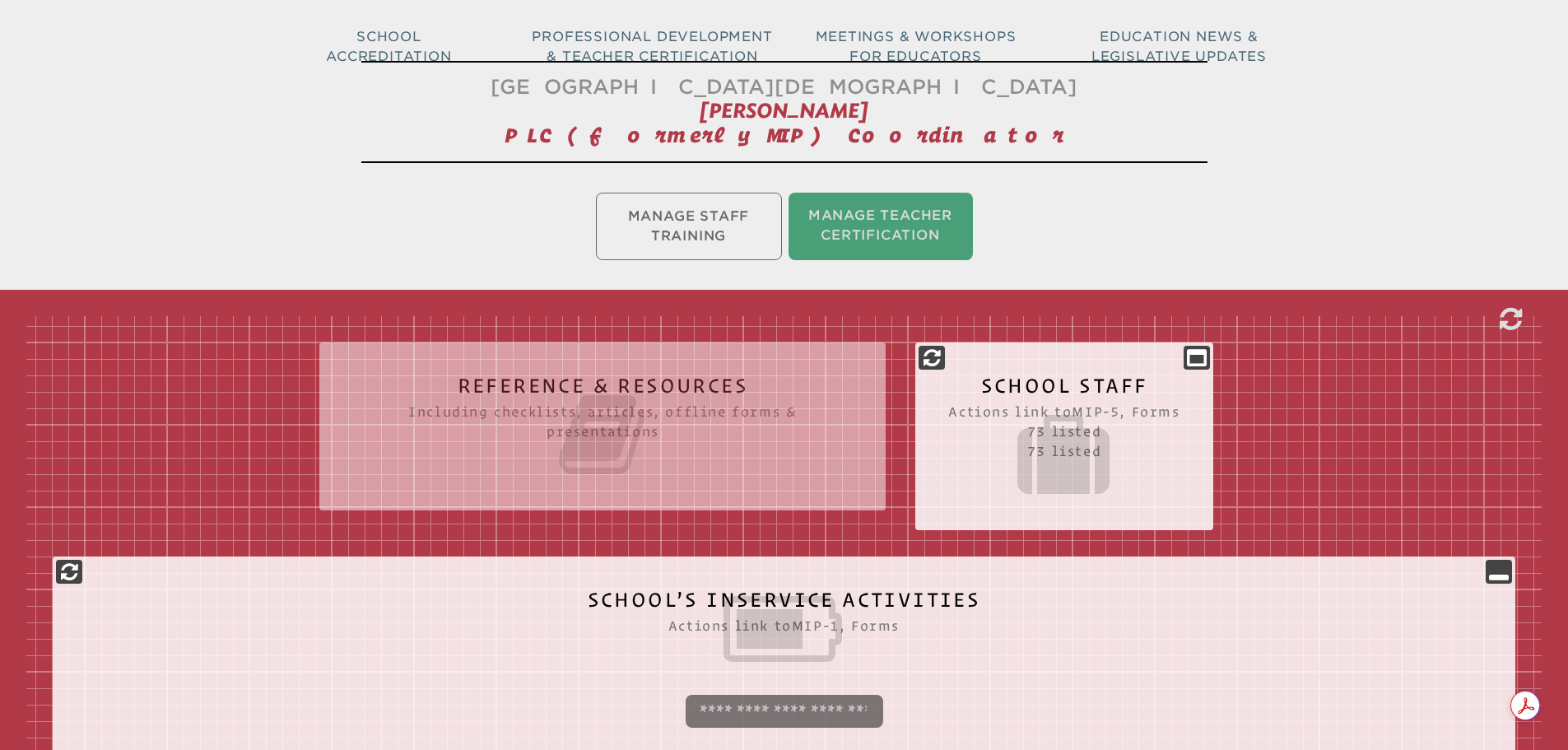
scroll to position [330, 0]
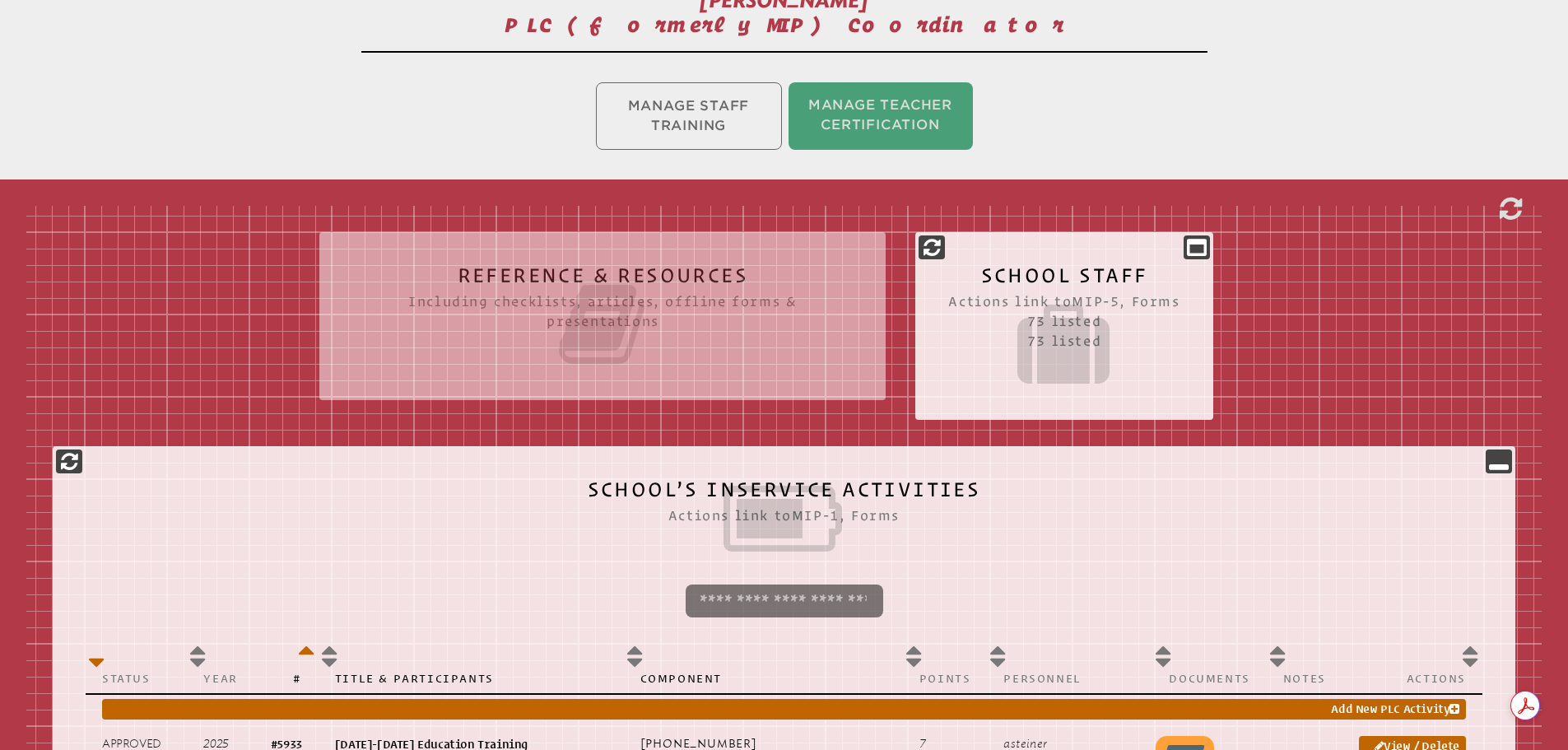
click at [1063, 314] on icon at bounding box center [1064, 344] width 231 height 92
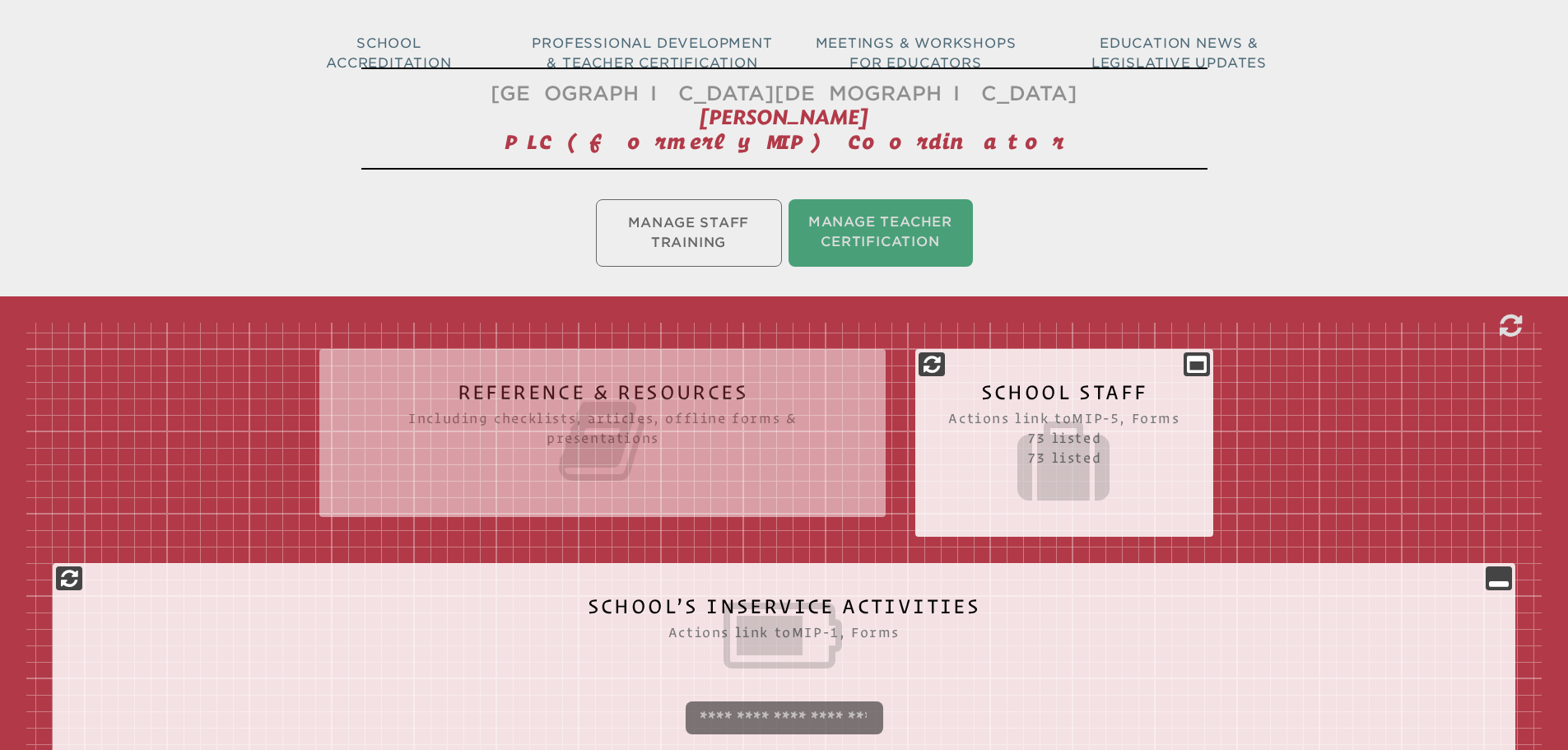
scroll to position [411, 0]
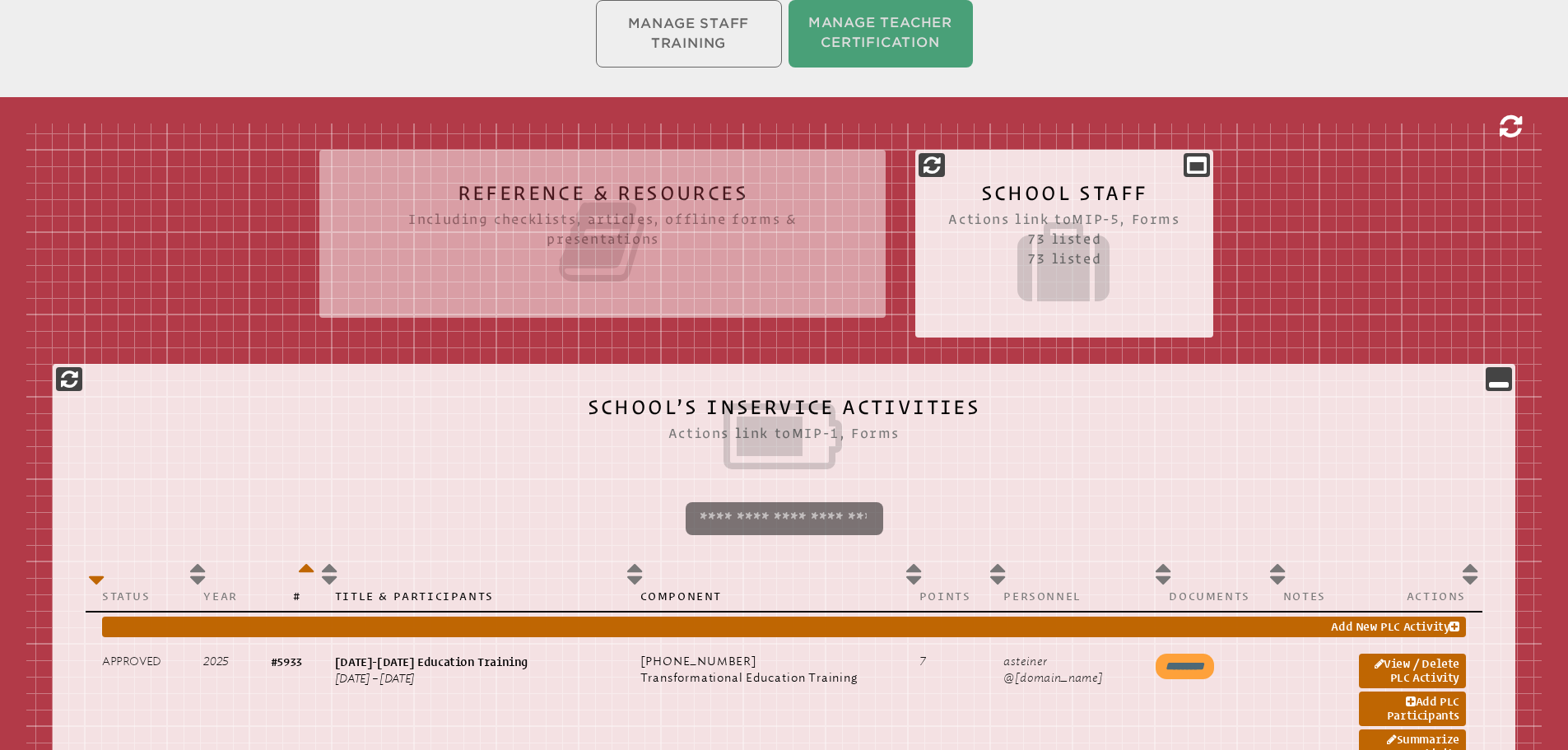
click at [1507, 123] on icon at bounding box center [1510, 127] width 22 height 27
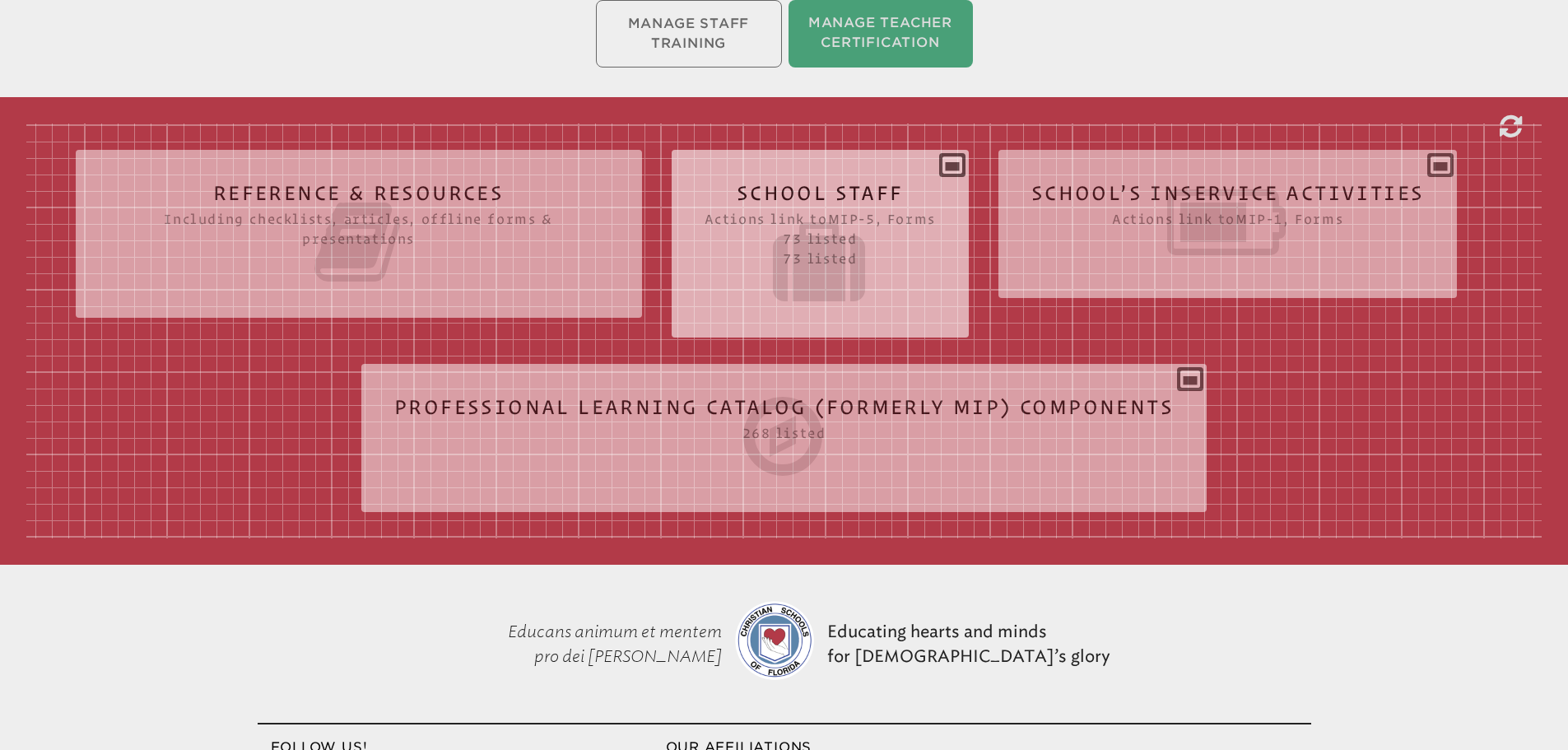
click at [849, 200] on h2 "School Staff Actions link to mip-5 , Forms 73 listed 73 listed" at bounding box center [820, 245] width 231 height 125
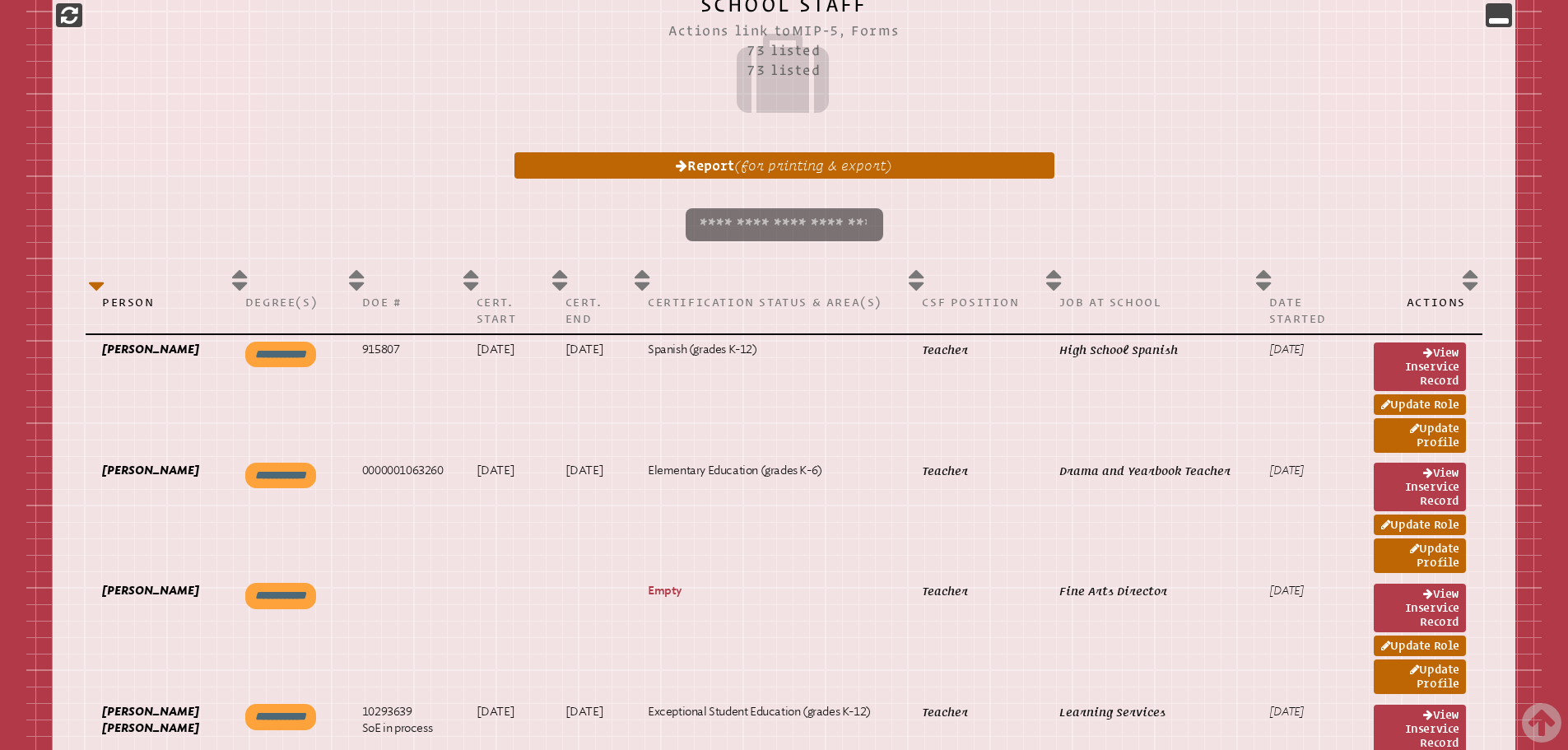
scroll to position [823, 0]
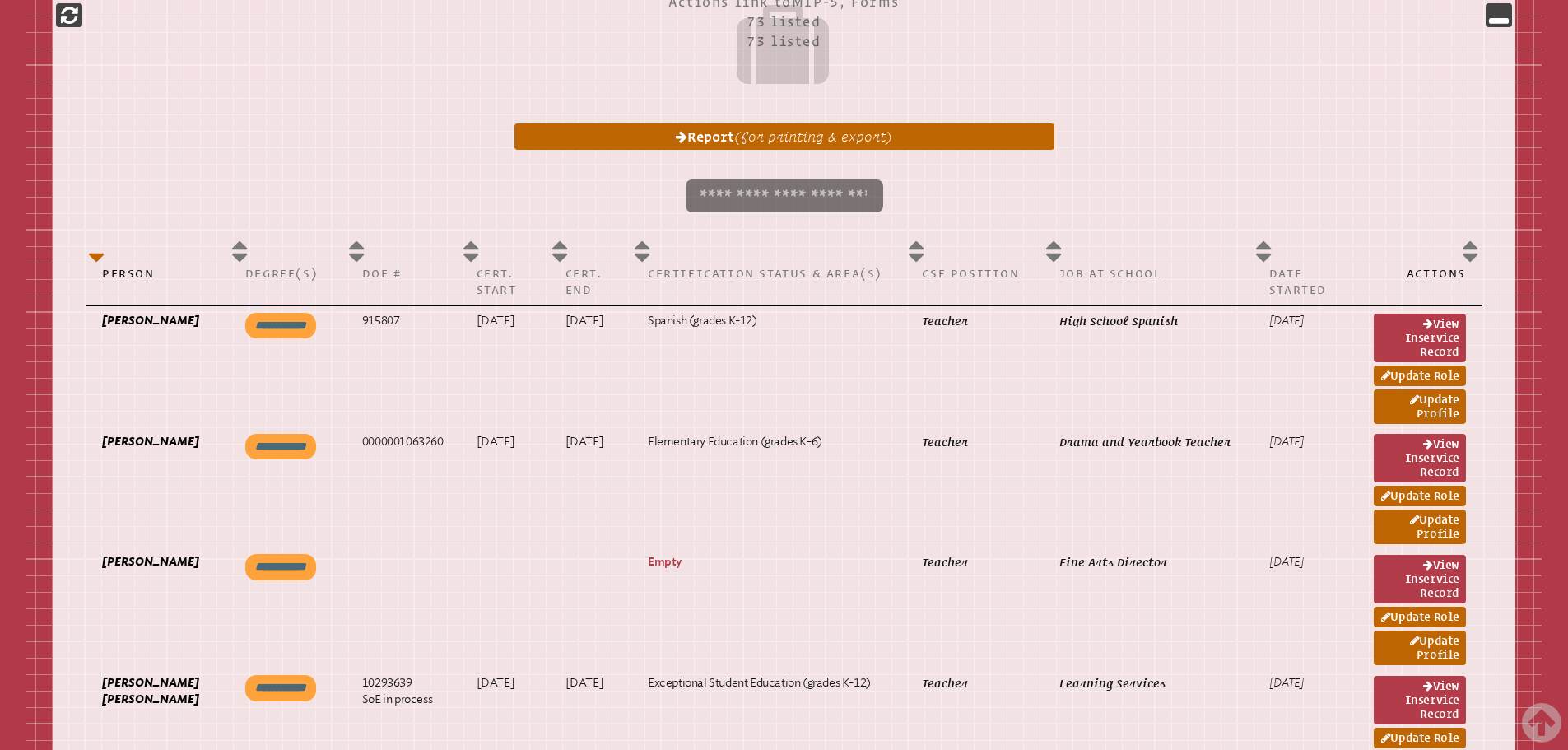
click at [775, 195] on input "search" at bounding box center [784, 196] width 197 height 33
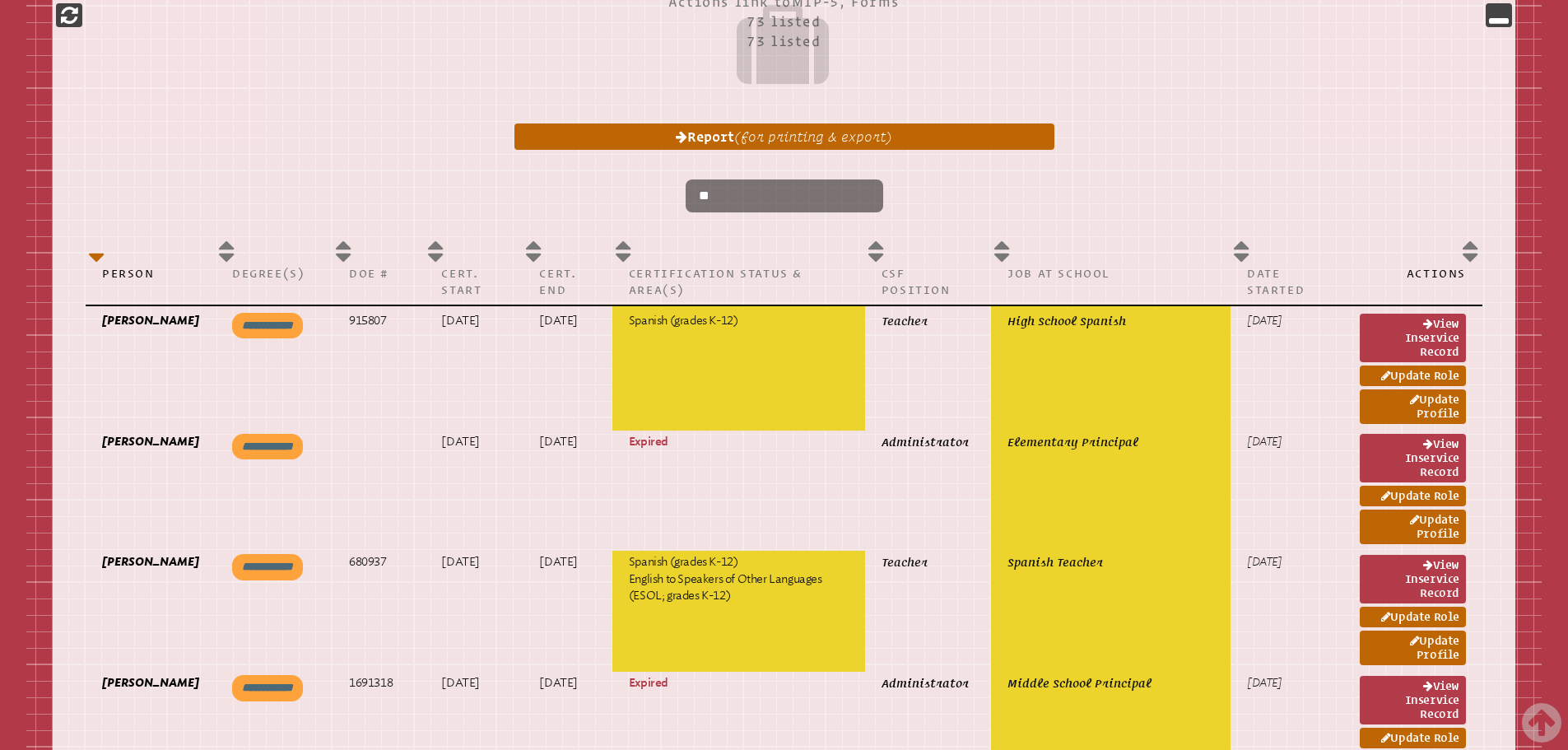
type input "*"
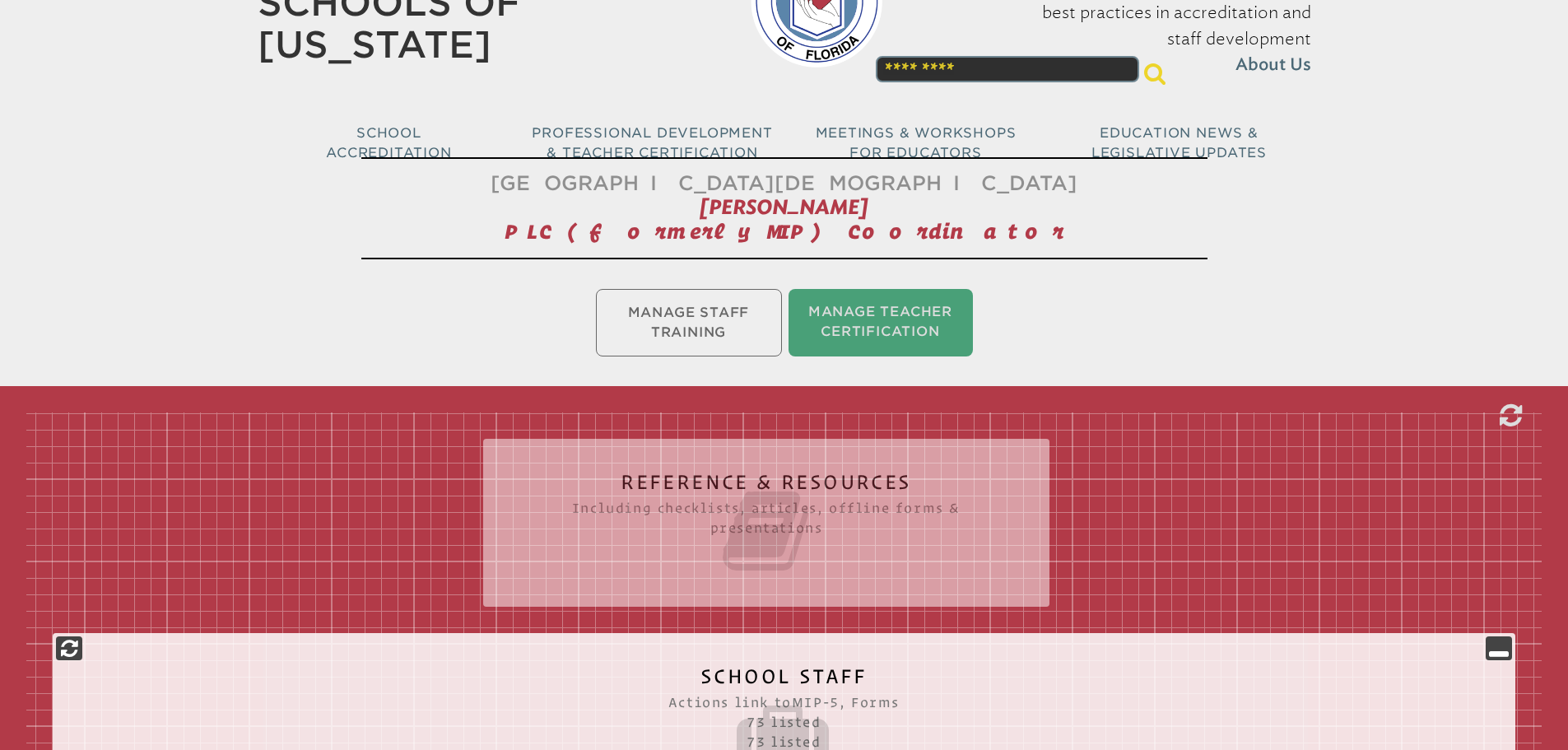
scroll to position [0, 0]
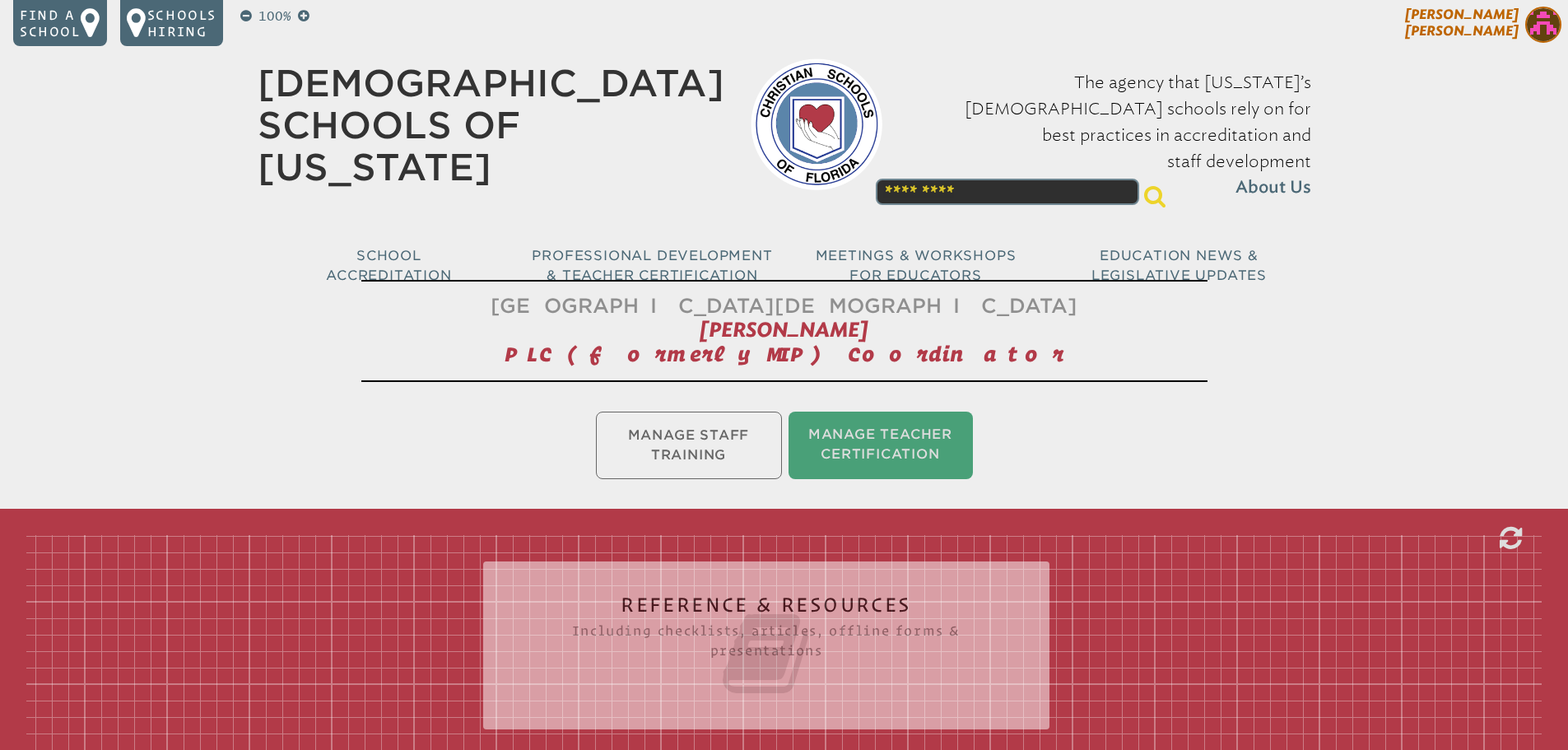
type input "***"
click at [1547, 20] on img at bounding box center [1542, 24] width 36 height 36
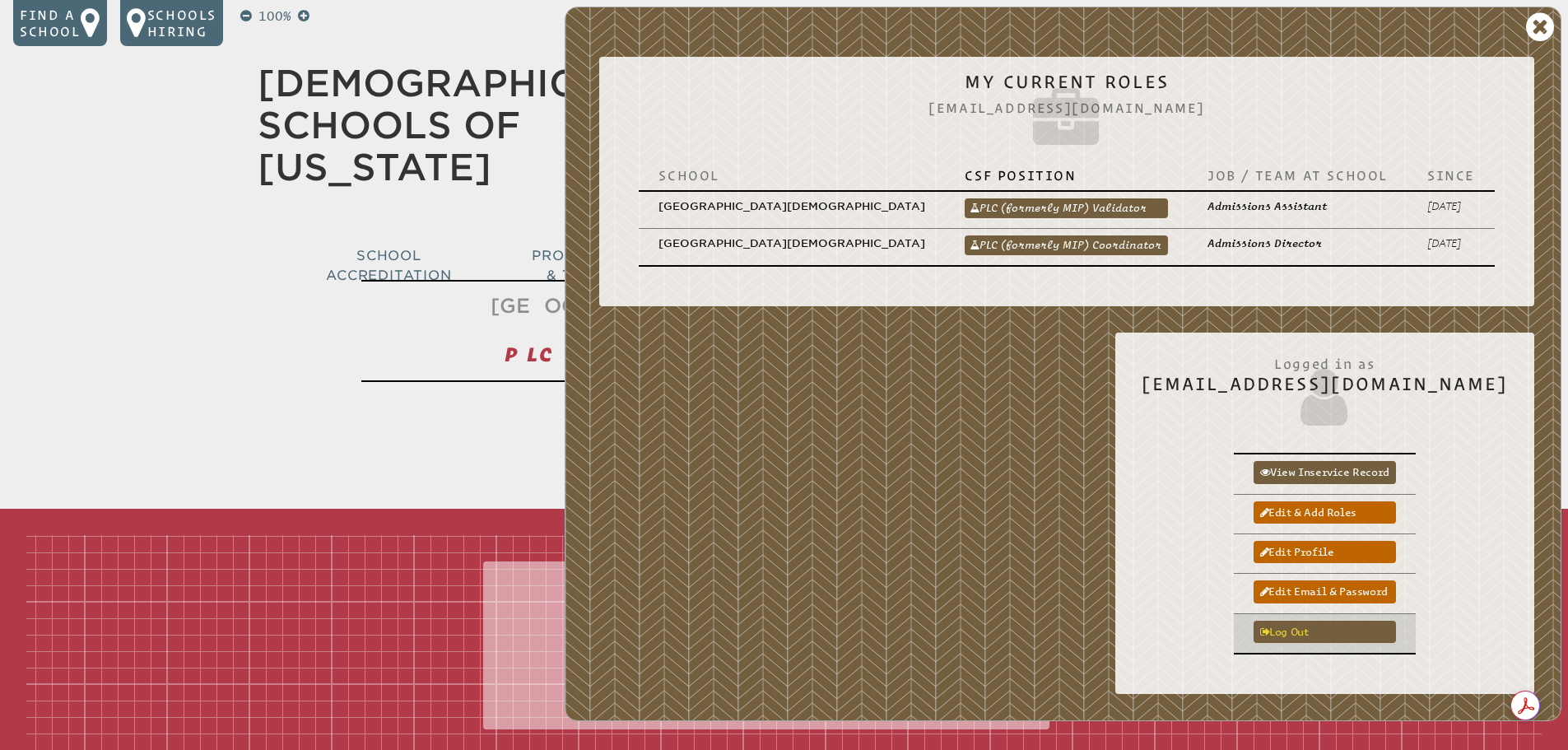
click at [1327, 621] on link "Log out" at bounding box center [1324, 632] width 142 height 22
